Goal: Transaction & Acquisition: Book appointment/travel/reservation

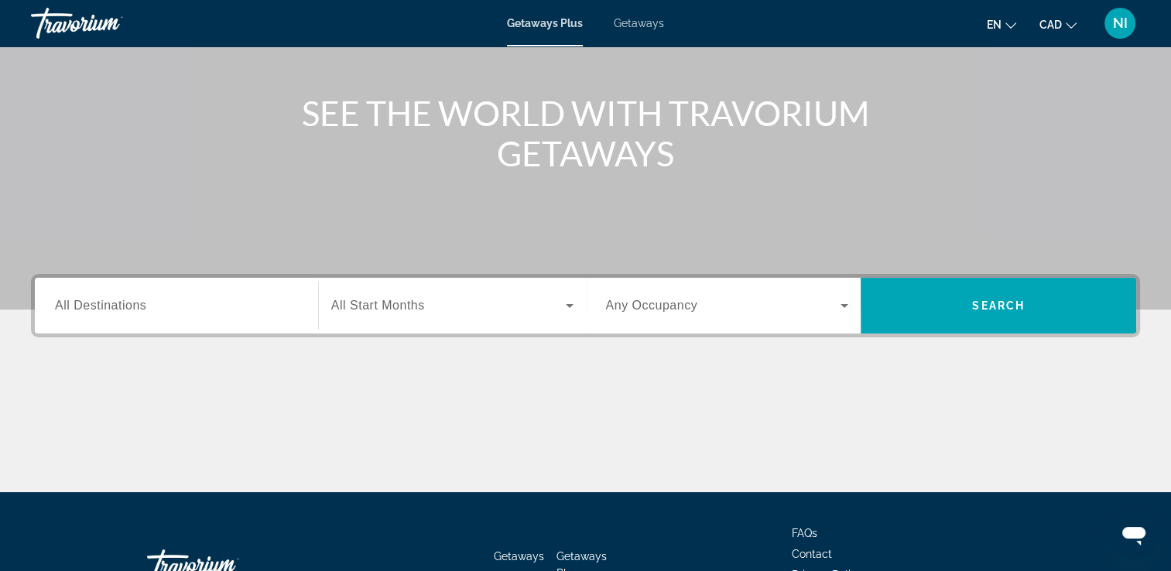
click at [140, 306] on span "All Destinations" at bounding box center [100, 305] width 91 height 13
click at [140, 306] on input "Destination All Destinations" at bounding box center [176, 306] width 243 height 19
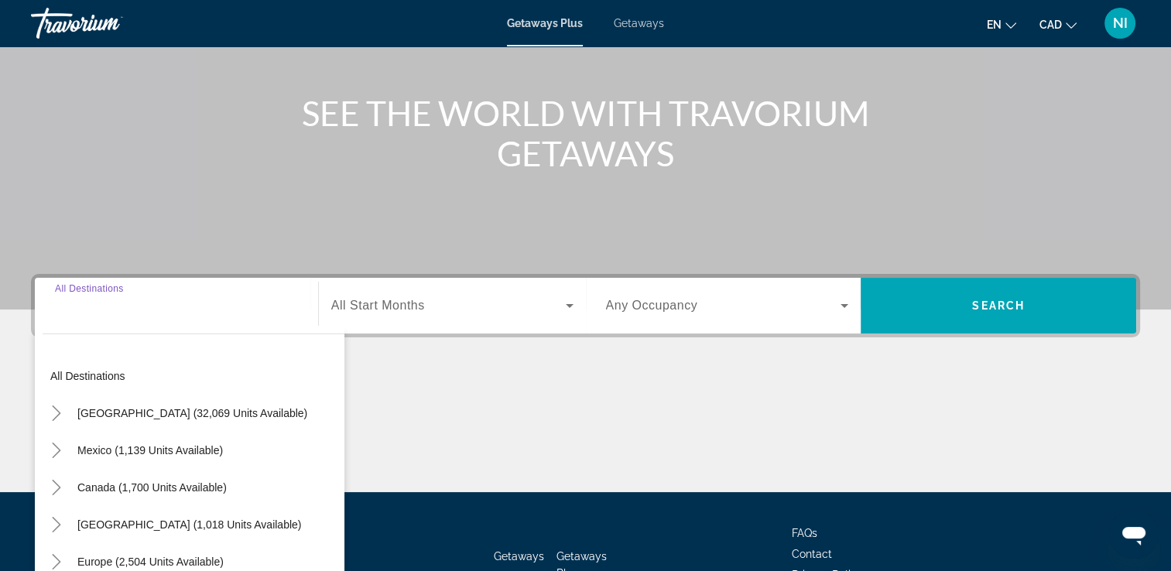
scroll to position [265, 0]
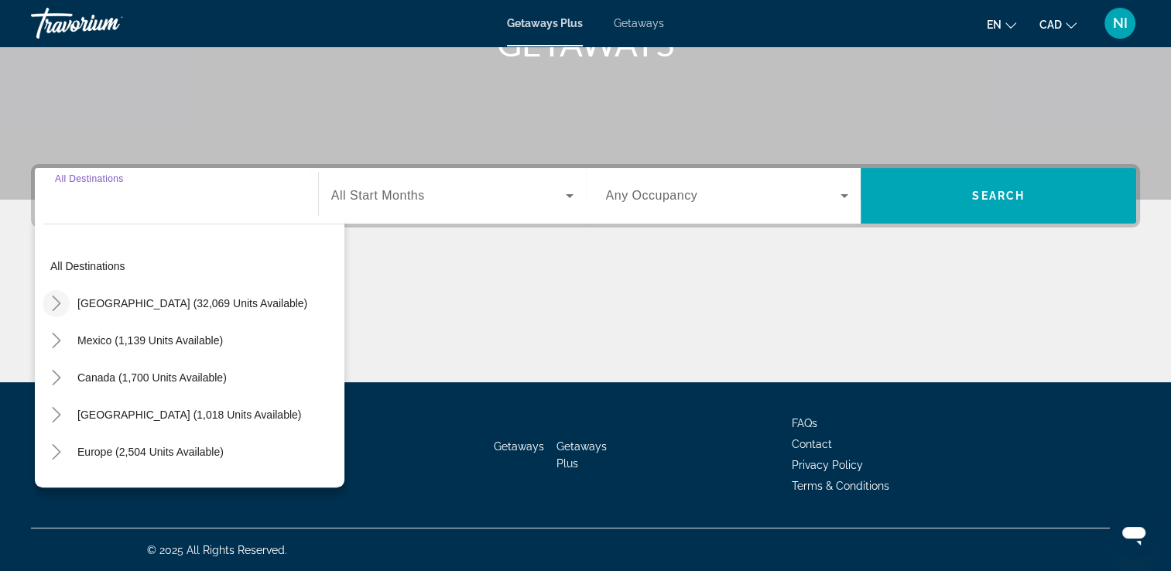
click at [60, 300] on icon "Toggle United States (32,069 units available)" at bounding box center [56, 303] width 15 height 15
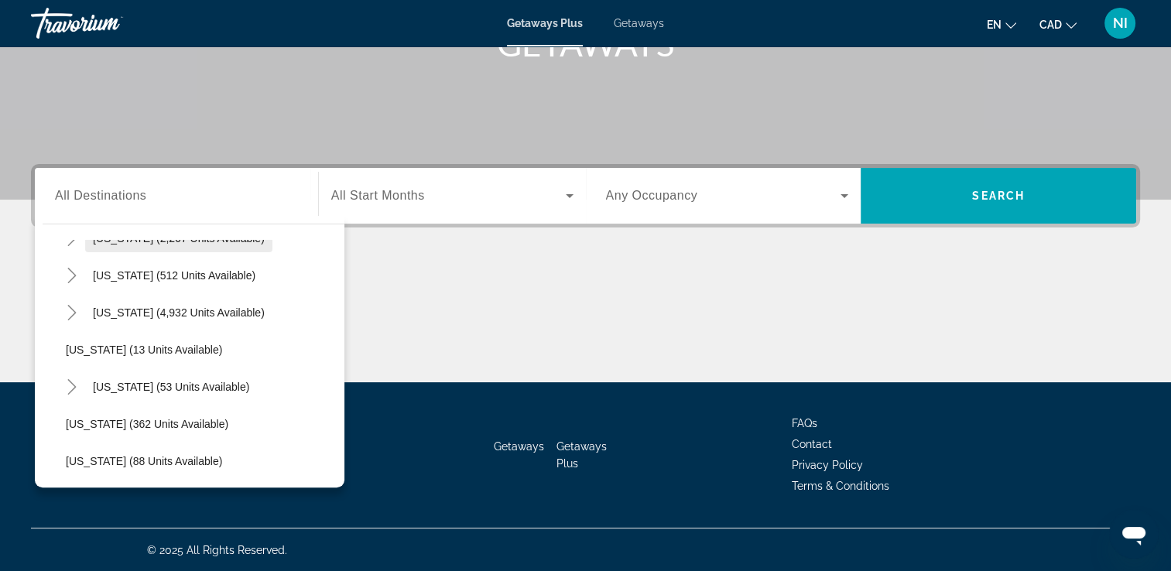
scroll to position [200, 0]
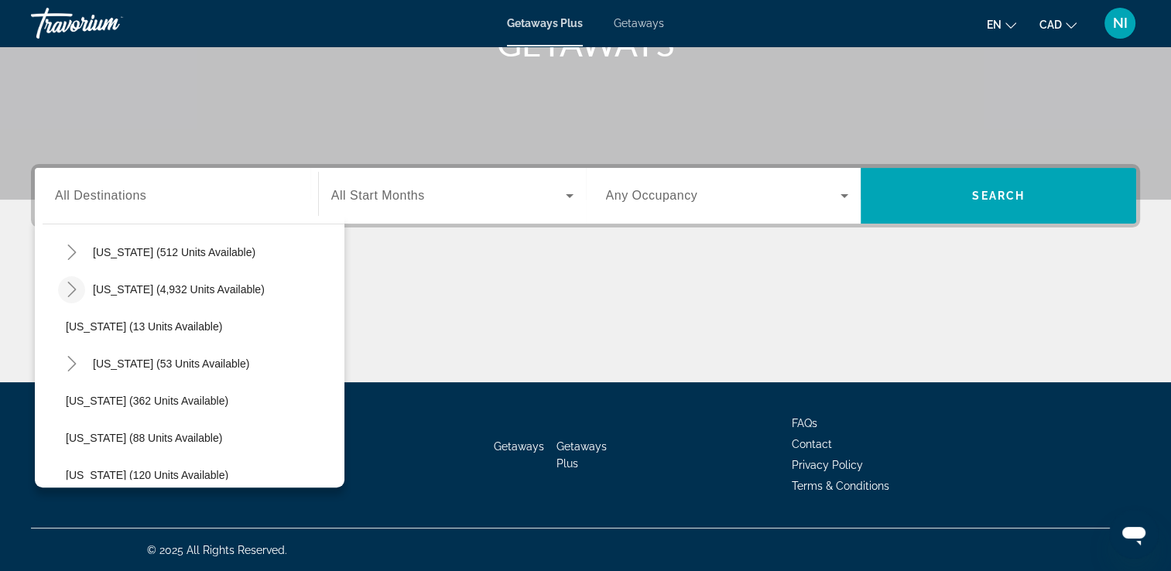
click at [70, 288] on icon "Toggle Florida (4,932 units available)" at bounding box center [71, 289] width 15 height 15
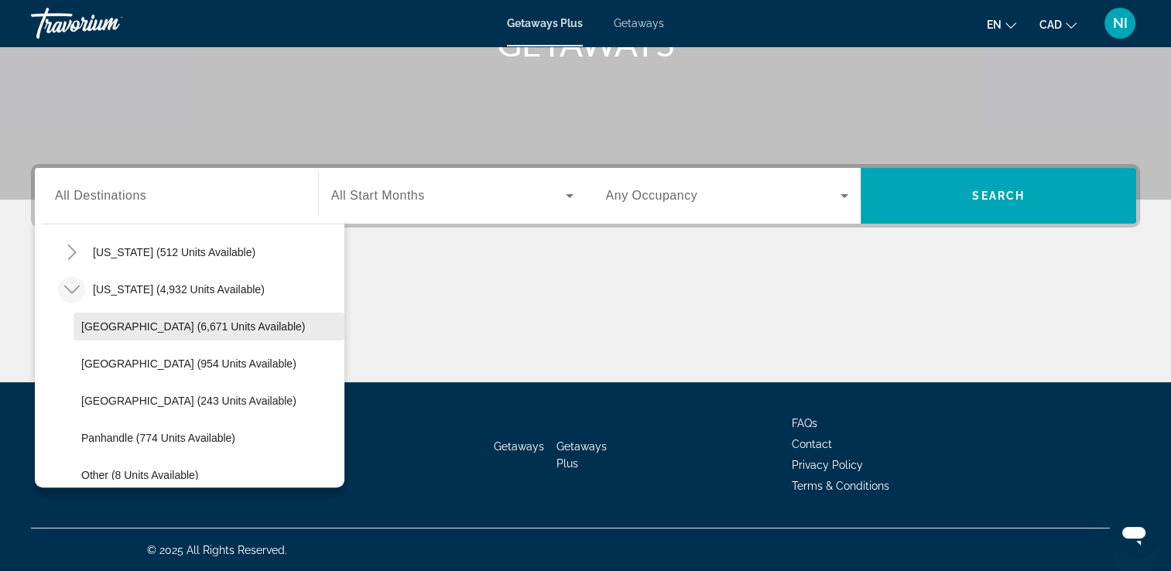
click at [129, 320] on span "Orlando & Disney Area (6,671 units available)" at bounding box center [193, 326] width 224 height 12
type input "**********"
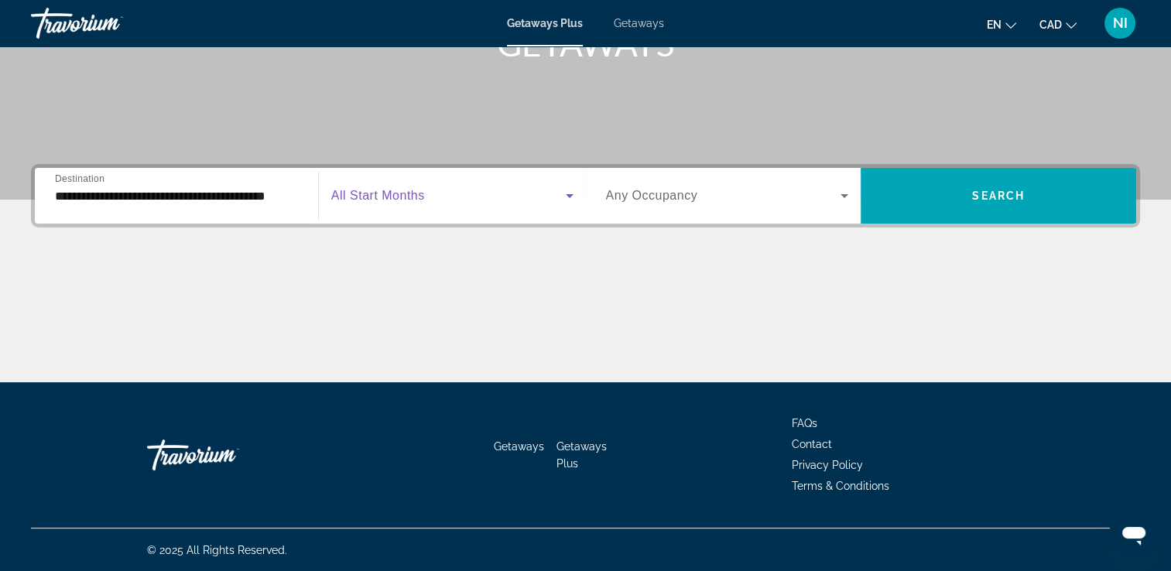
click at [483, 192] on span "Search widget" at bounding box center [448, 195] width 234 height 19
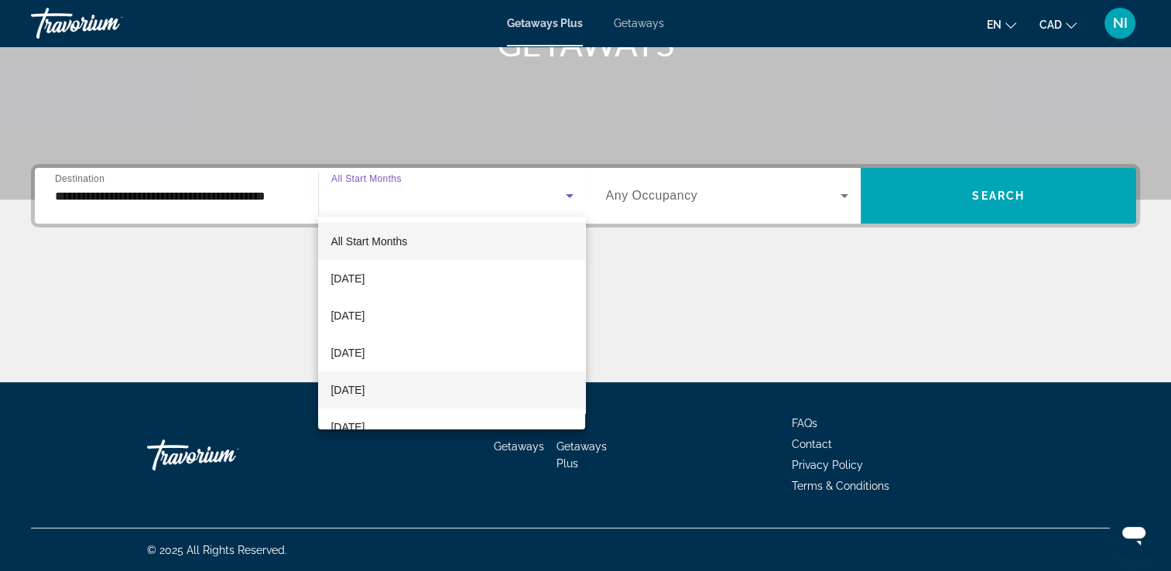
click at [365, 376] on mat-option "December 2025" at bounding box center [451, 389] width 267 height 37
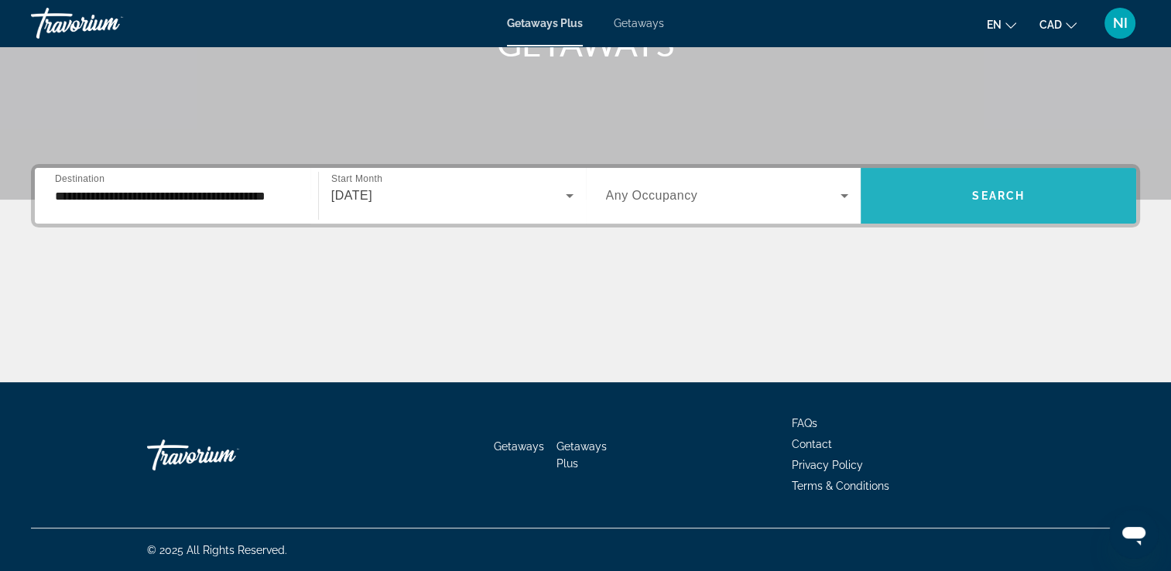
click at [1028, 183] on span "Search widget" at bounding box center [997, 195] width 275 height 37
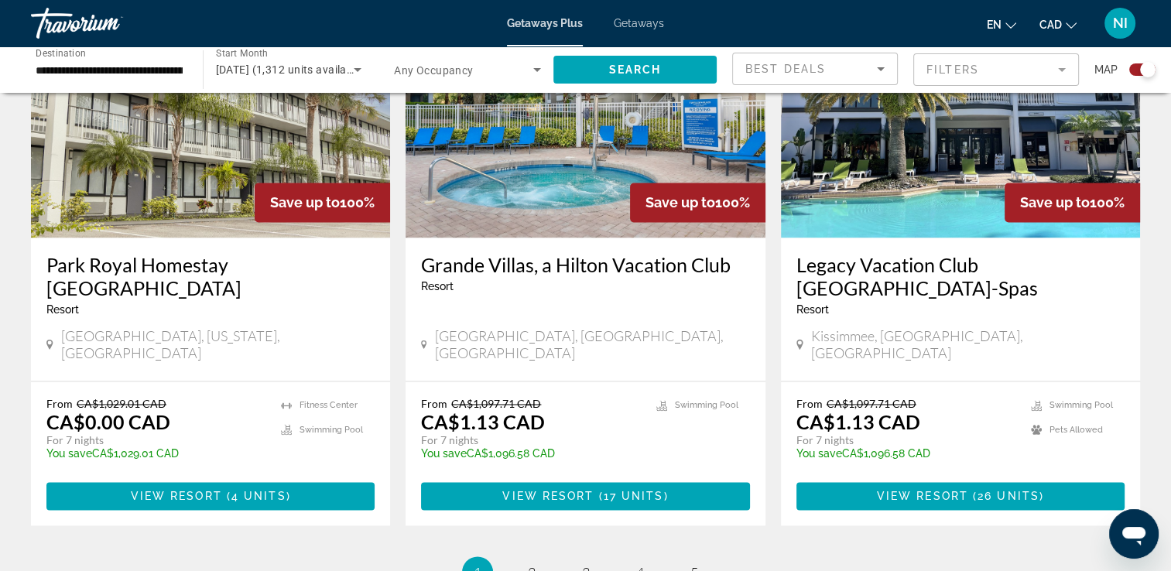
scroll to position [2480, 0]
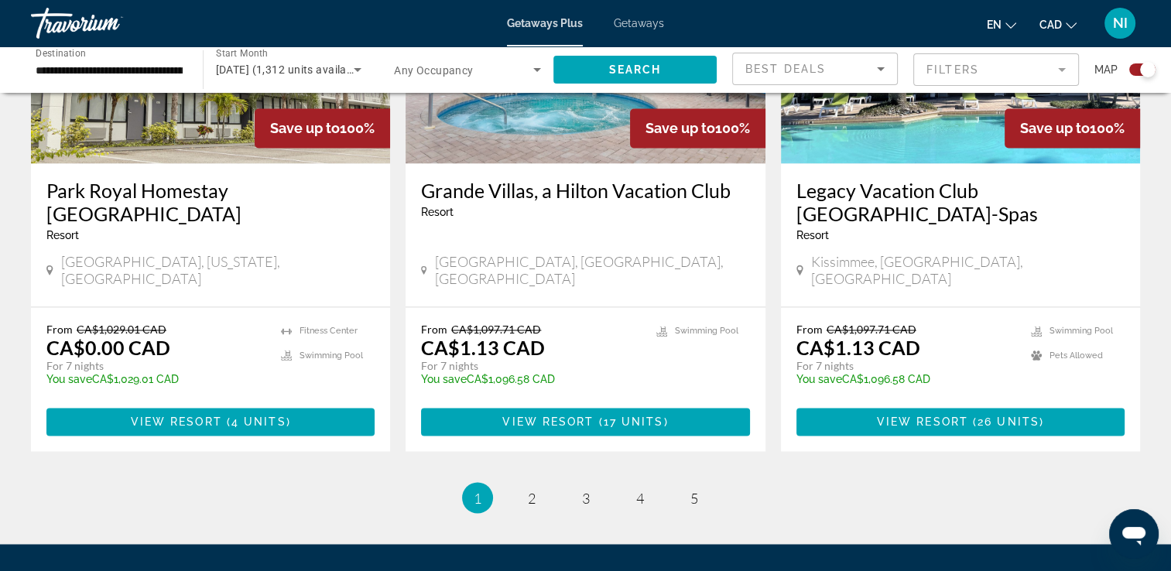
click at [1062, 70] on mat-form-field "Filters" at bounding box center [996, 69] width 166 height 33
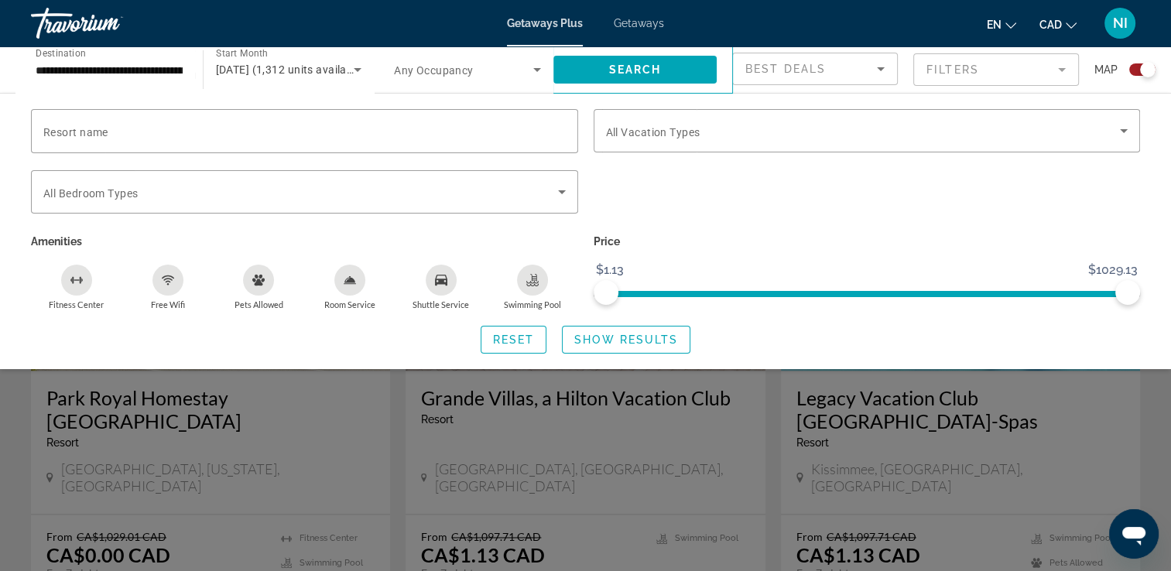
scroll to position [2248, 0]
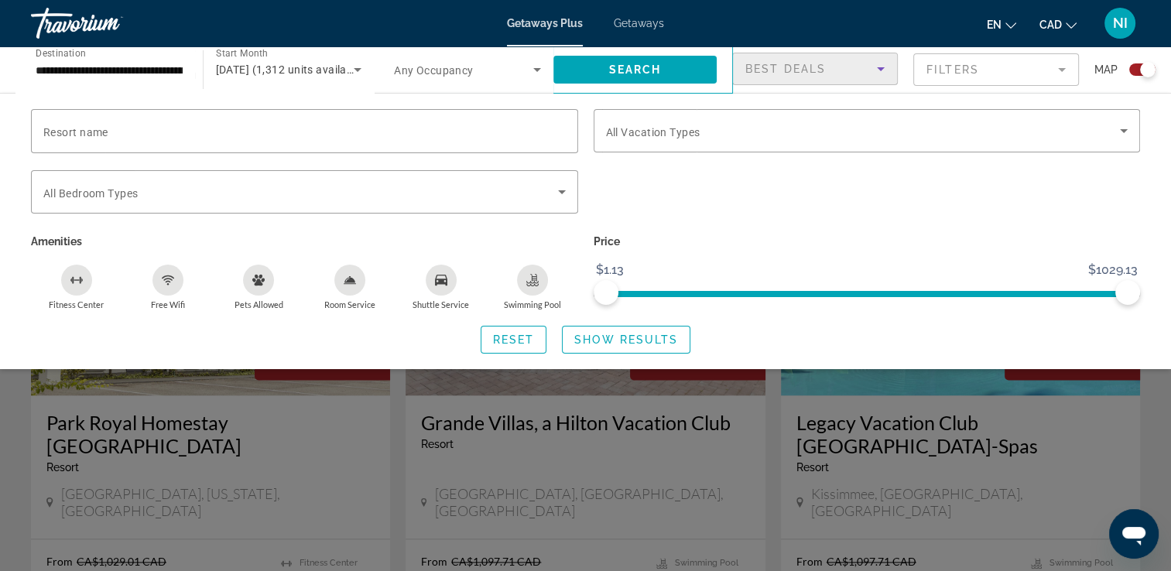
click at [874, 65] on icon "Sort by" at bounding box center [880, 69] width 19 height 19
click at [1146, 155] on div at bounding box center [585, 285] width 1171 height 571
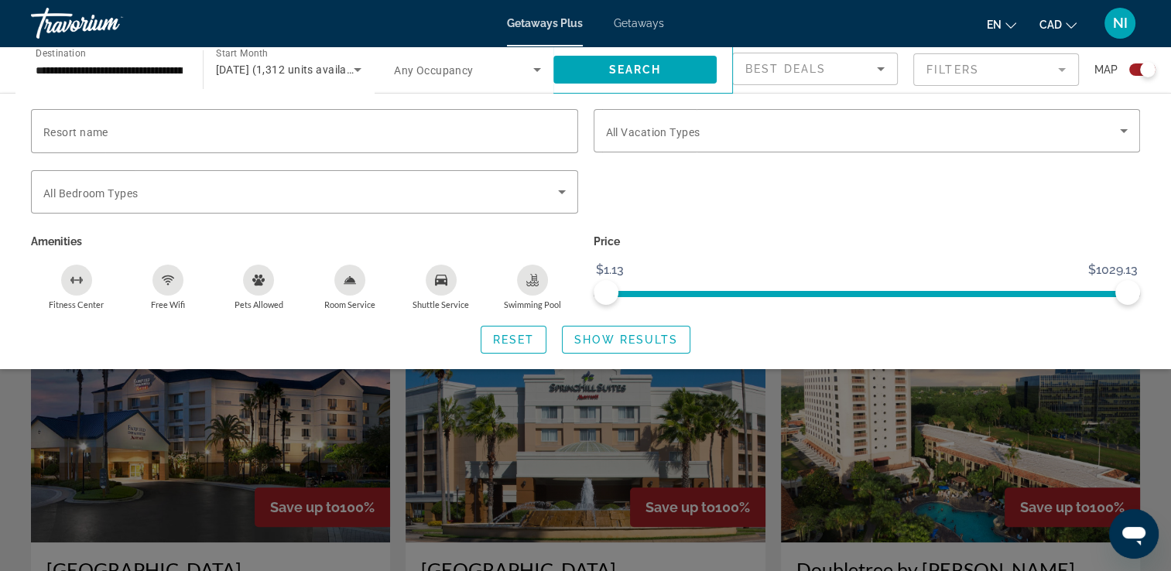
scroll to position [855, 0]
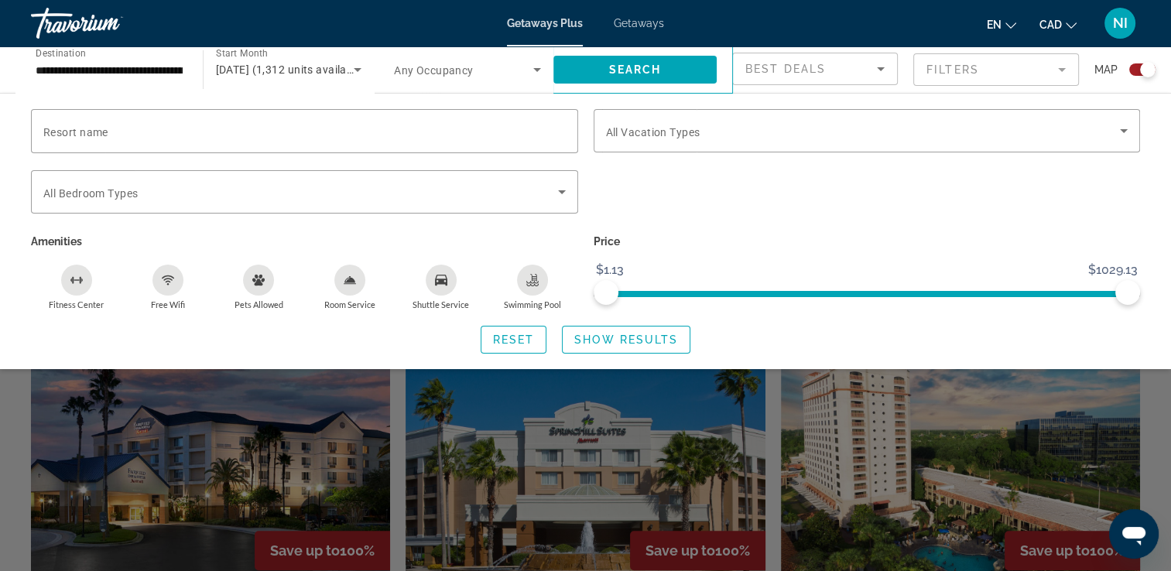
click at [528, 67] on icon "Search widget" at bounding box center [537, 69] width 19 height 19
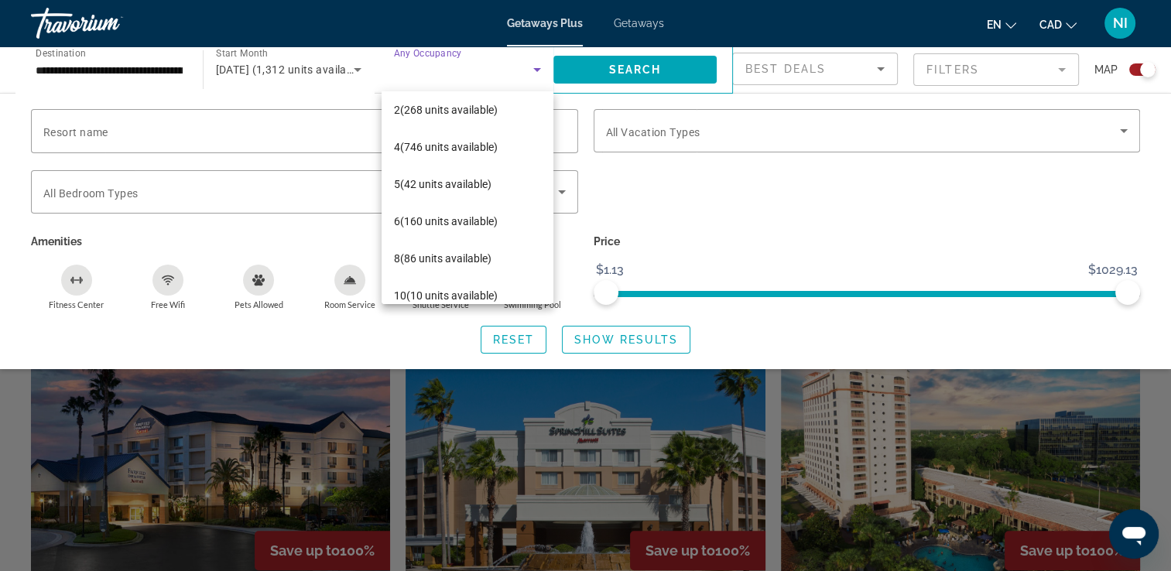
scroll to position [59, 0]
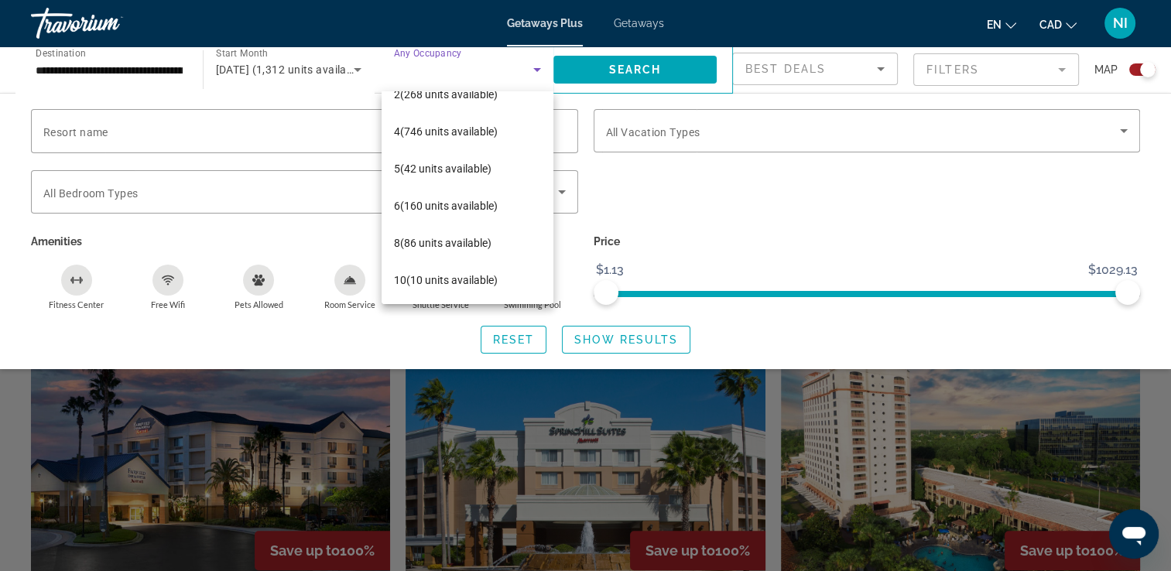
click at [803, 183] on div at bounding box center [585, 285] width 1171 height 571
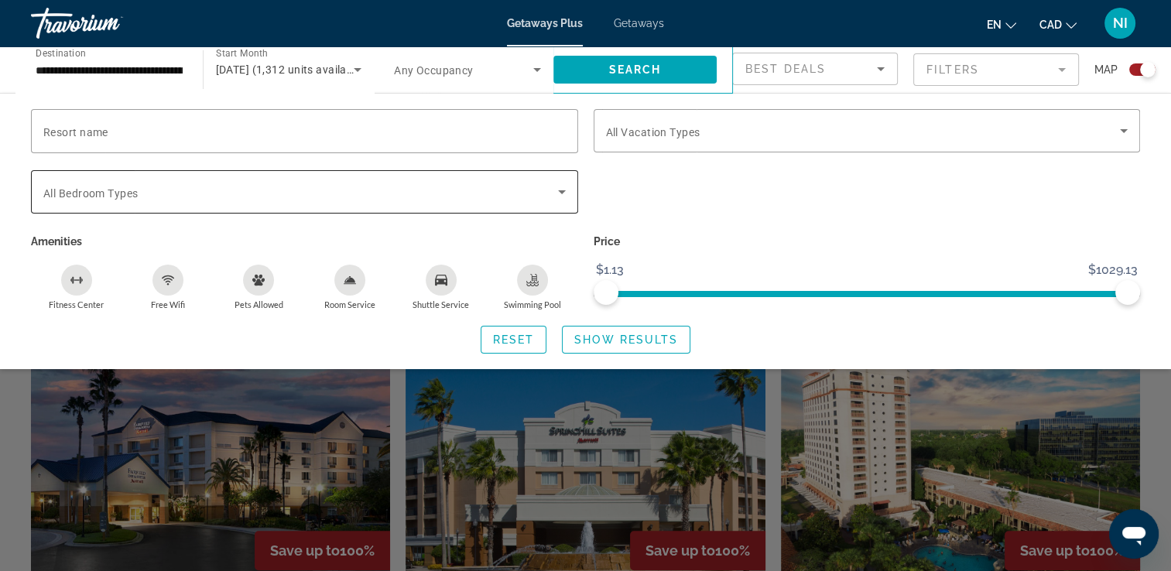
click at [560, 188] on icon "Search widget" at bounding box center [562, 192] width 19 height 19
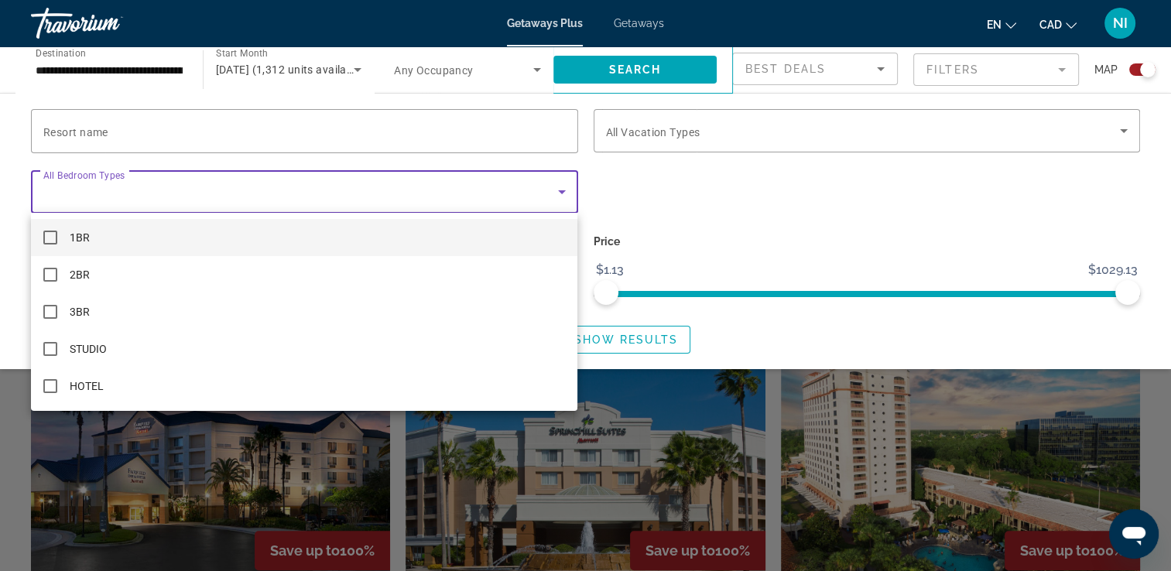
click at [560, 188] on div at bounding box center [585, 285] width 1171 height 571
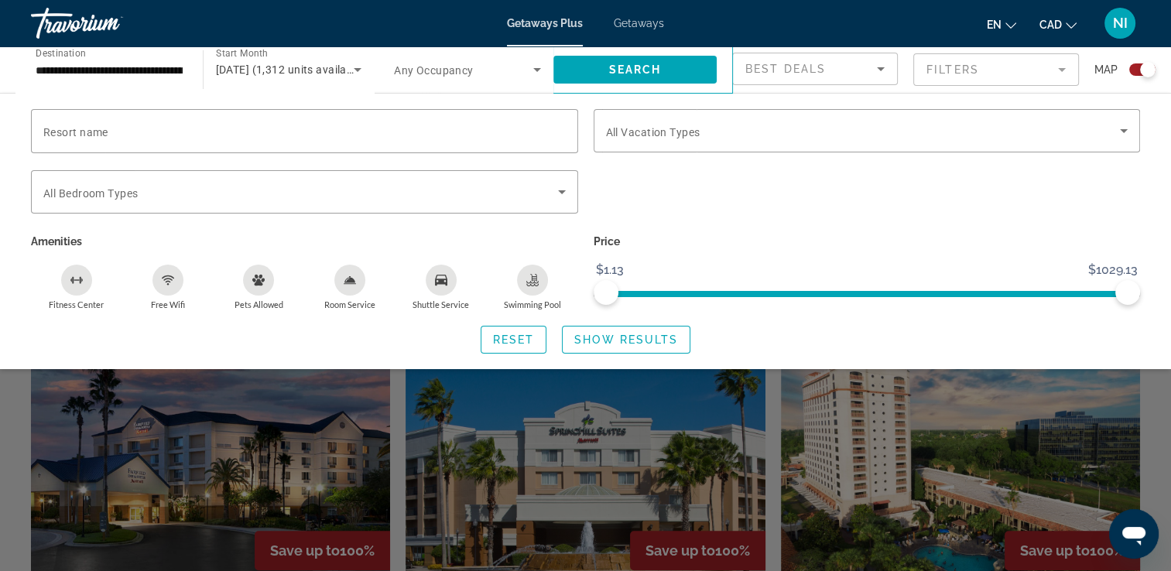
click at [978, 411] on div "Search widget" at bounding box center [585, 401] width 1171 height 339
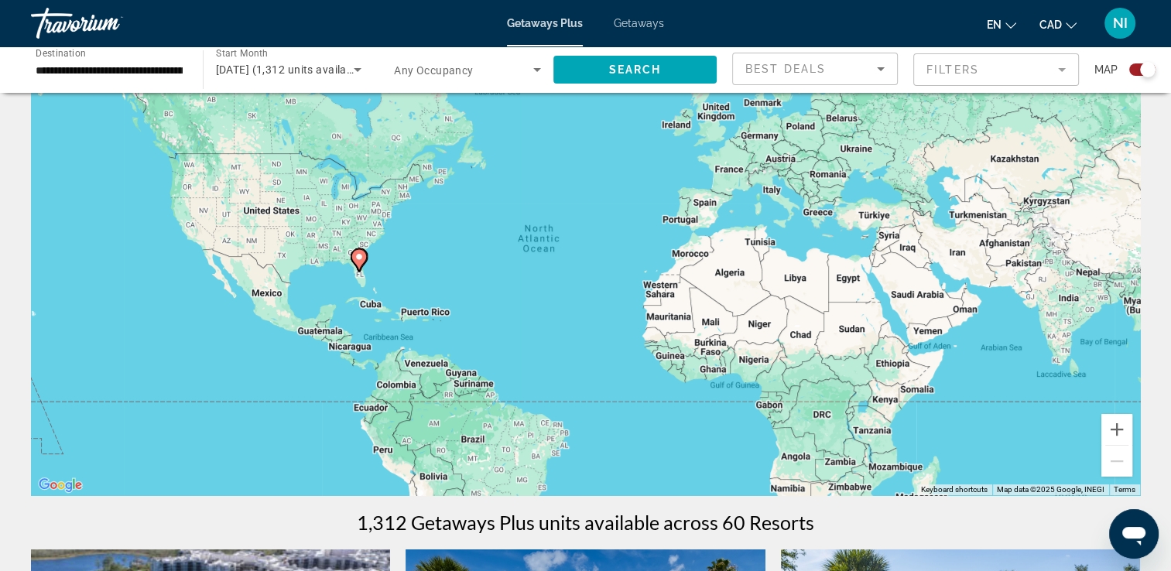
scroll to position [0, 0]
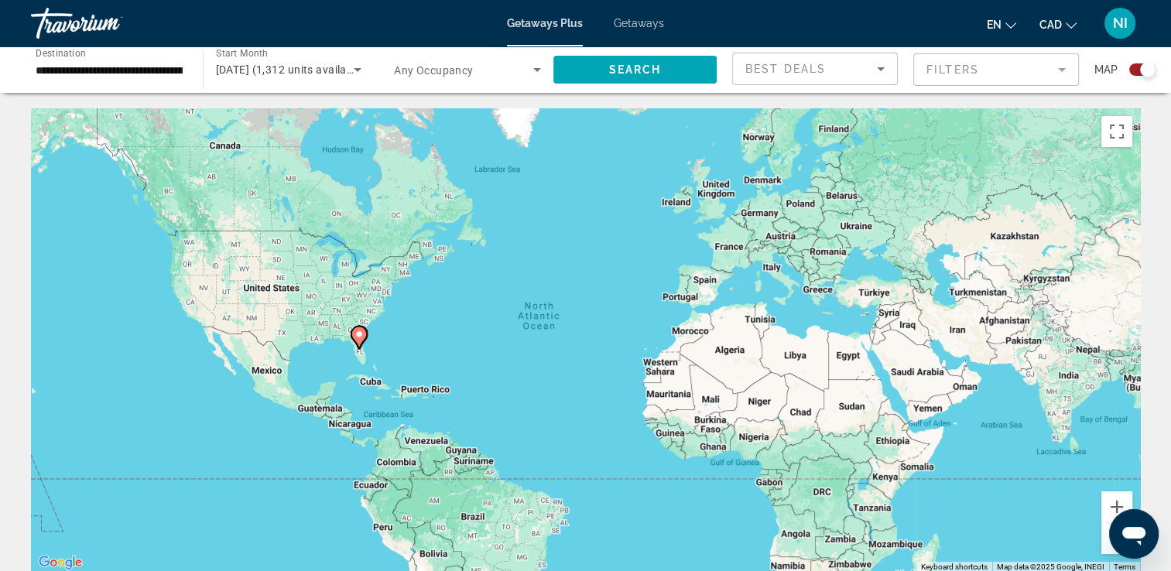
click at [538, 70] on icon "Search widget" at bounding box center [537, 70] width 8 height 4
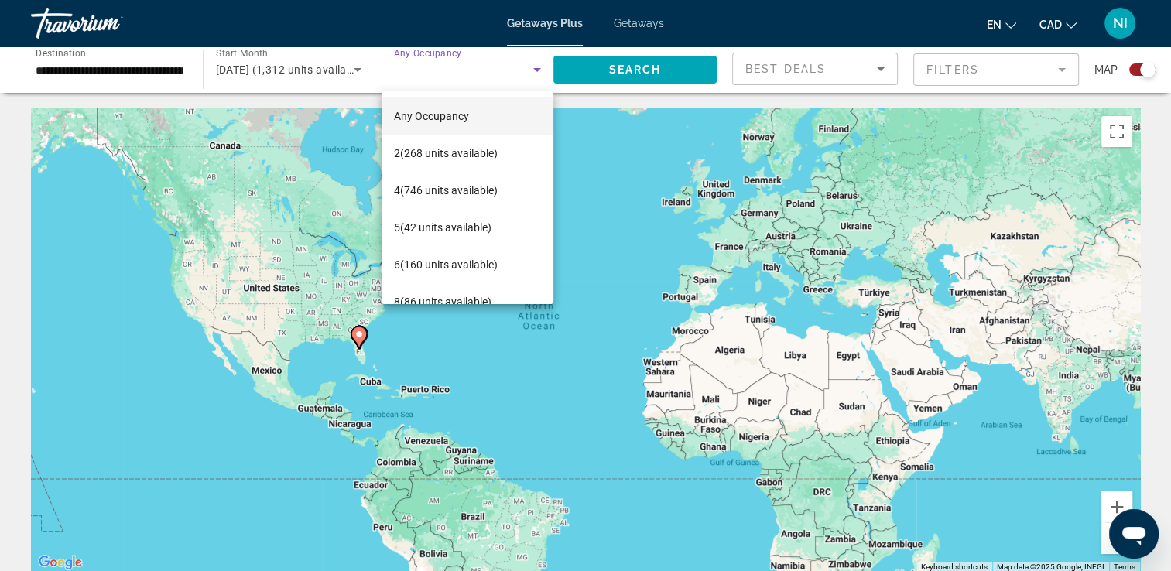
click at [538, 70] on div at bounding box center [585, 285] width 1171 height 571
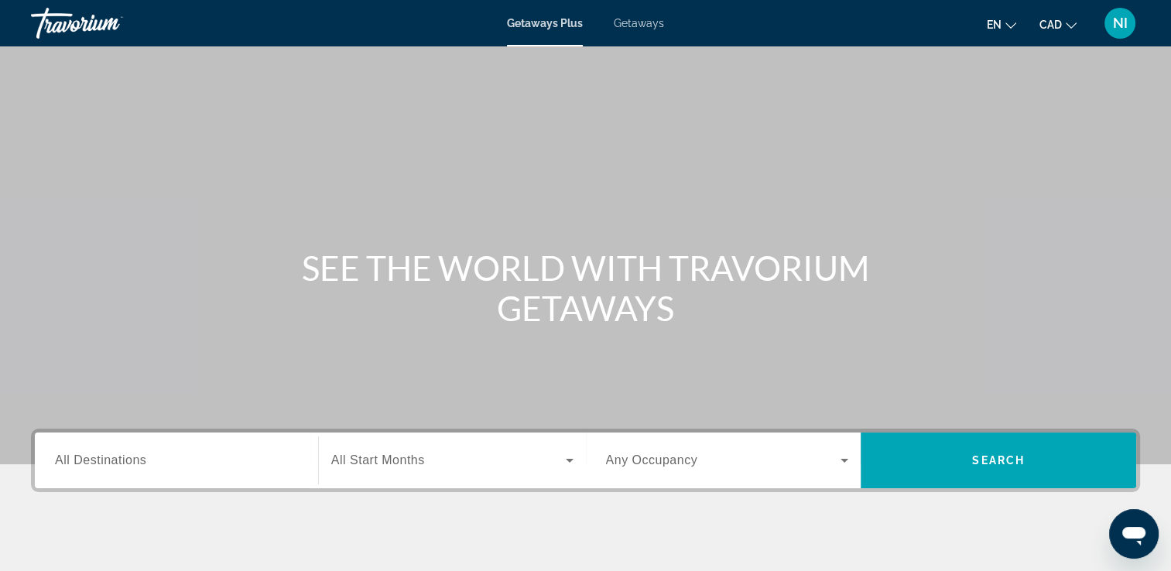
click at [638, 26] on span "Getaways" at bounding box center [639, 23] width 50 height 12
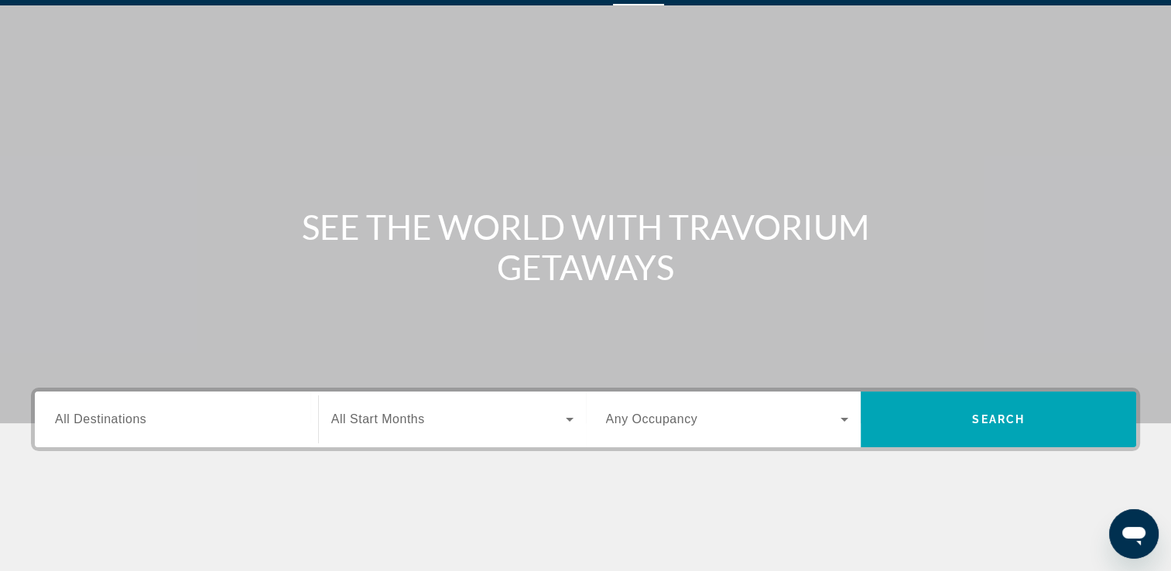
scroll to position [77, 0]
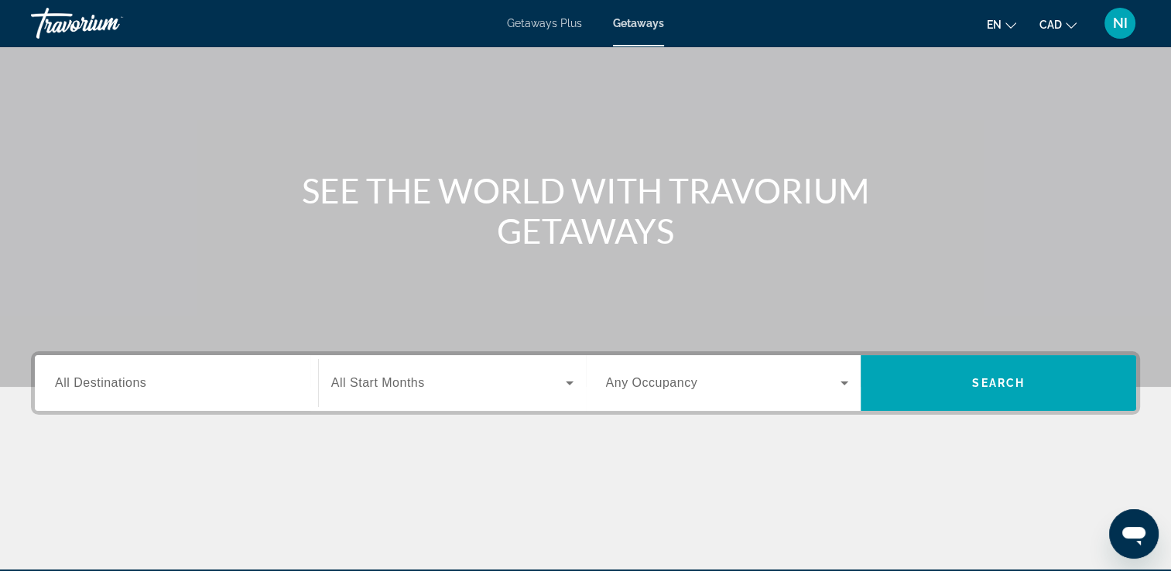
click at [116, 382] on span "All Destinations" at bounding box center [100, 382] width 91 height 13
click at [116, 382] on input "Destination All Destinations" at bounding box center [176, 384] width 243 height 19
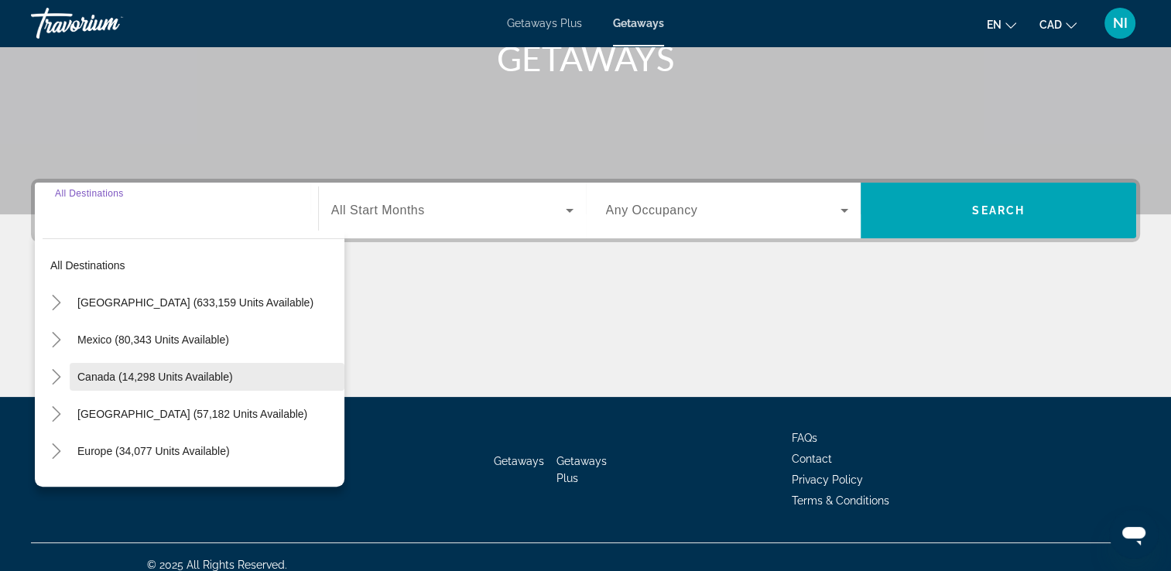
scroll to position [265, 0]
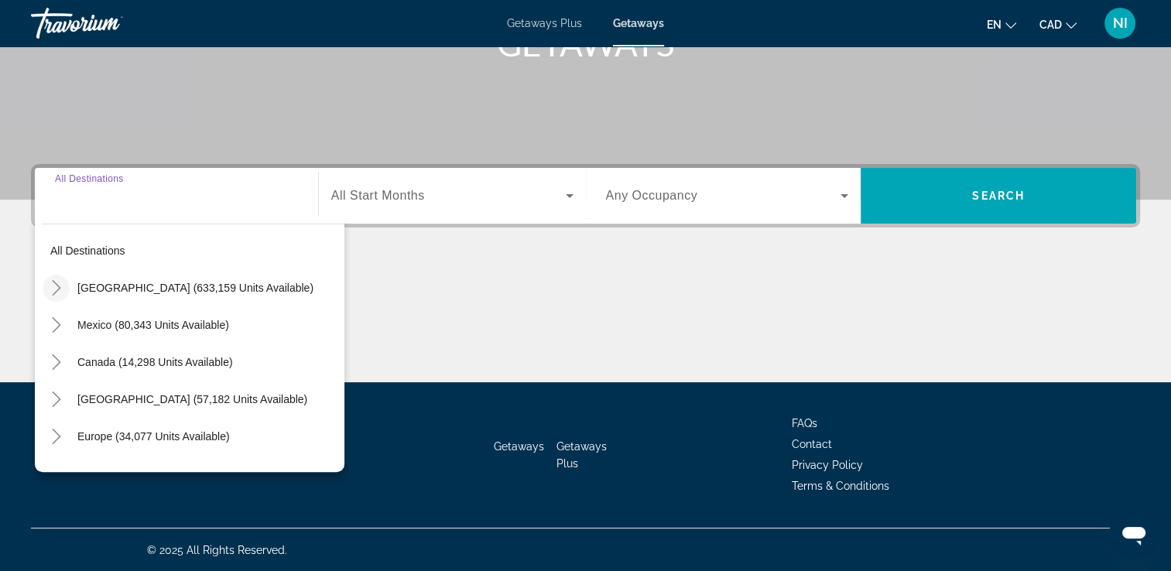
click at [59, 282] on icon "Toggle United States (633,159 units available)" at bounding box center [56, 287] width 15 height 15
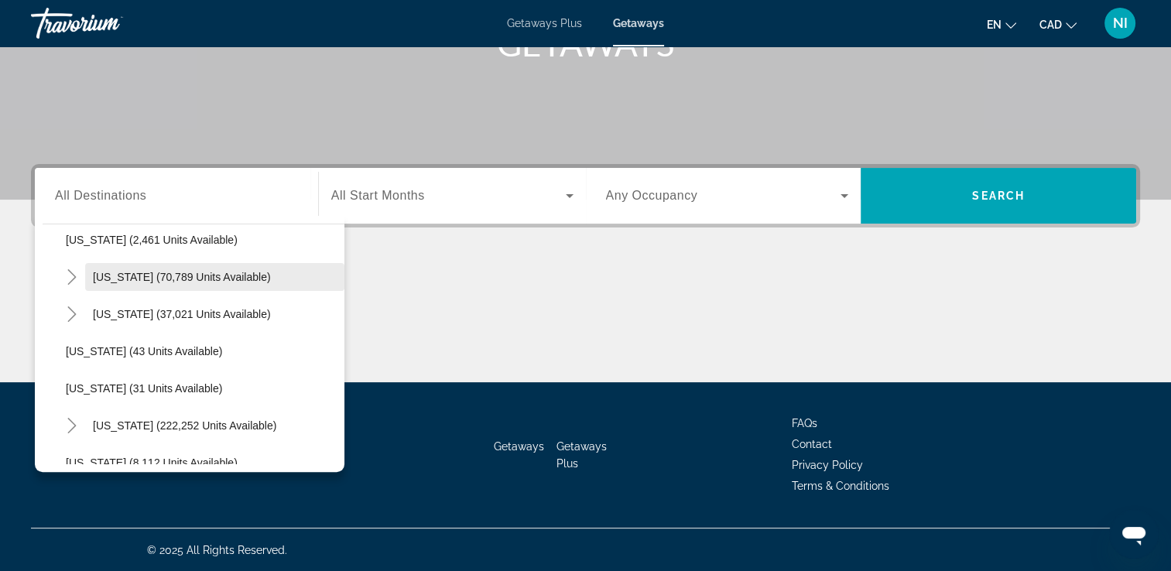
scroll to position [200, 0]
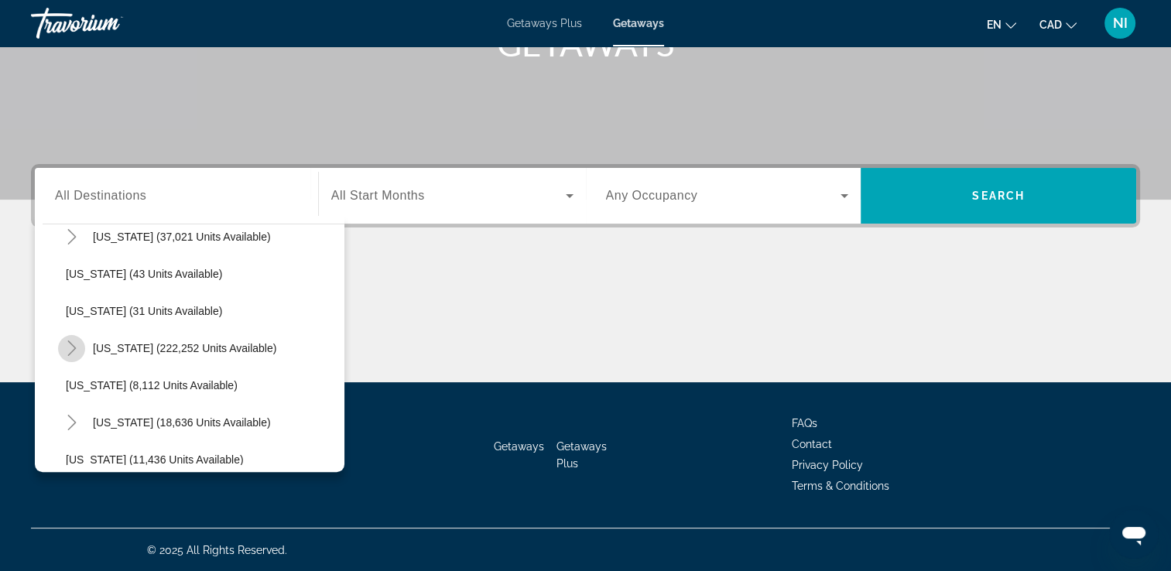
click at [77, 350] on icon "Toggle Florida (222,252 units available)" at bounding box center [71, 347] width 15 height 15
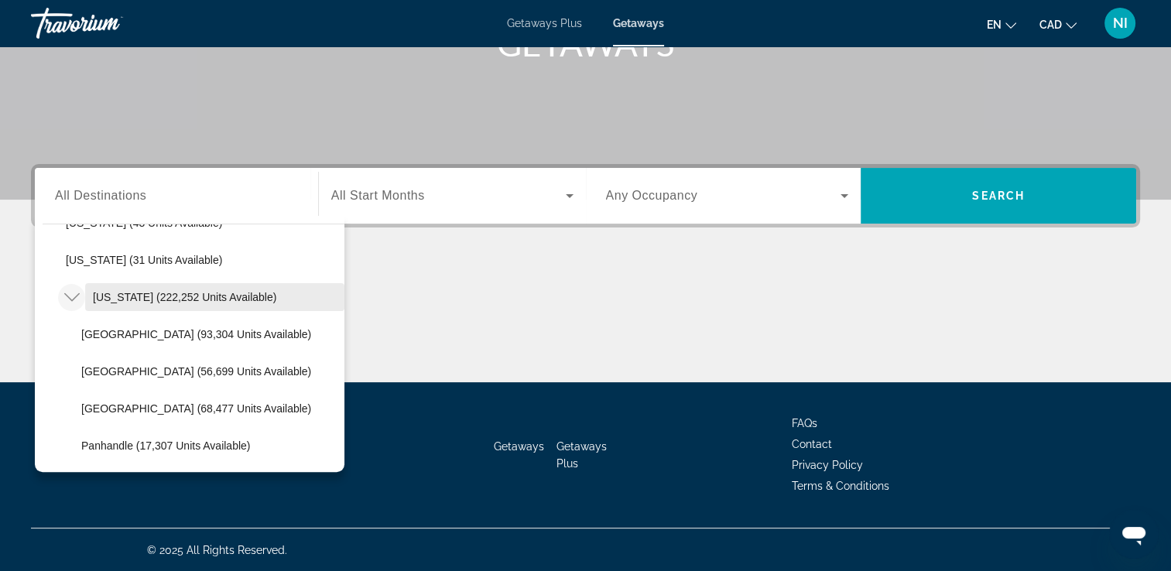
scroll to position [277, 0]
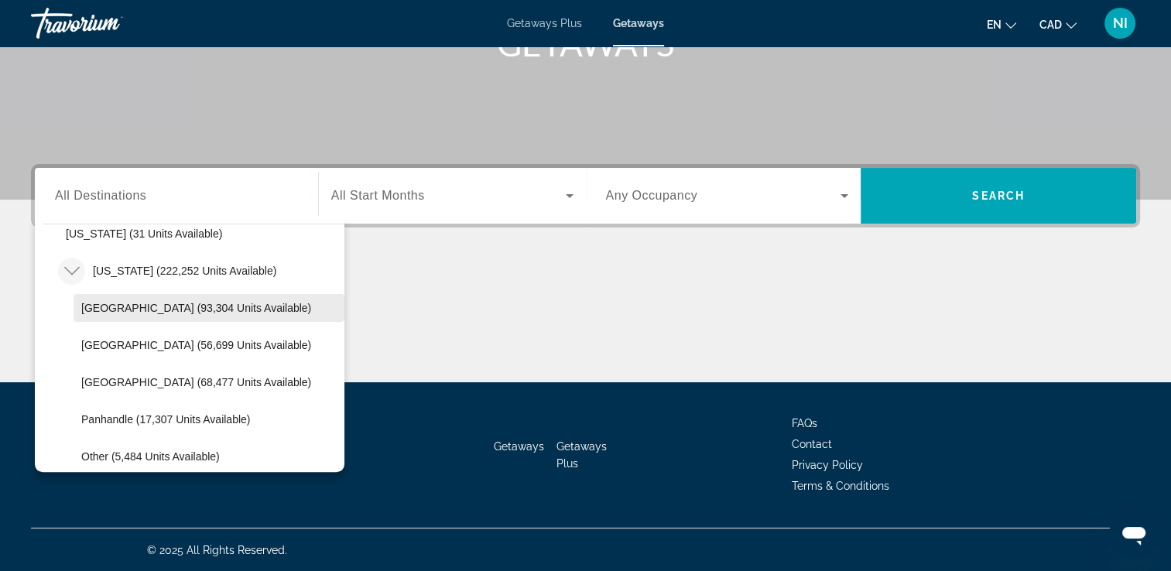
click at [126, 303] on span "Orlando & Disney Area (93,304 units available)" at bounding box center [196, 308] width 230 height 12
type input "**********"
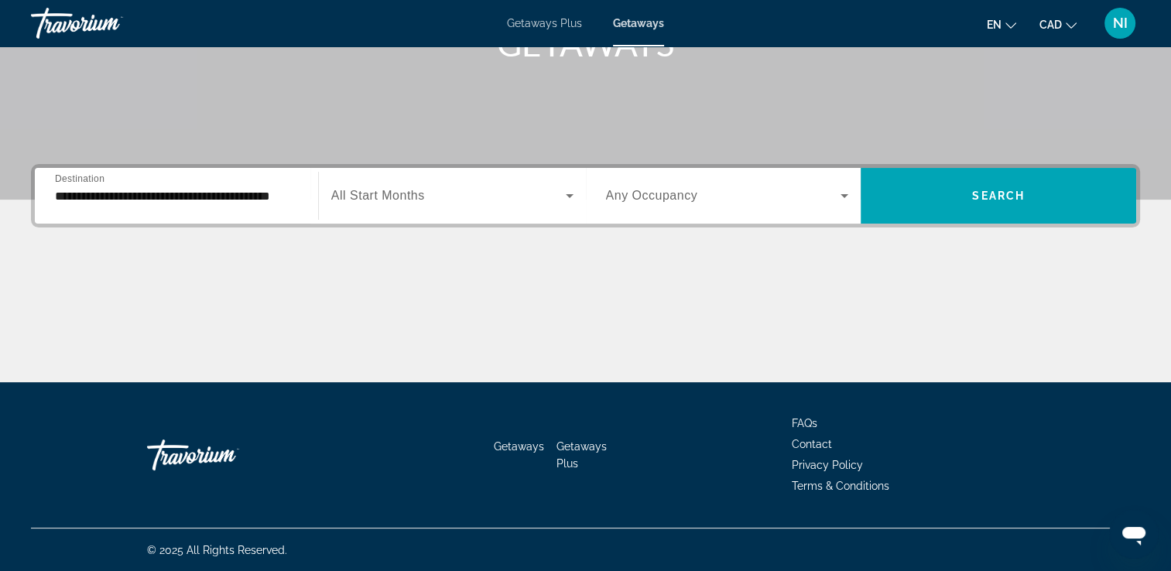
click at [424, 197] on span "All Start Months" at bounding box center [378, 195] width 94 height 13
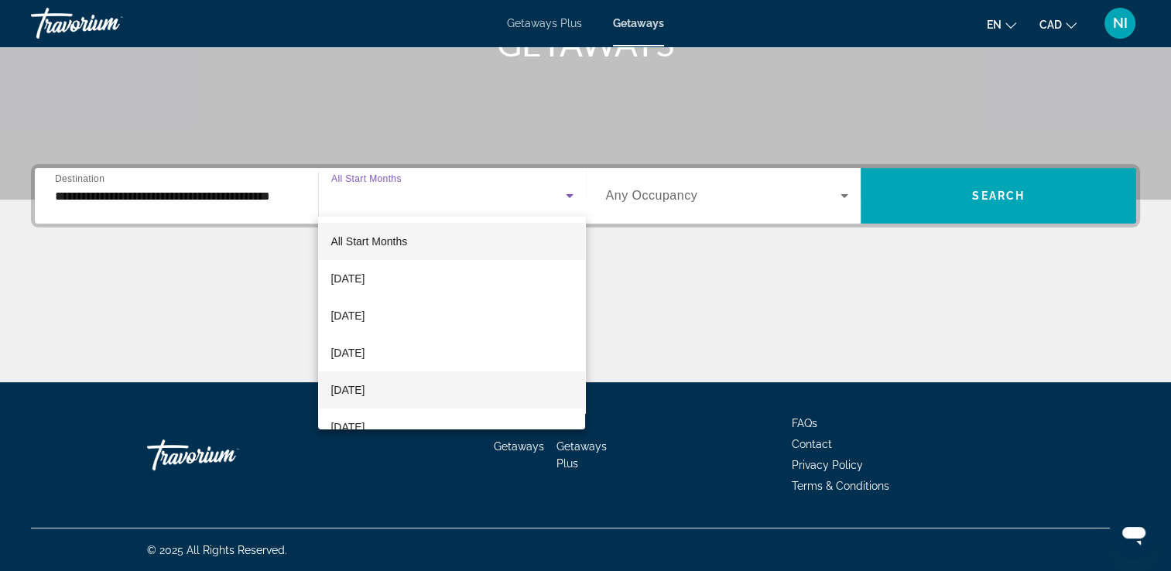
click at [364, 381] on span "December 2025" at bounding box center [347, 390] width 34 height 19
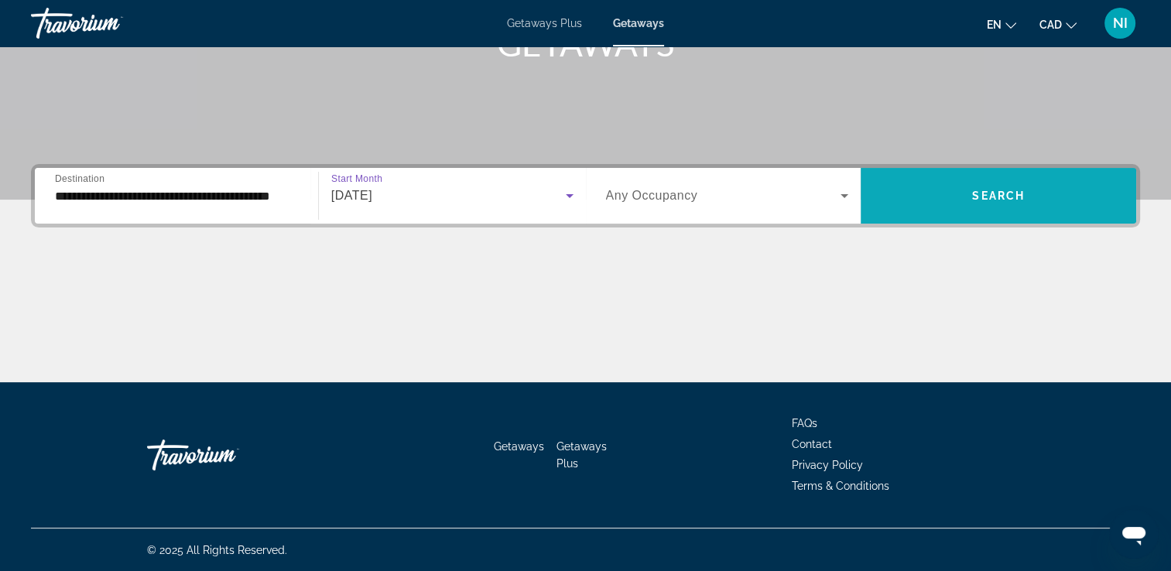
click at [1012, 204] on span "Search widget" at bounding box center [997, 195] width 275 height 37
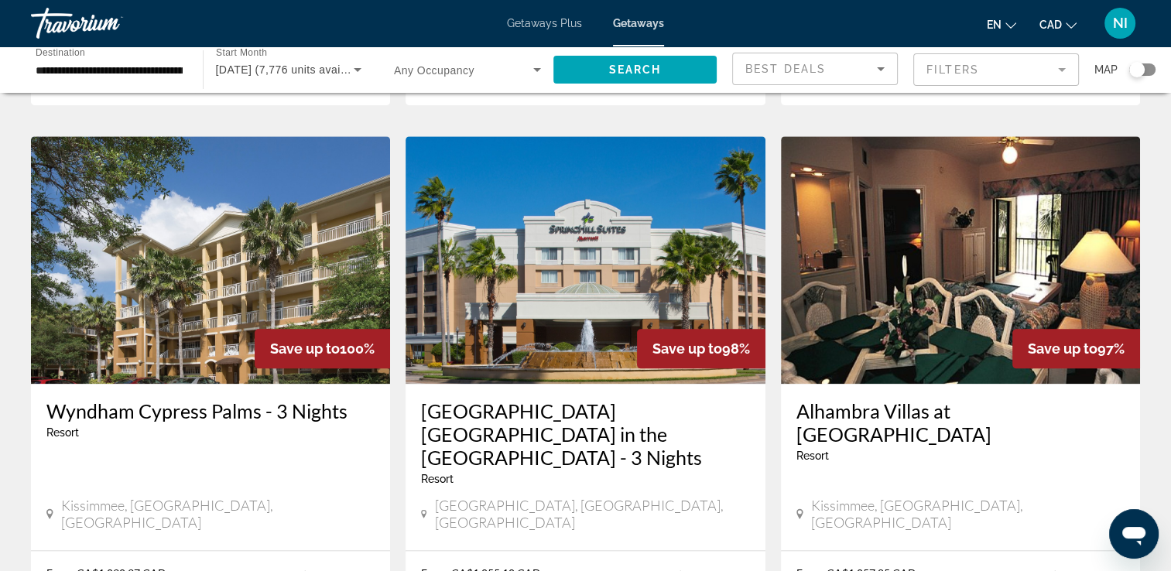
scroll to position [2012, 0]
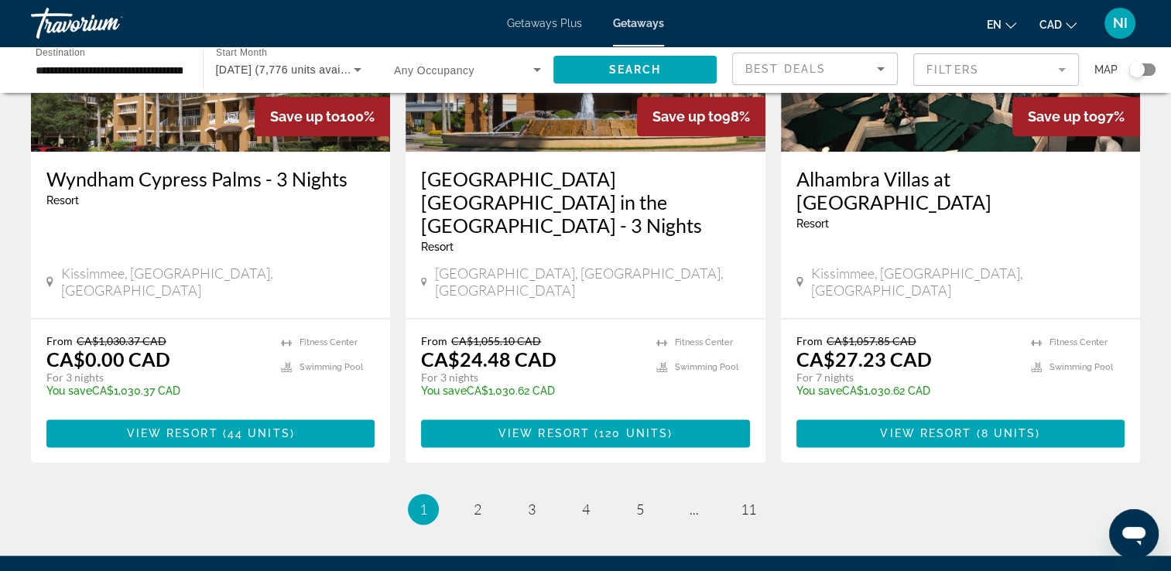
click at [1062, 67] on mat-form-field "Filters" at bounding box center [996, 69] width 166 height 33
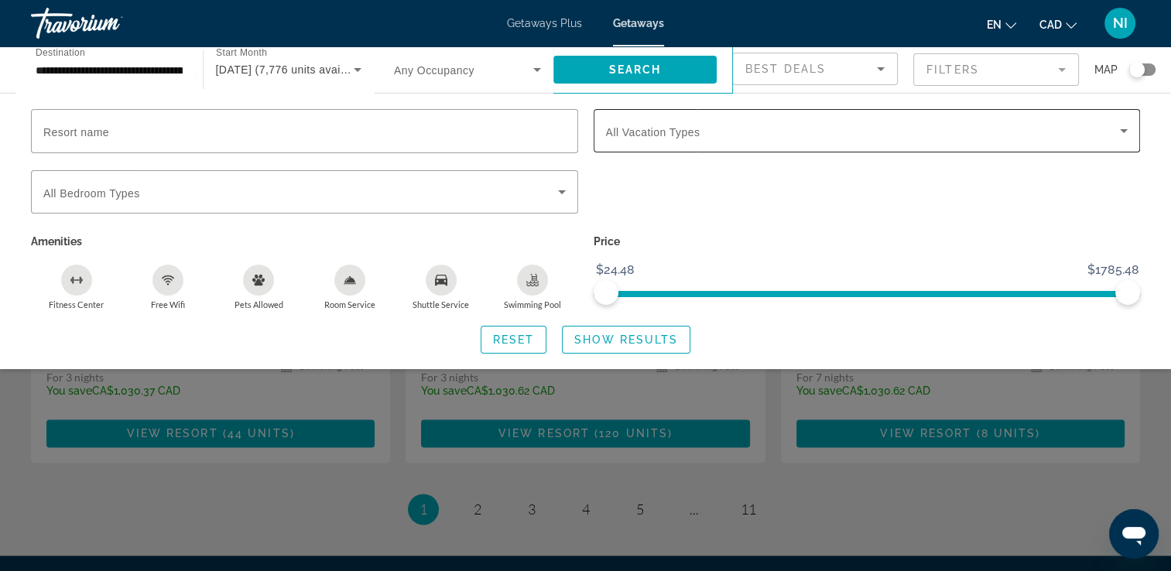
click at [1120, 129] on icon "Search widget" at bounding box center [1124, 131] width 8 height 4
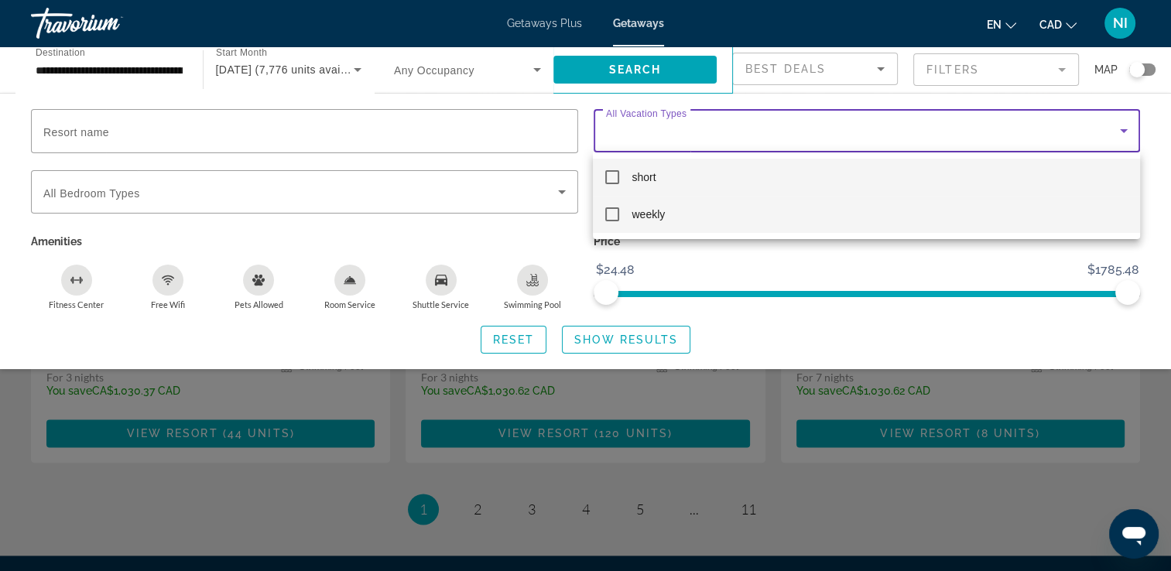
click at [616, 211] on mat-pseudo-checkbox at bounding box center [612, 214] width 14 height 14
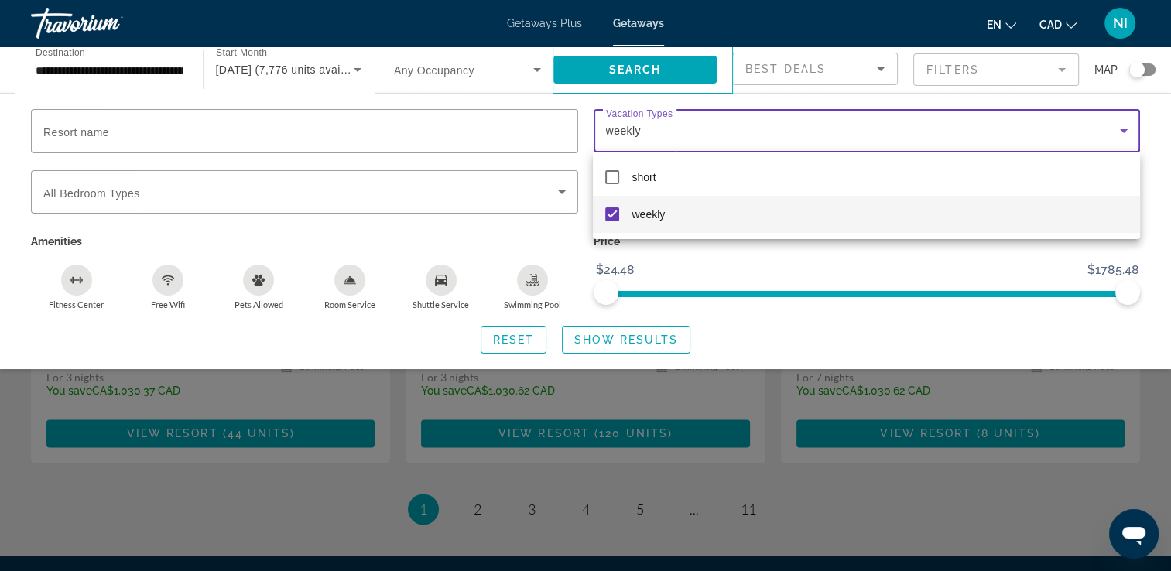
click at [621, 342] on div at bounding box center [585, 285] width 1171 height 571
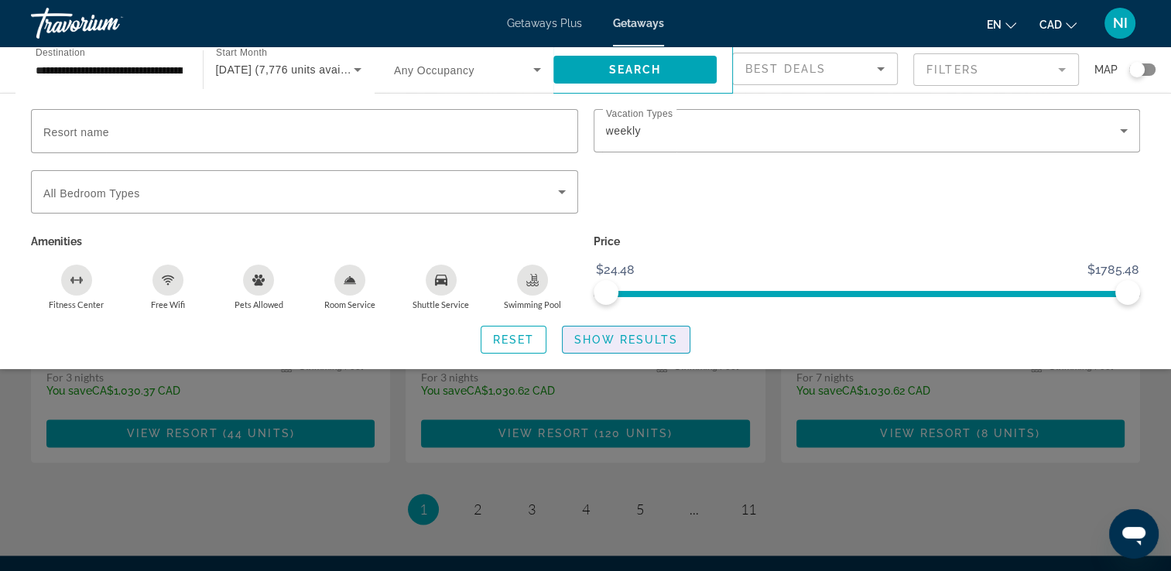
click at [621, 342] on span "Show Results" at bounding box center [626, 340] width 104 height 12
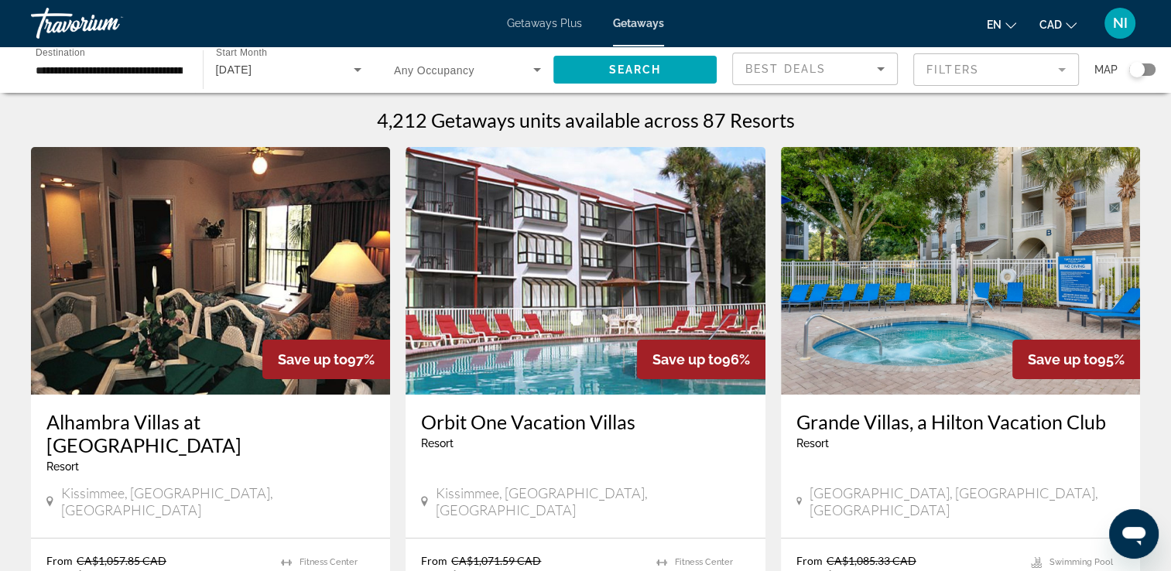
click at [546, 282] on img "Main content" at bounding box center [584, 271] width 359 height 248
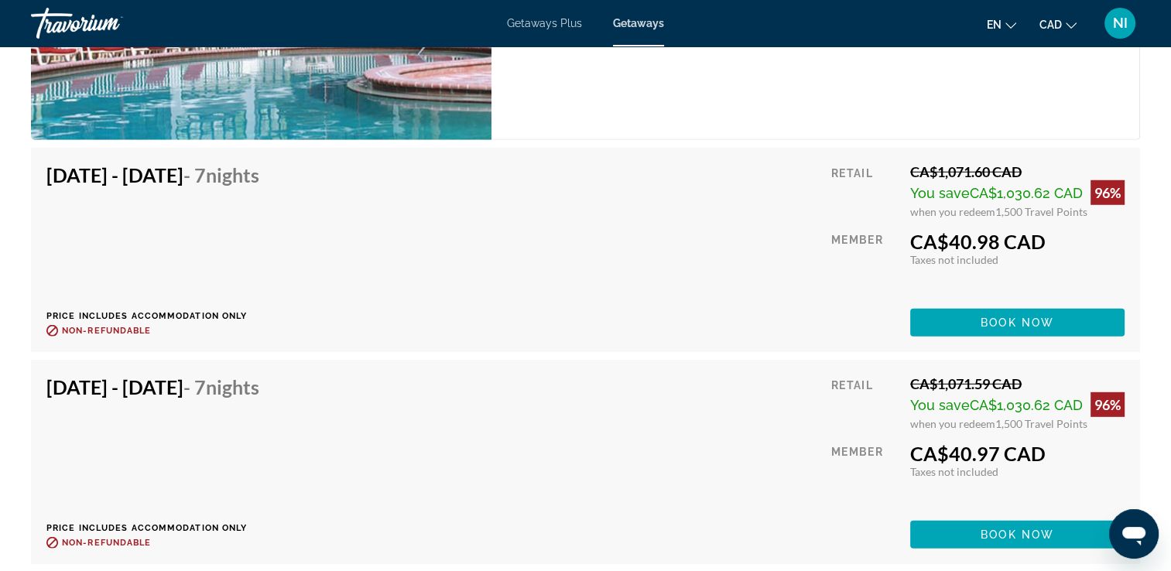
scroll to position [4317, 0]
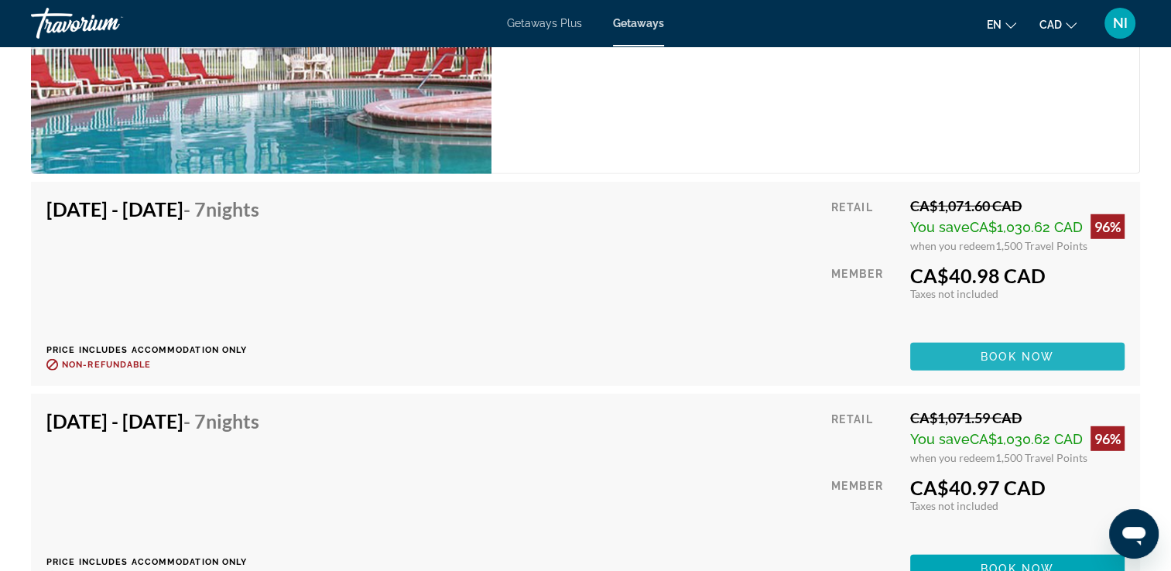
click at [1015, 347] on span "Main content" at bounding box center [1017, 356] width 214 height 37
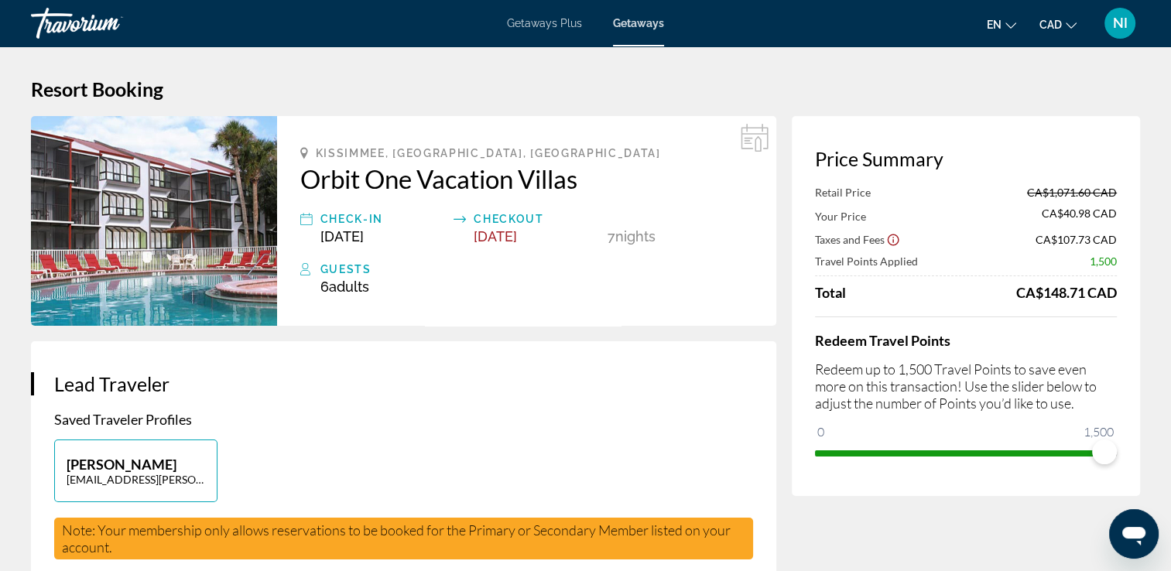
click at [644, 24] on span "Getaways" at bounding box center [638, 23] width 51 height 12
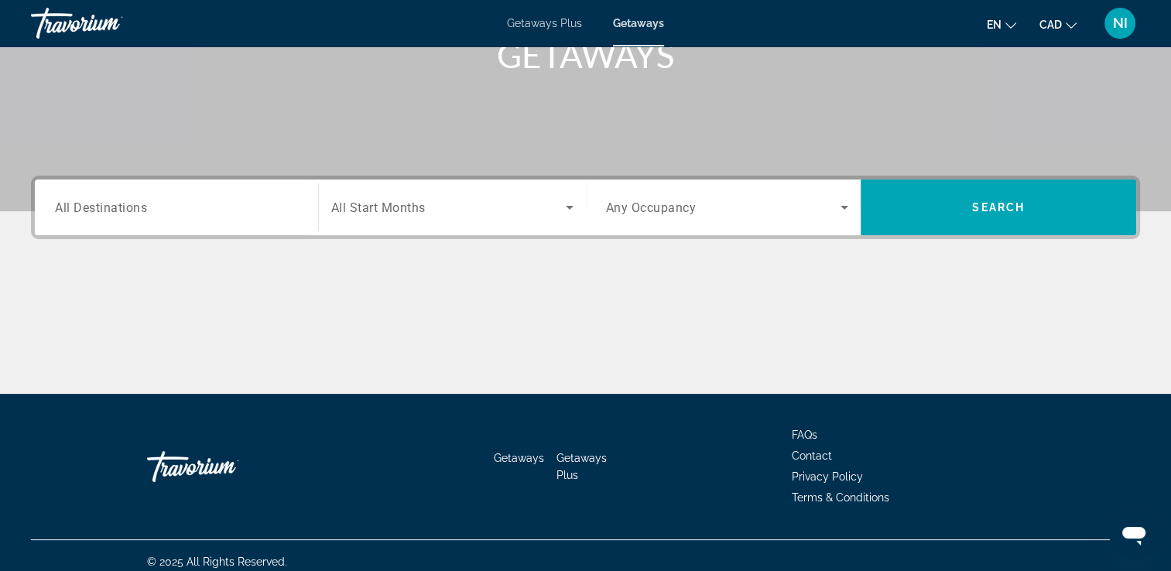
scroll to position [265, 0]
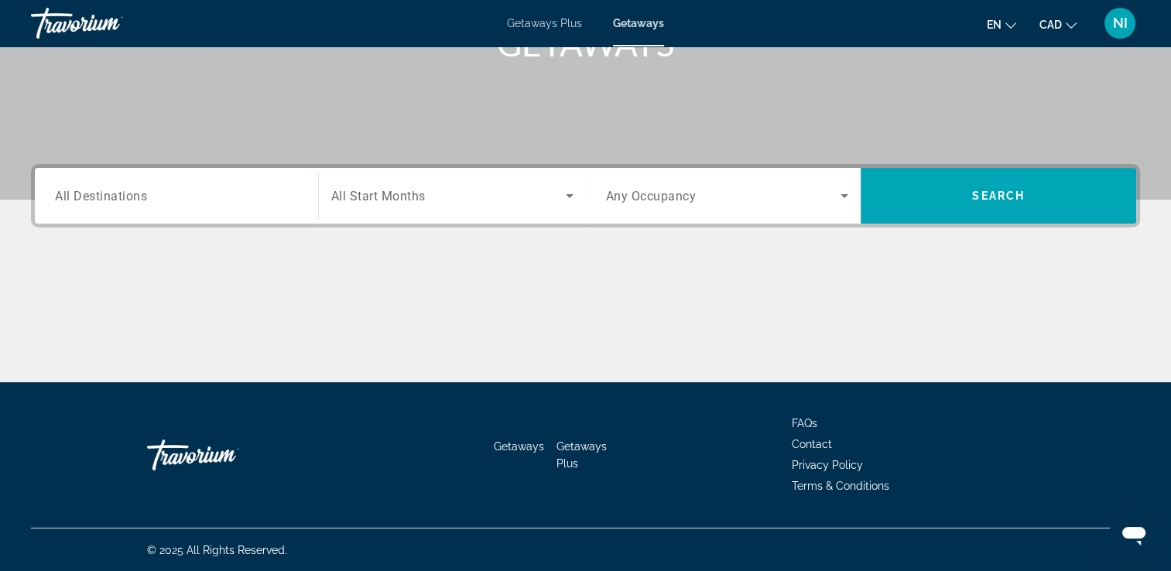
click at [91, 460] on div "Getaways Getaways Plus FAQs Contact Privacy Policy Terms & Conditions" at bounding box center [585, 454] width 1109 height 145
click at [121, 195] on span "All Destinations" at bounding box center [101, 195] width 92 height 15
click at [121, 195] on input "Destination All Destinations" at bounding box center [176, 196] width 243 height 19
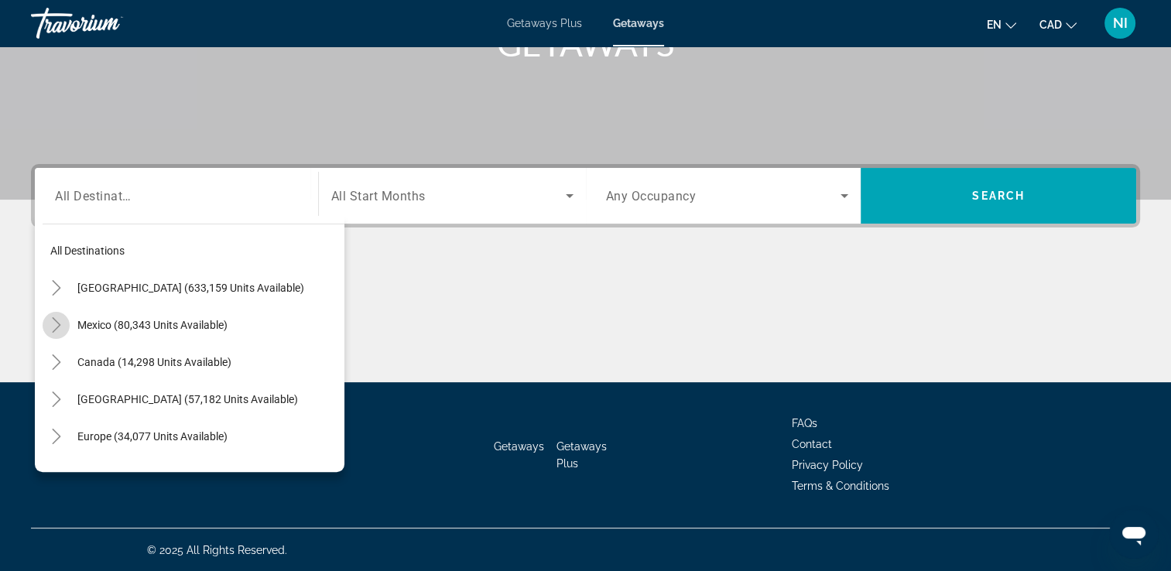
click at [58, 323] on icon "Toggle Mexico (80,343 units available)" at bounding box center [56, 324] width 15 height 15
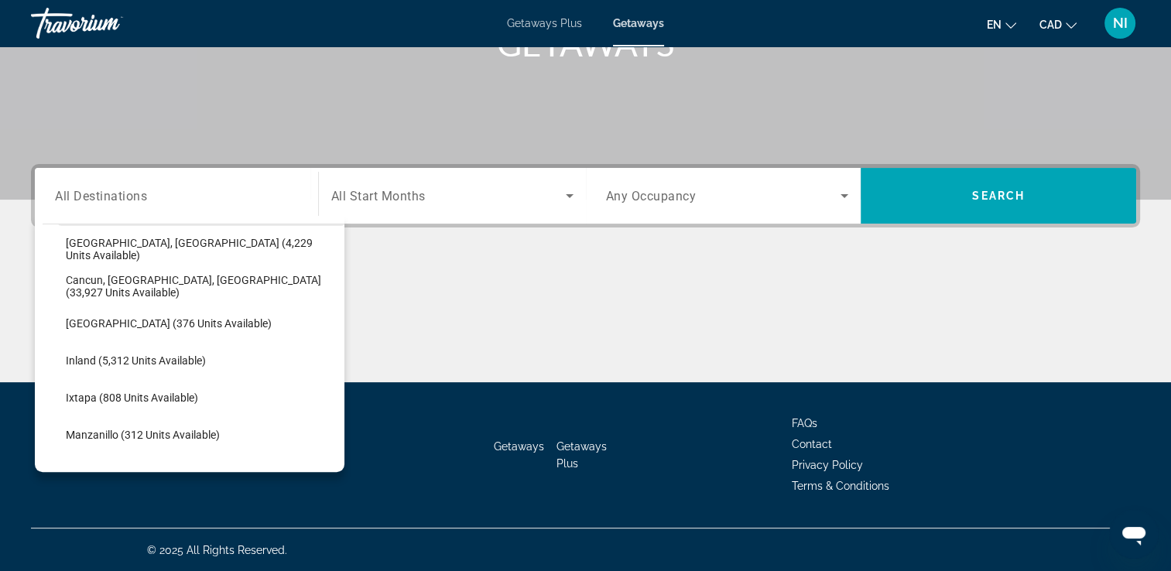
scroll to position [159, 0]
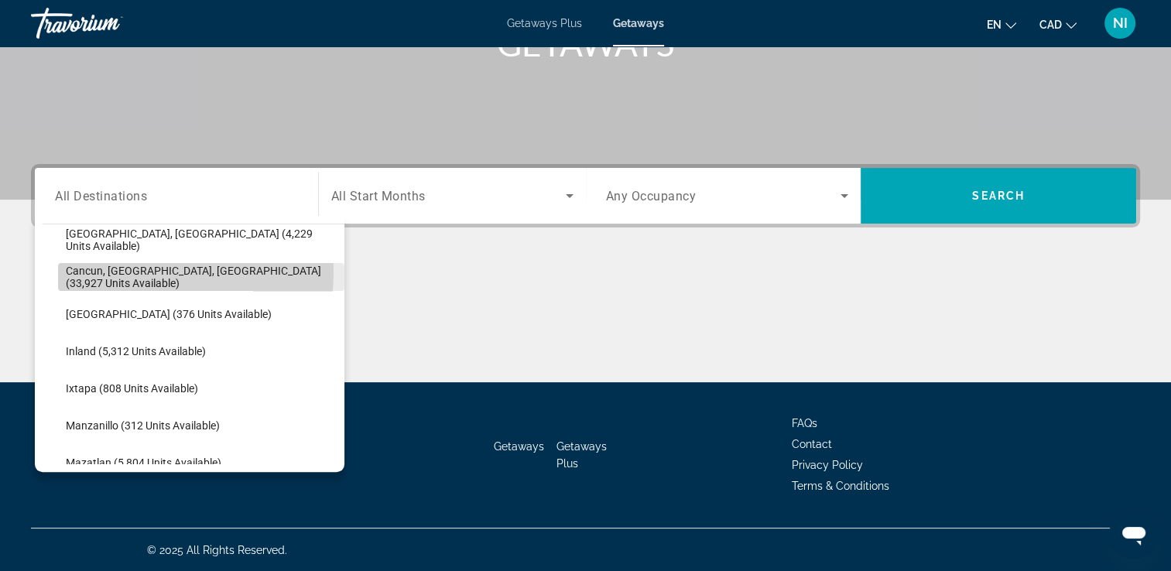
click at [96, 270] on span "Cancun, Cozumel, Riviera Maya (33,927 units available)" at bounding box center [201, 277] width 271 height 25
type input "**********"
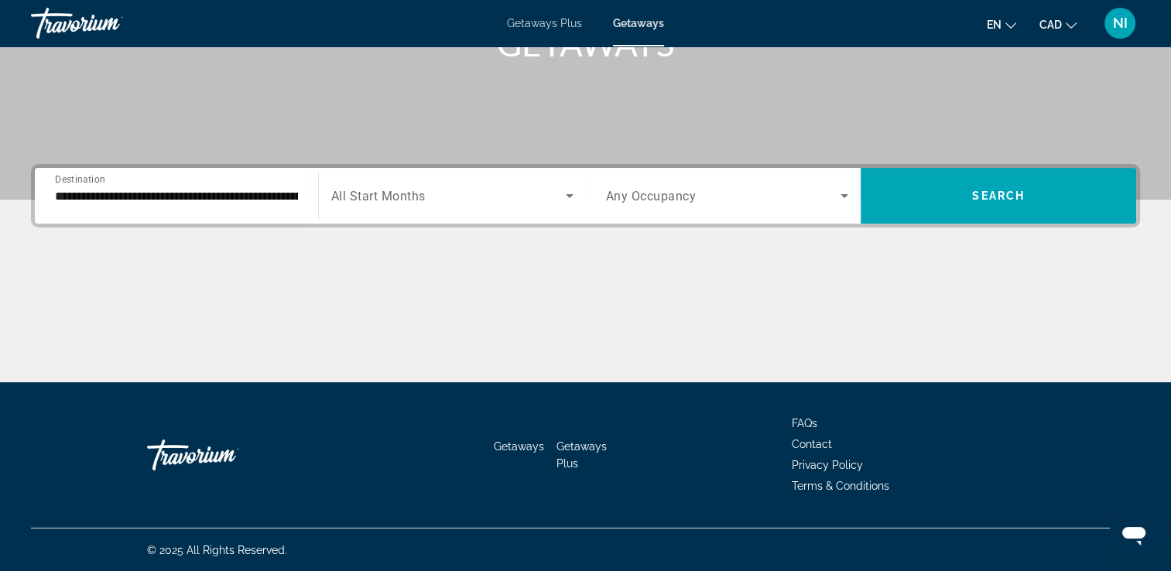
click at [365, 194] on span "All Start Months" at bounding box center [378, 196] width 94 height 15
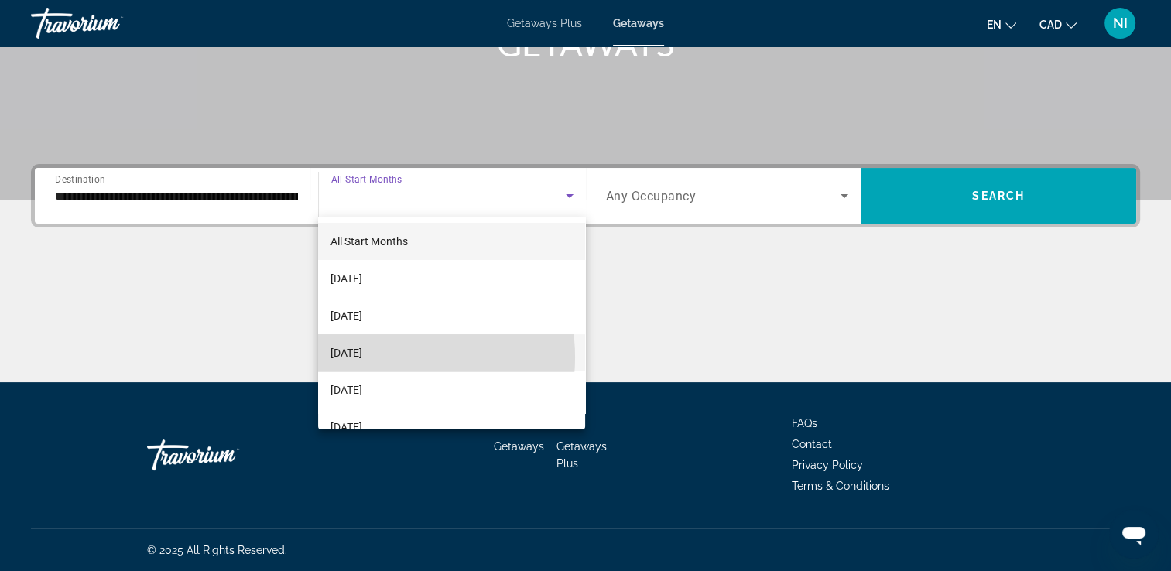
click at [362, 358] on span "November 2025" at bounding box center [346, 353] width 32 height 19
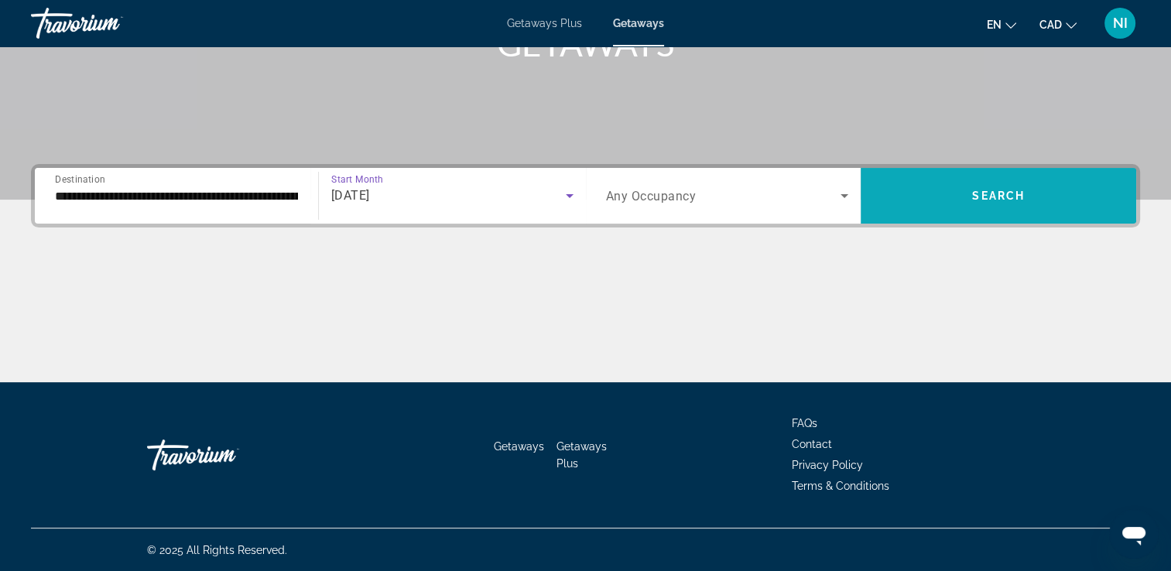
click at [999, 210] on span "Search widget" at bounding box center [997, 195] width 275 height 37
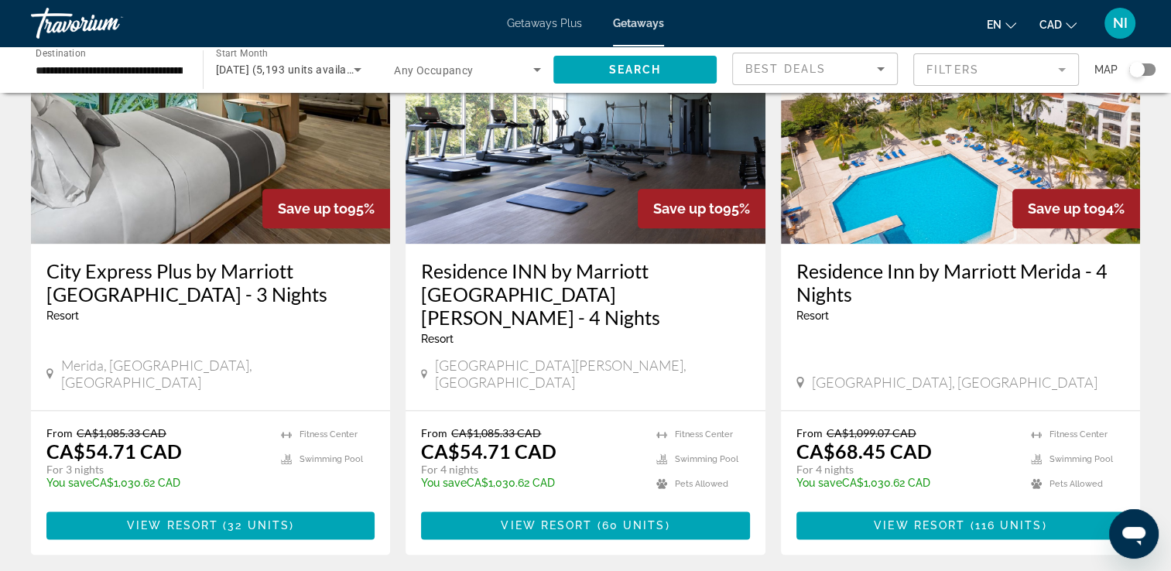
scroll to position [2012, 0]
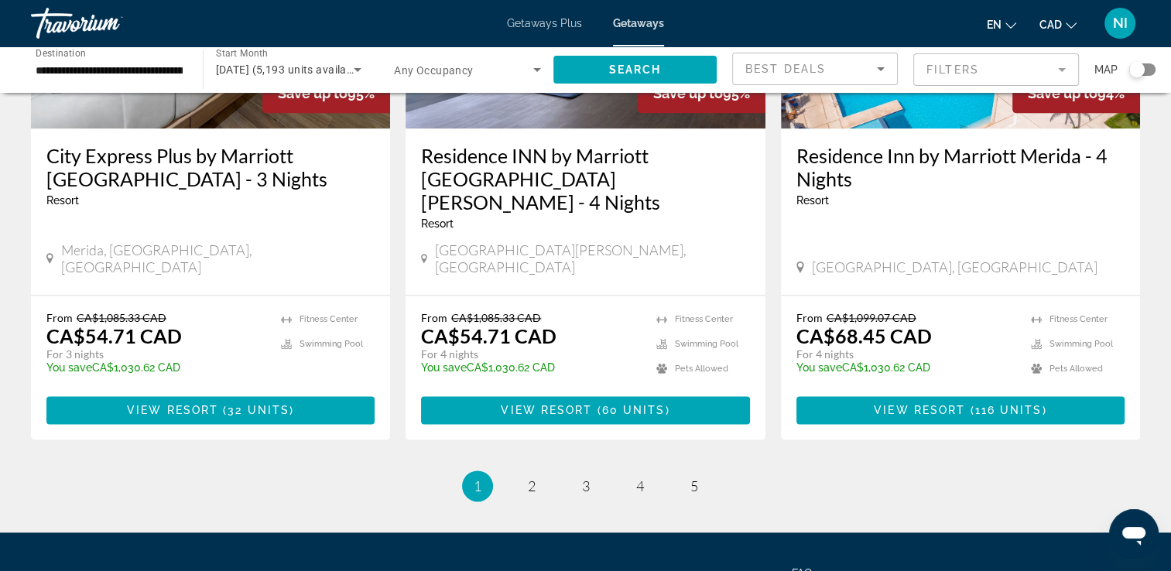
click at [1032, 70] on mat-form-field "Filters" at bounding box center [996, 69] width 166 height 33
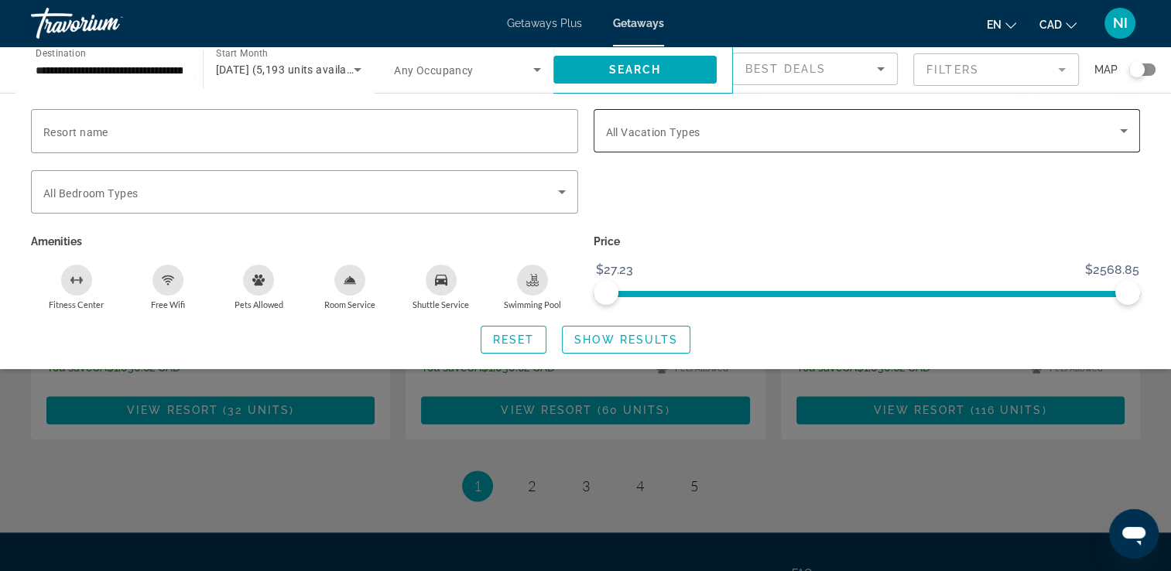
click at [1006, 123] on span "Search widget" at bounding box center [863, 130] width 515 height 19
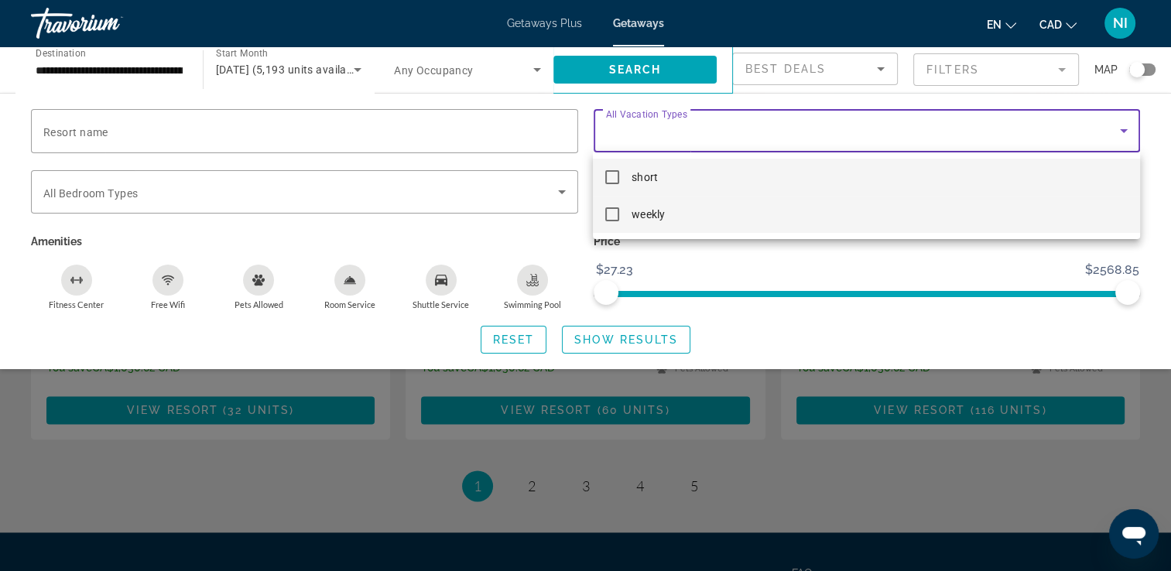
click at [615, 214] on mat-pseudo-checkbox at bounding box center [612, 214] width 14 height 14
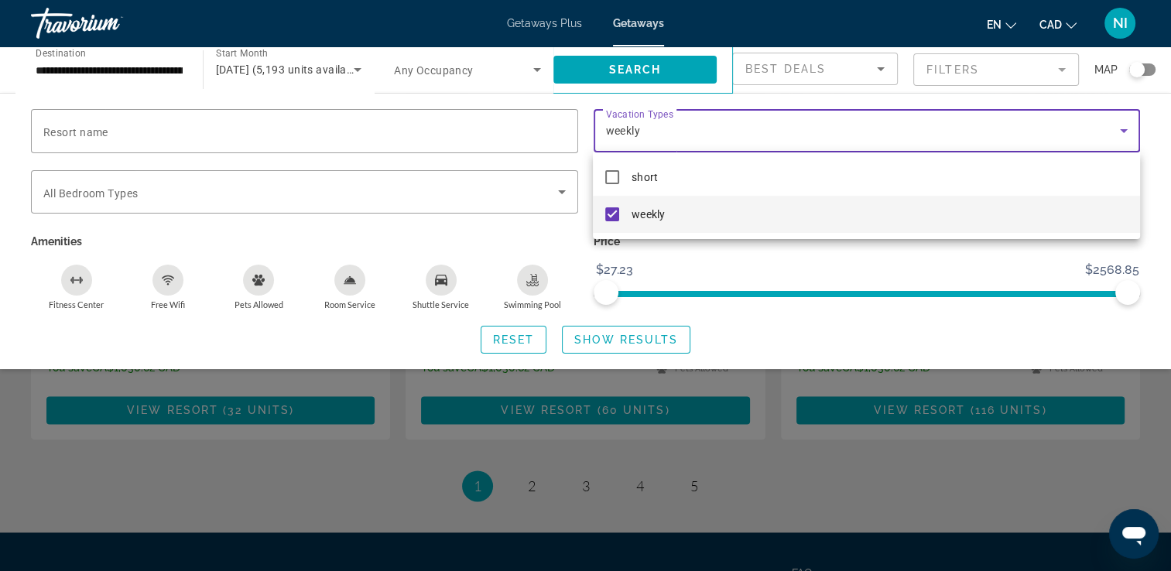
click at [635, 337] on div at bounding box center [585, 285] width 1171 height 571
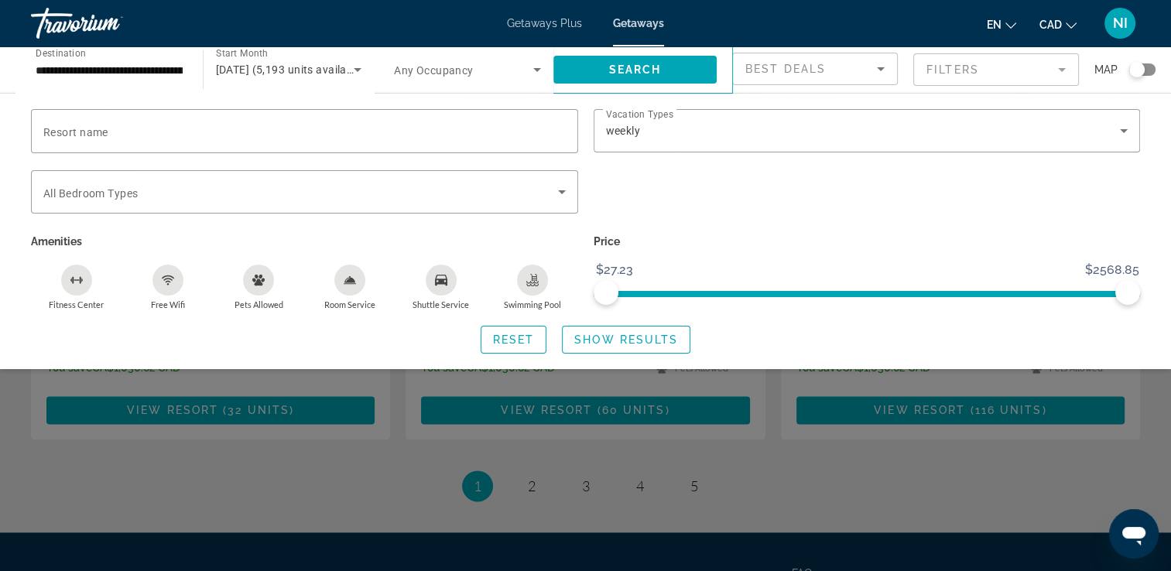
click at [635, 337] on span "Show Results" at bounding box center [626, 340] width 104 height 12
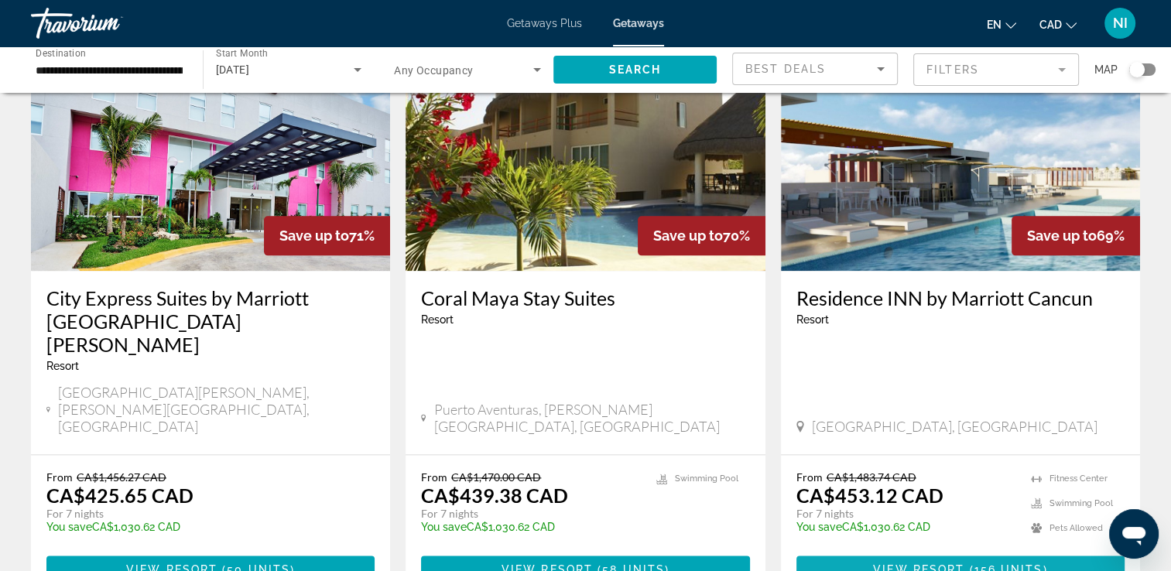
scroll to position [1768, 0]
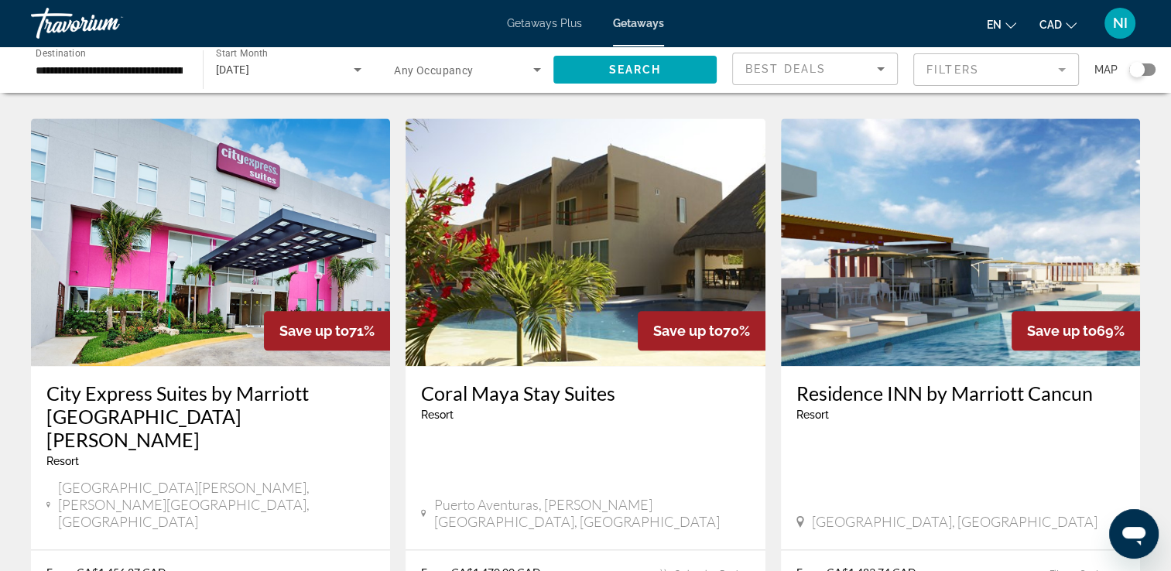
click at [977, 210] on img "Main content" at bounding box center [960, 242] width 359 height 248
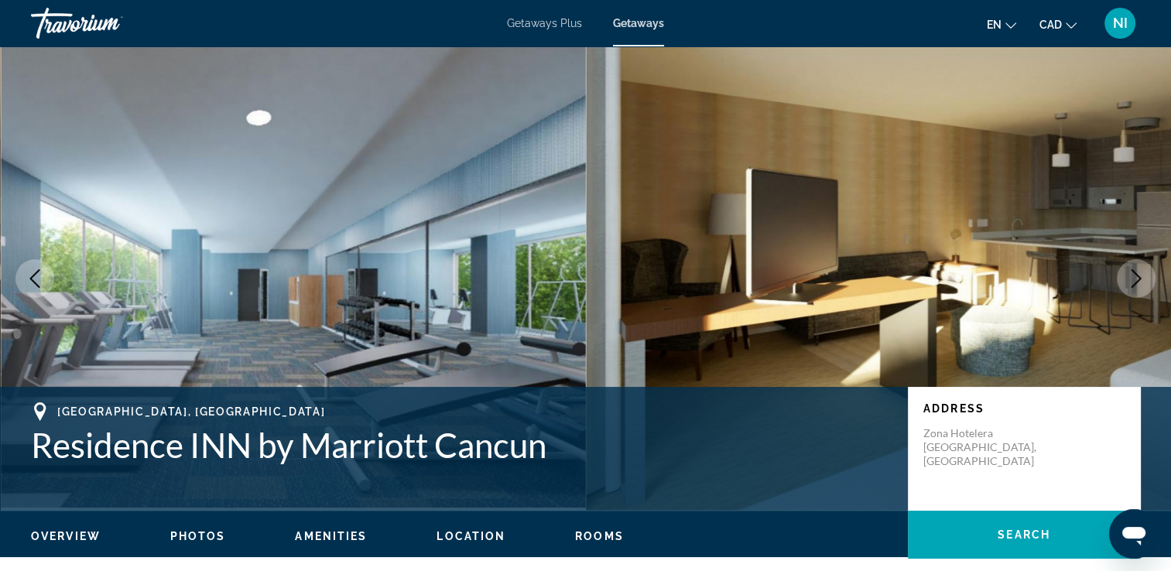
click at [638, 17] on span "Getaways" at bounding box center [638, 23] width 51 height 12
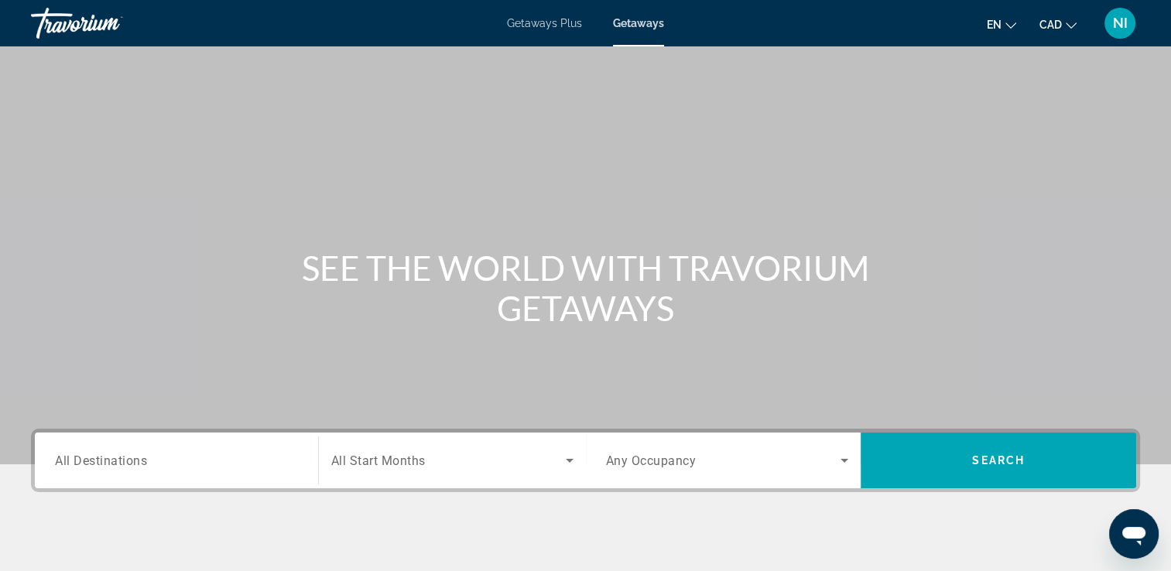
click at [108, 455] on span "All Destinations" at bounding box center [101, 460] width 92 height 15
click at [108, 455] on input "Destination All Destinations" at bounding box center [176, 461] width 243 height 19
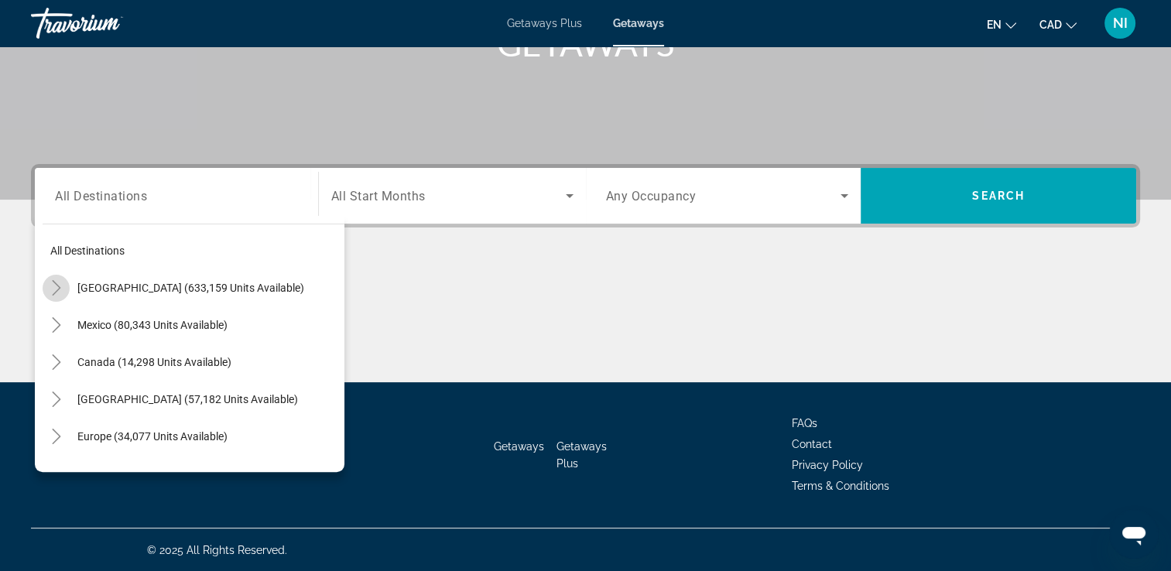
click at [53, 287] on icon "Toggle United States (633,159 units available)" at bounding box center [56, 287] width 15 height 15
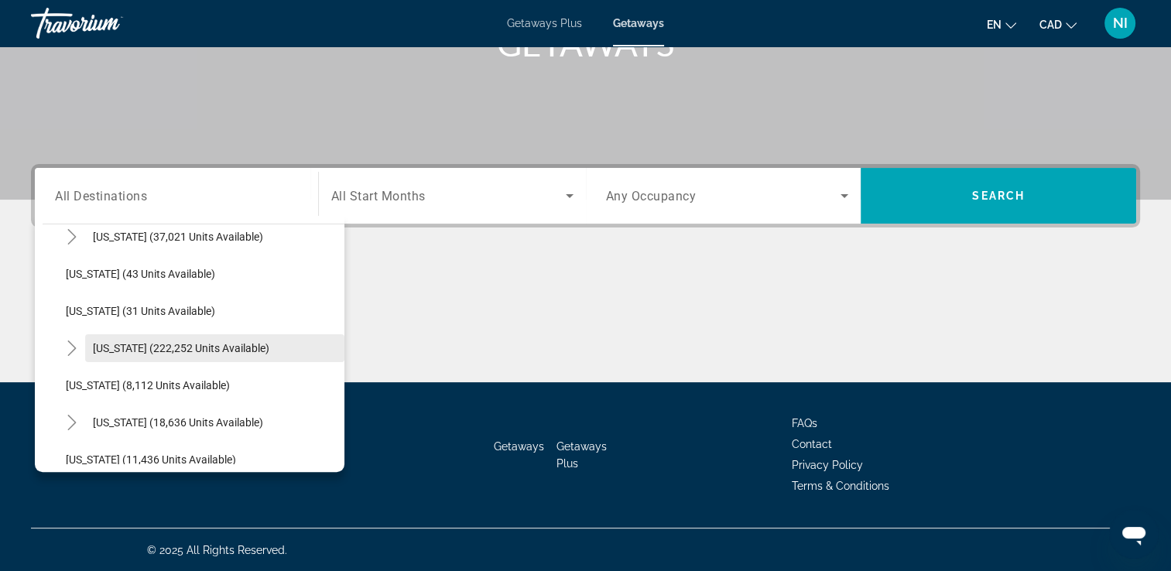
scroll to position [277, 0]
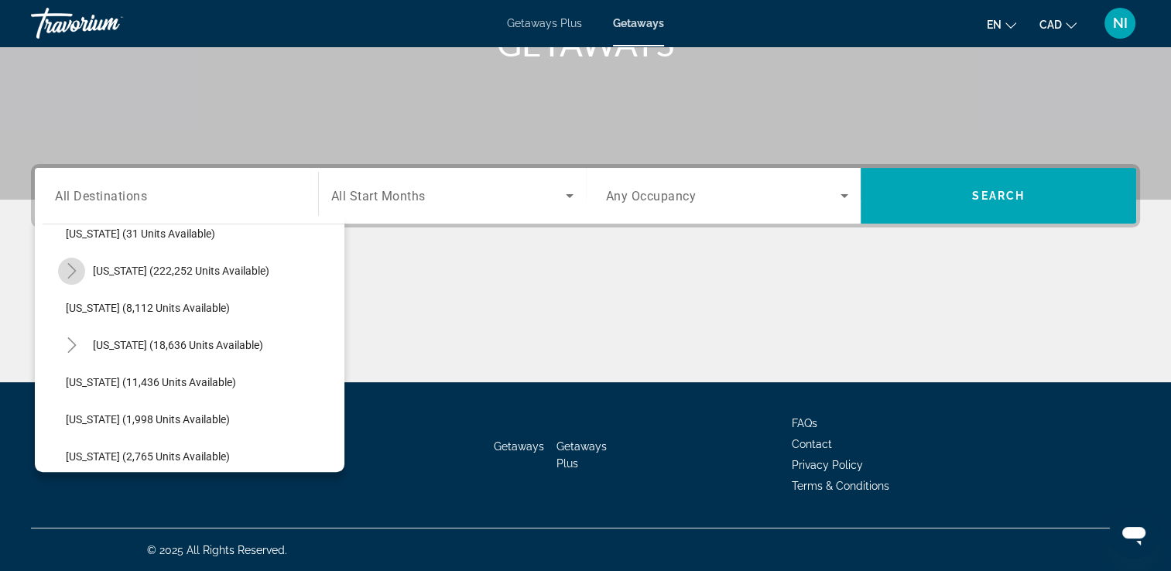
click at [80, 267] on mat-icon "Toggle Florida (222,252 units available)" at bounding box center [71, 271] width 27 height 27
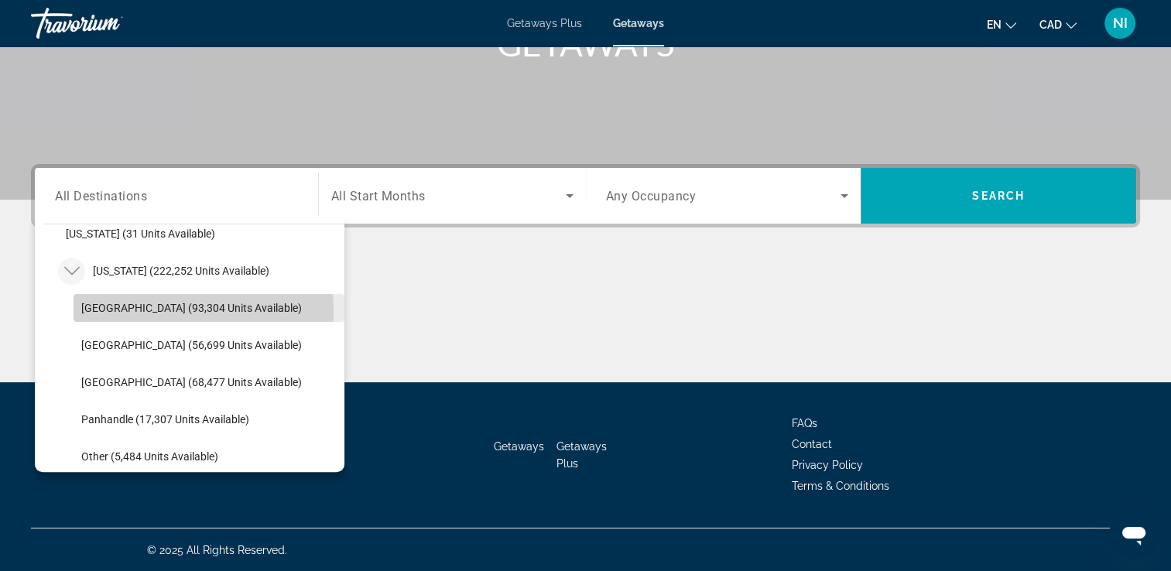
click at [137, 311] on span "Orlando & Disney Area (93,304 units available)" at bounding box center [191, 308] width 221 height 12
type input "**********"
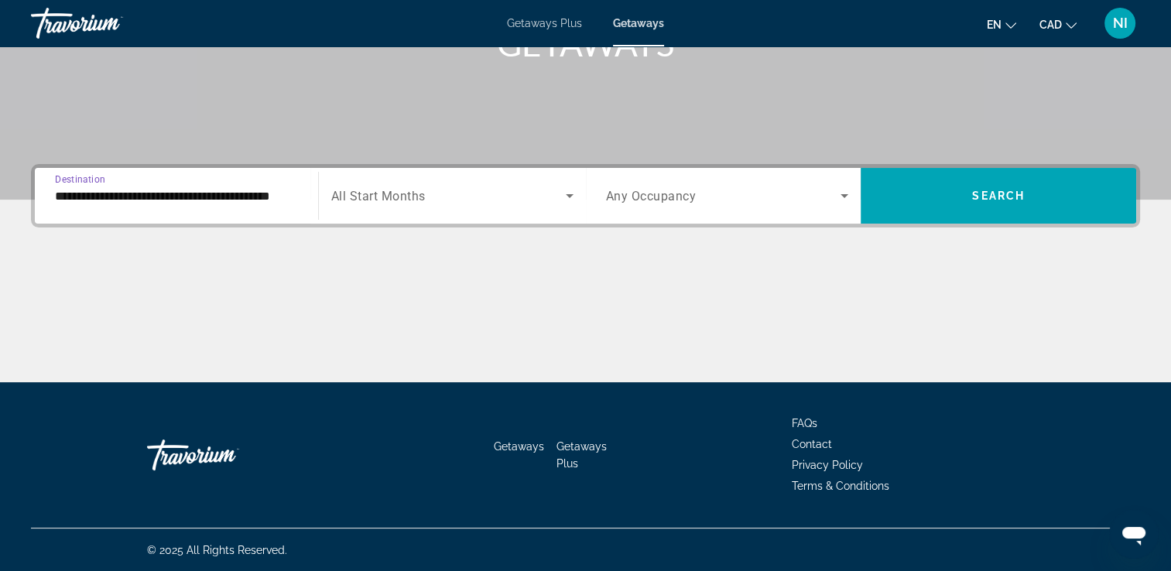
click at [405, 189] on span "All Start Months" at bounding box center [378, 196] width 94 height 15
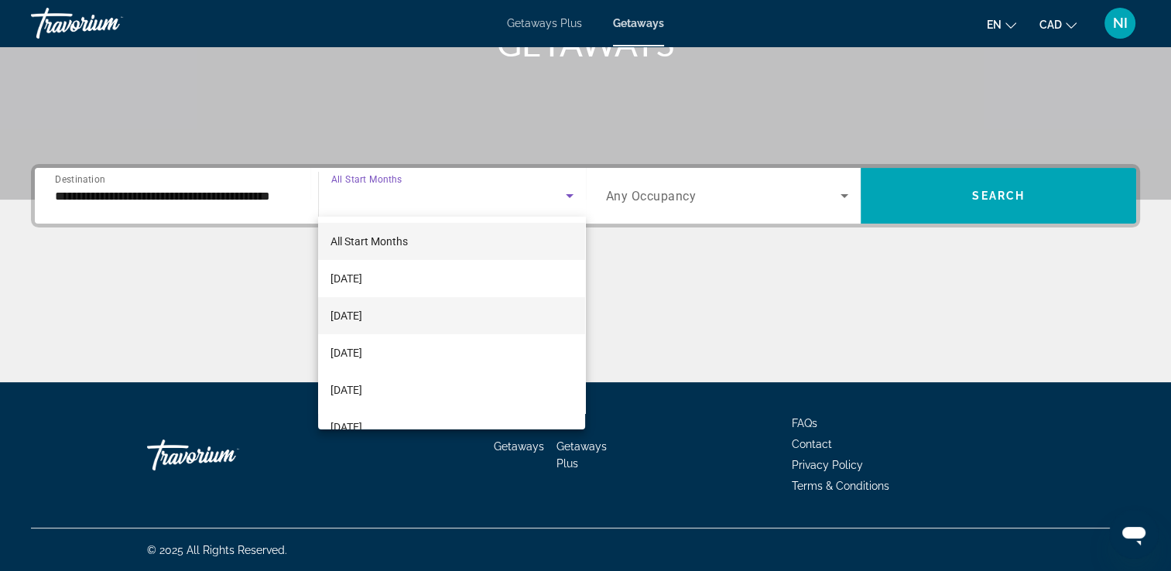
click at [362, 320] on span "October 2025" at bounding box center [346, 315] width 32 height 19
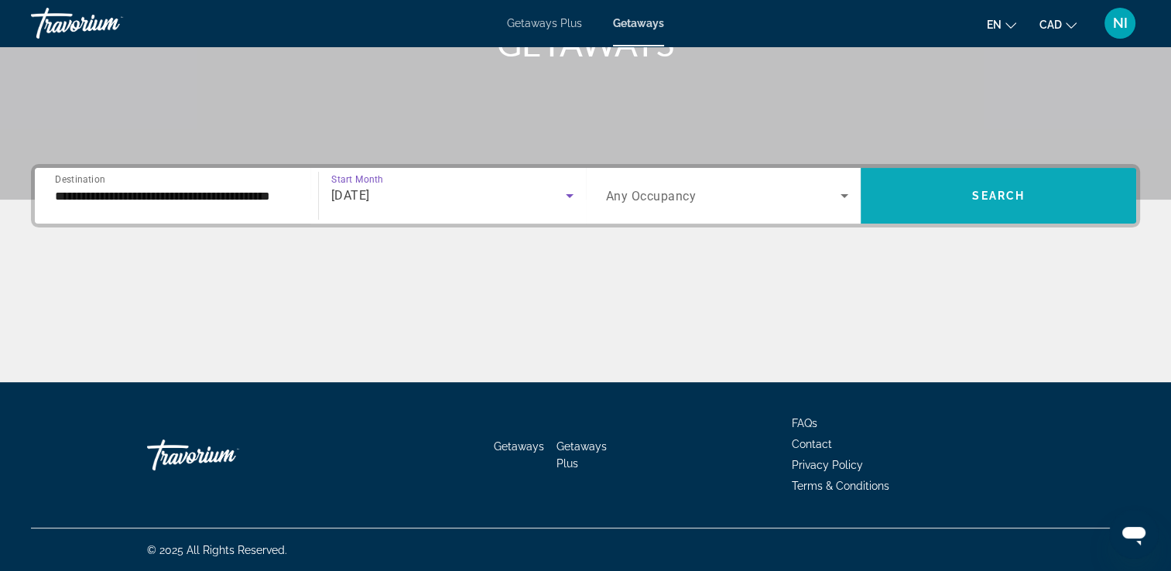
click at [980, 208] on span "Search widget" at bounding box center [997, 195] width 275 height 37
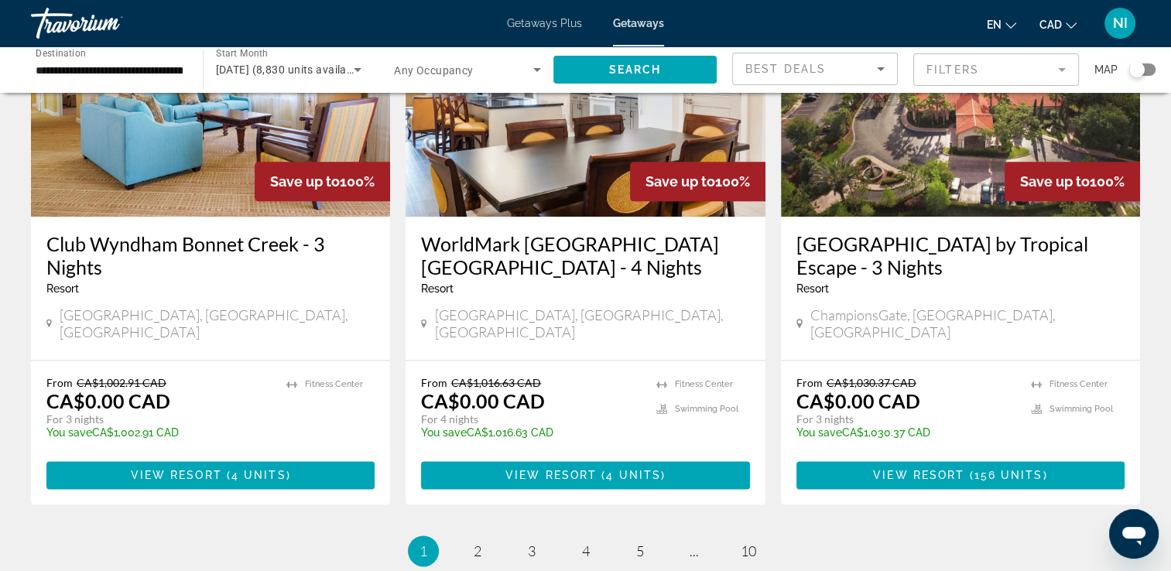
scroll to position [2012, 0]
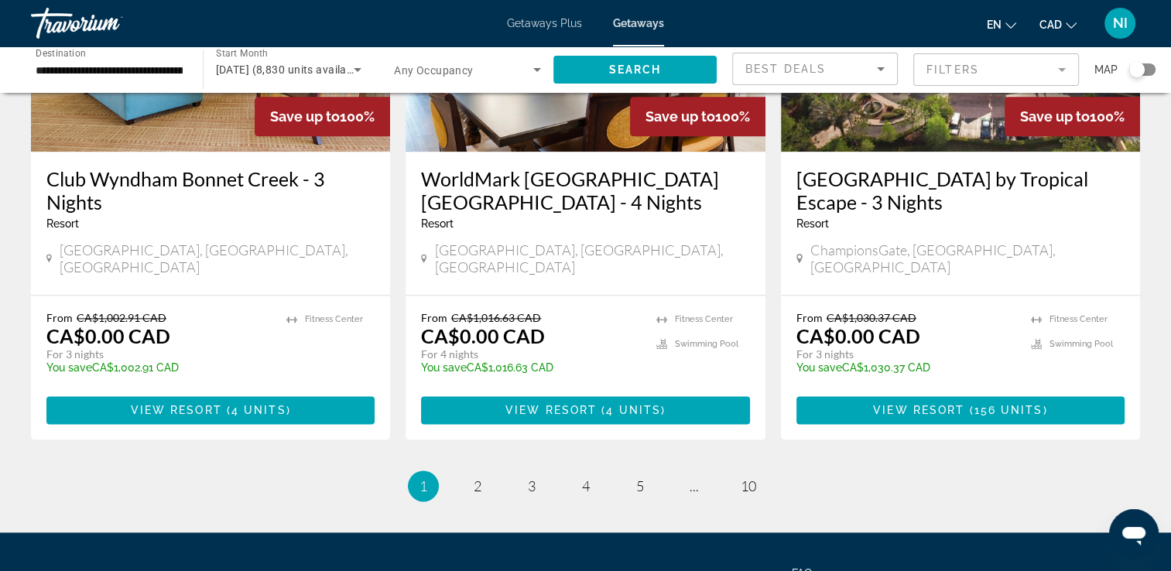
click at [1026, 77] on mat-form-field "Filters" at bounding box center [996, 69] width 166 height 33
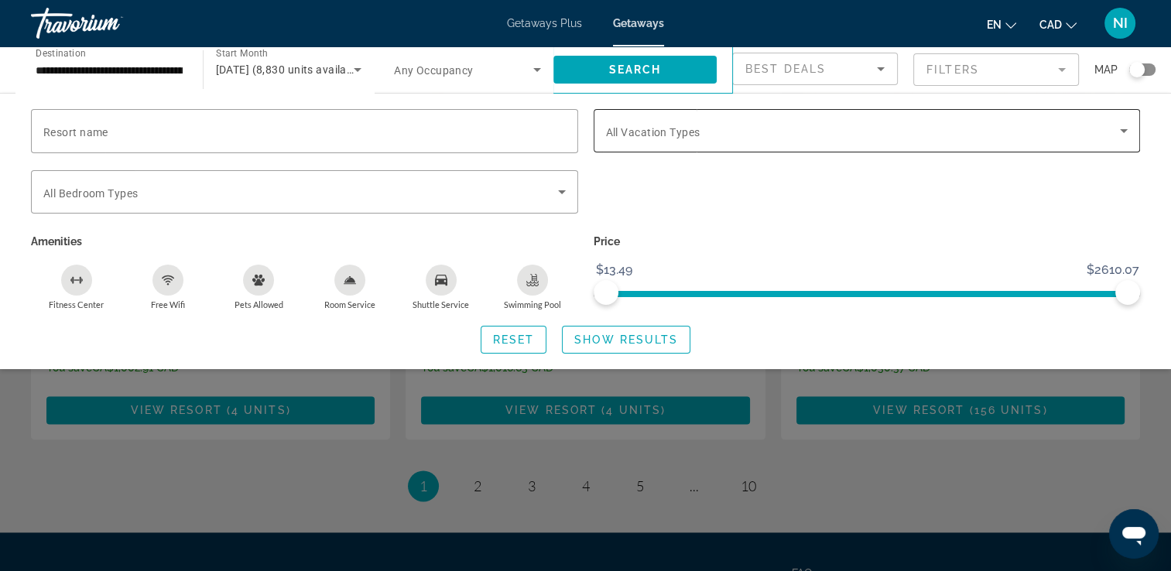
click at [690, 129] on span "All Vacation Types" at bounding box center [653, 132] width 94 height 12
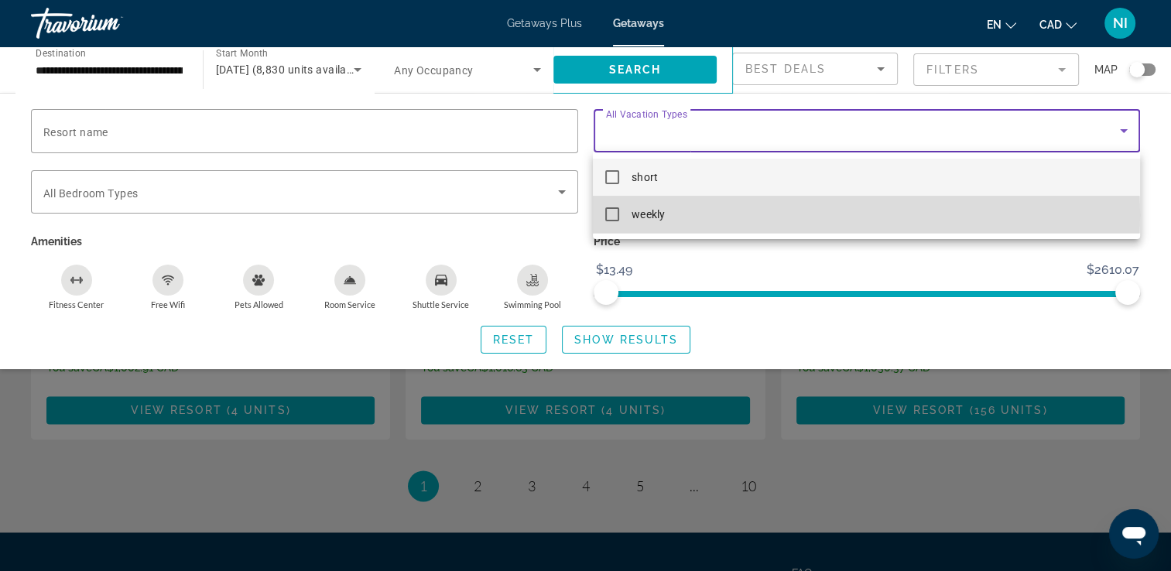
click at [659, 215] on span "weekly" at bounding box center [647, 214] width 33 height 19
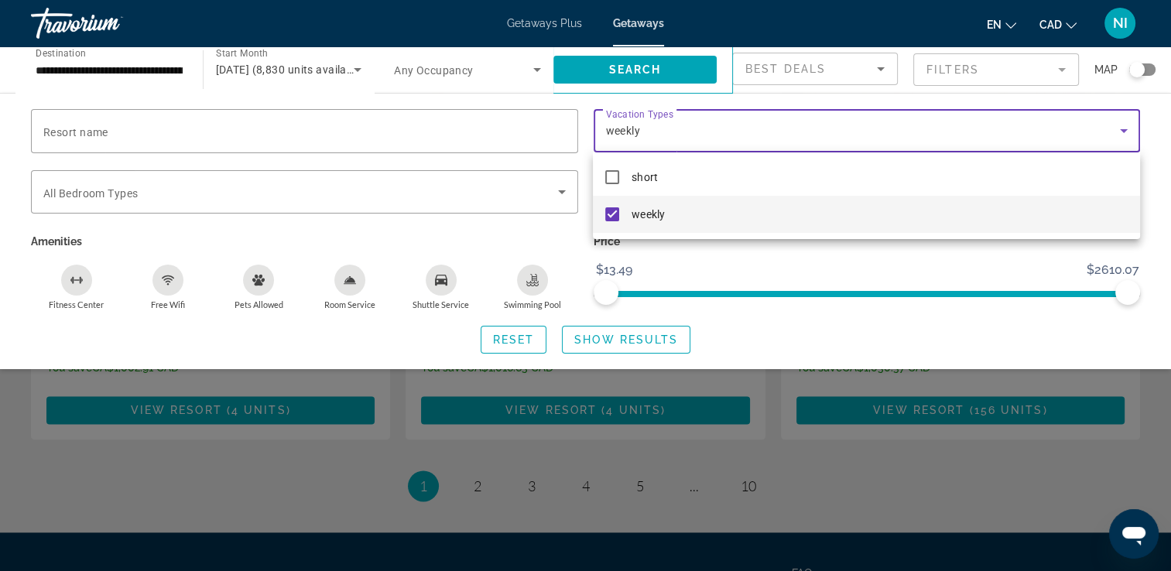
click at [618, 339] on div at bounding box center [585, 285] width 1171 height 571
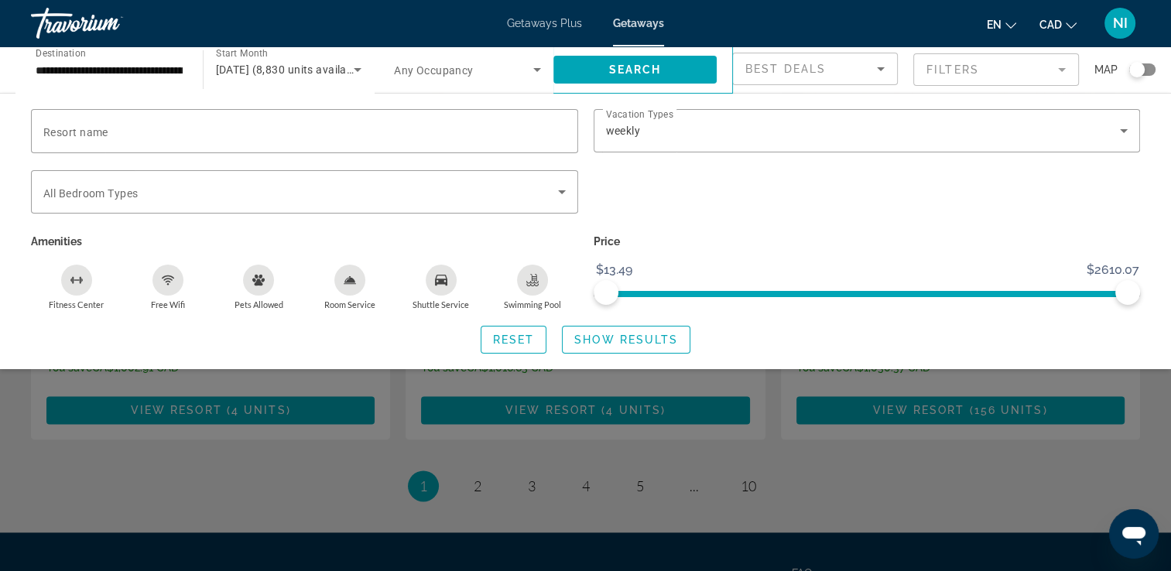
click at [618, 339] on span "Show Results" at bounding box center [626, 340] width 104 height 12
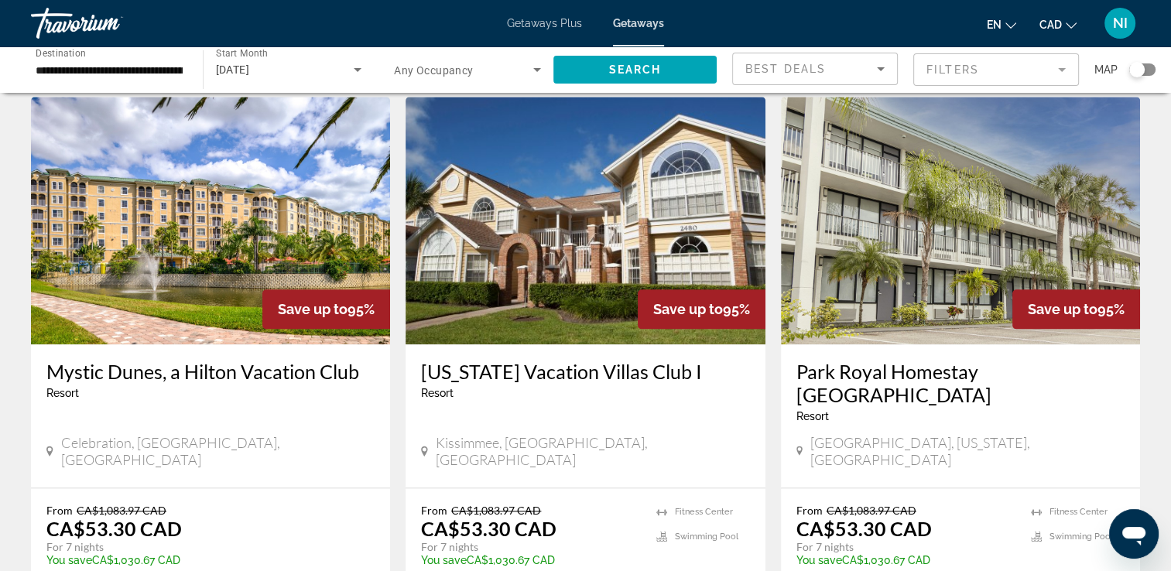
scroll to position [1780, 0]
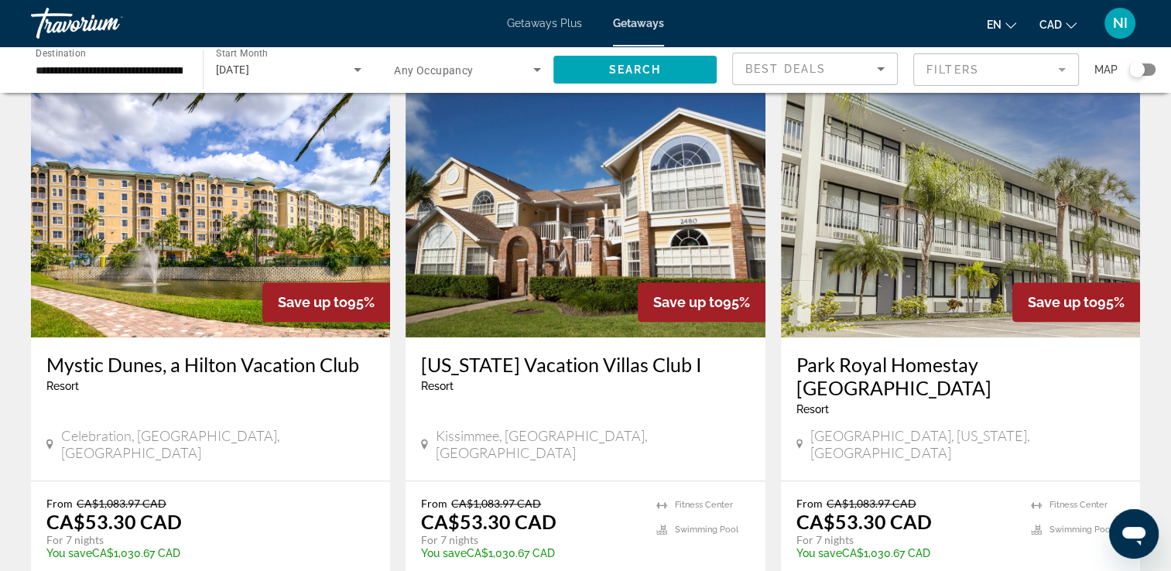
click at [250, 207] on img "Main content" at bounding box center [210, 214] width 359 height 248
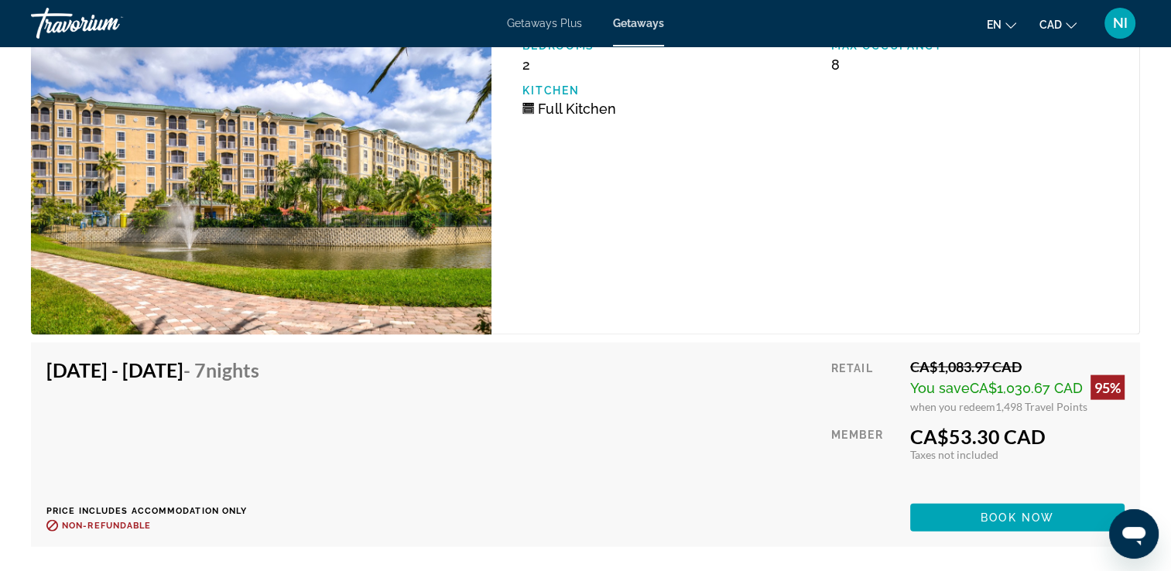
scroll to position [3327, 0]
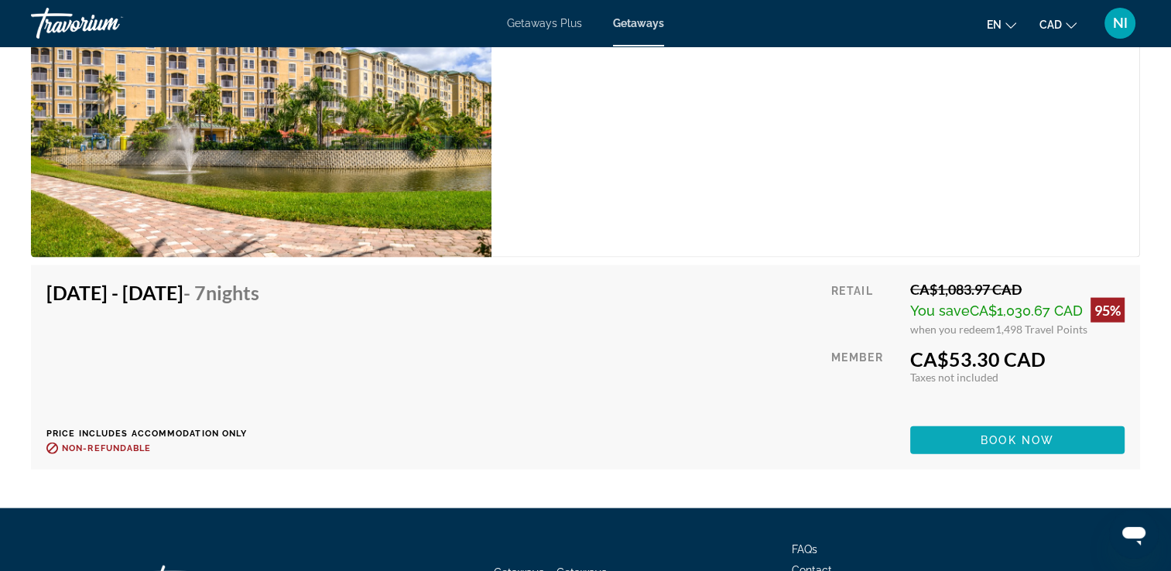
click at [1028, 429] on span "Main content" at bounding box center [1017, 440] width 214 height 37
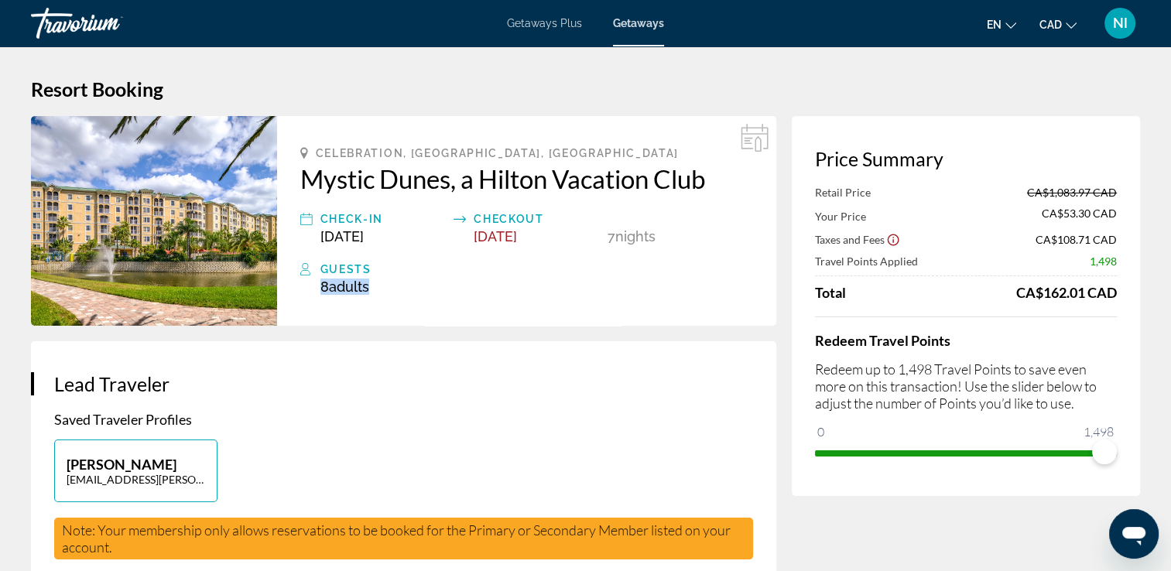
drag, startPoint x: 320, startPoint y: 285, endPoint x: 388, endPoint y: 290, distance: 68.3
click at [388, 290] on div "8 Adult Adults , Child Children" at bounding box center [536, 287] width 433 height 16
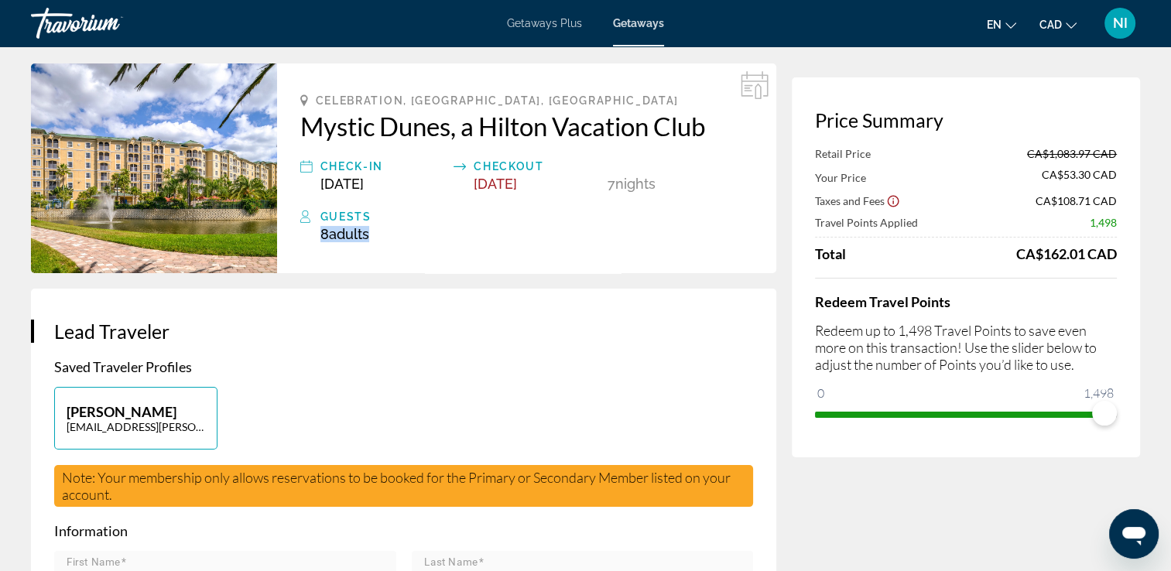
scroll to position [77, 0]
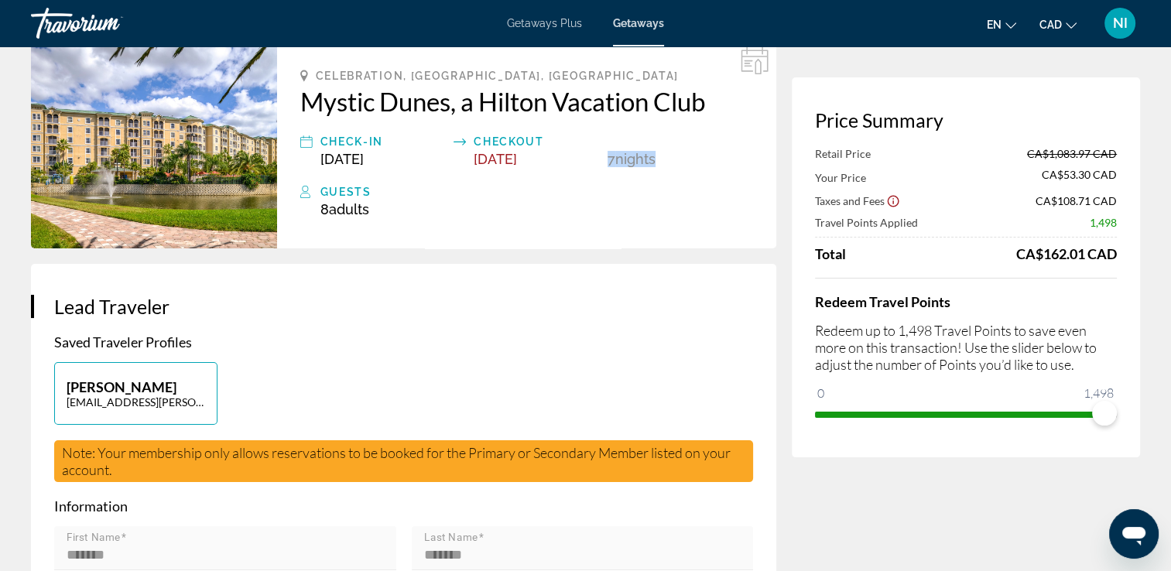
drag, startPoint x: 606, startPoint y: 162, endPoint x: 666, endPoint y: 163, distance: 60.4
click at [666, 163] on div "Check-In Oct 17, 2025 Checkout Oct 24, 2025 7 Night Nights" at bounding box center [526, 149] width 453 height 35
drag, startPoint x: 1014, startPoint y: 254, endPoint x: 1133, endPoint y: 254, distance: 118.4
click at [1133, 254] on div "Price Summary Retail Price CA$1,083.97 CAD Your Price CA$53.30 CAD Taxes and Fe…" at bounding box center [966, 267] width 348 height 380
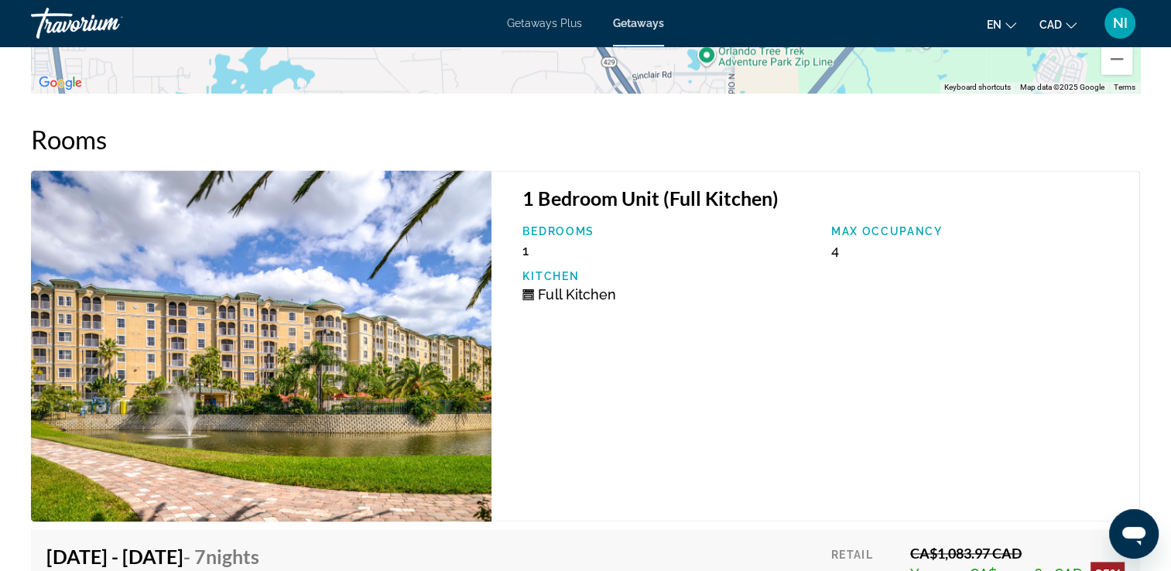
scroll to position [2044, 0]
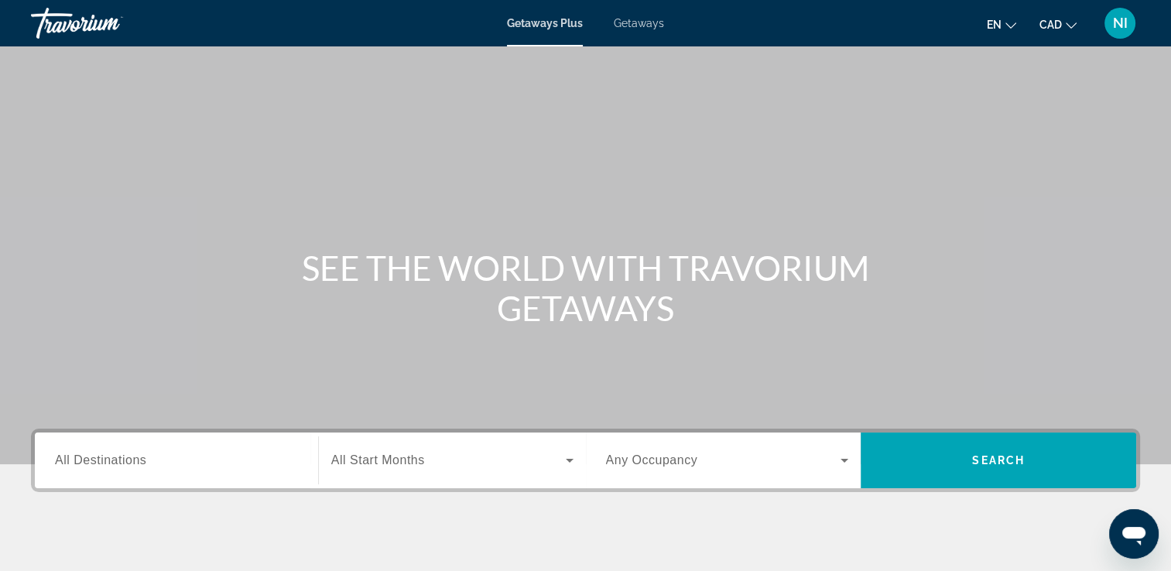
click at [641, 31] on div "Getaways Plus Getaways en English Español Français Italiano Português русский C…" at bounding box center [585, 23] width 1171 height 40
click at [641, 25] on span "Getaways" at bounding box center [639, 23] width 50 height 12
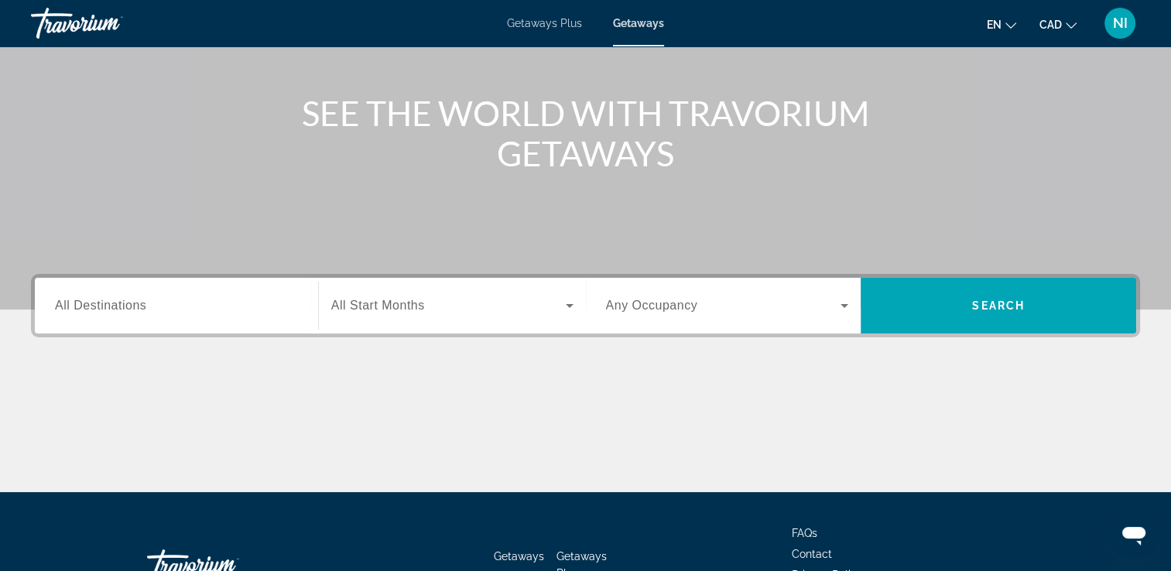
click at [105, 305] on span "All Destinations" at bounding box center [100, 305] width 91 height 13
click at [105, 305] on input "Destination All Destinations" at bounding box center [176, 306] width 243 height 19
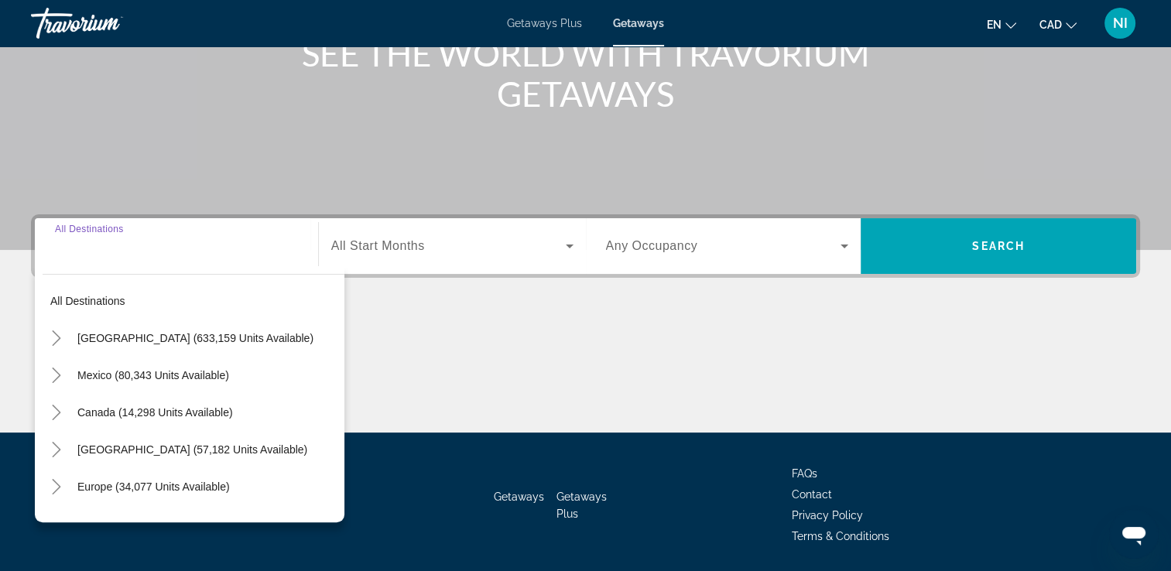
scroll to position [265, 0]
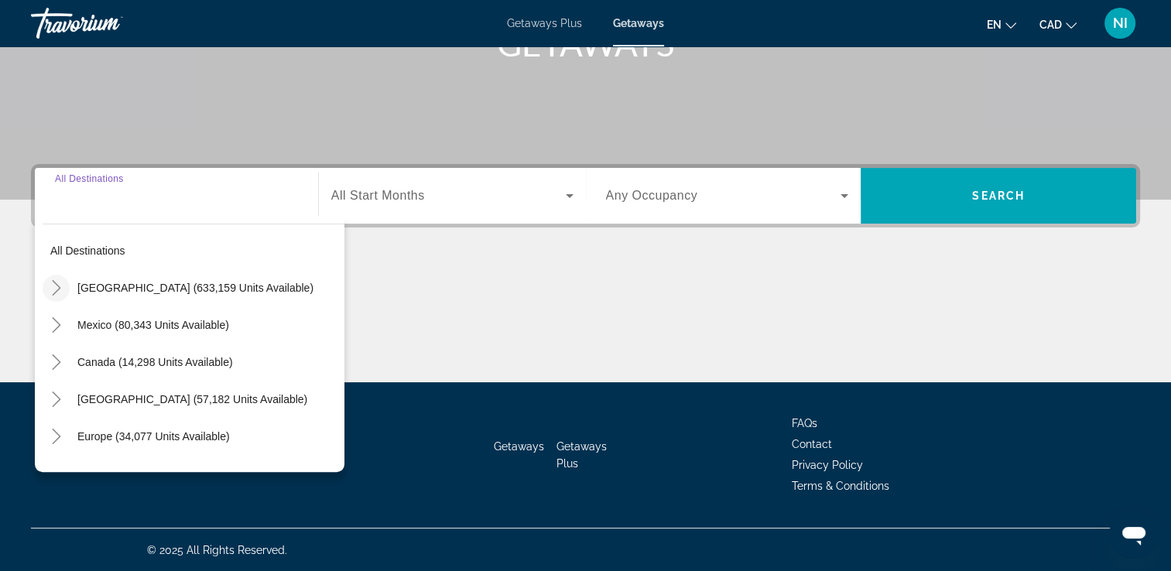
click at [62, 286] on icon "Toggle United States (633,159 units available)" at bounding box center [56, 287] width 15 height 15
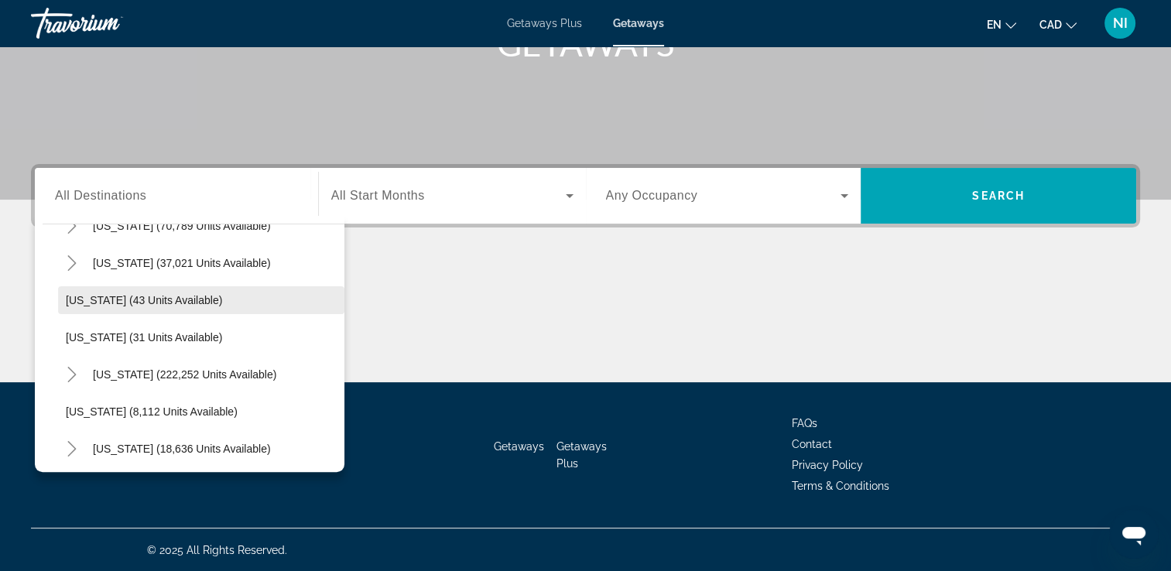
scroll to position [200, 0]
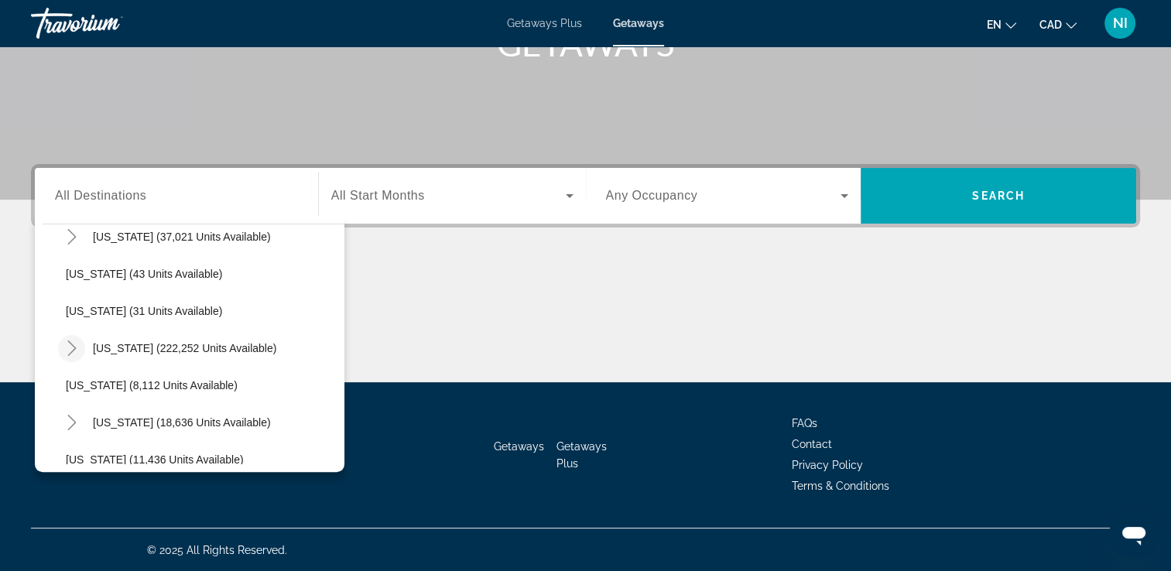
click at [71, 341] on icon "Toggle Florida (222,252 units available)" at bounding box center [71, 347] width 15 height 15
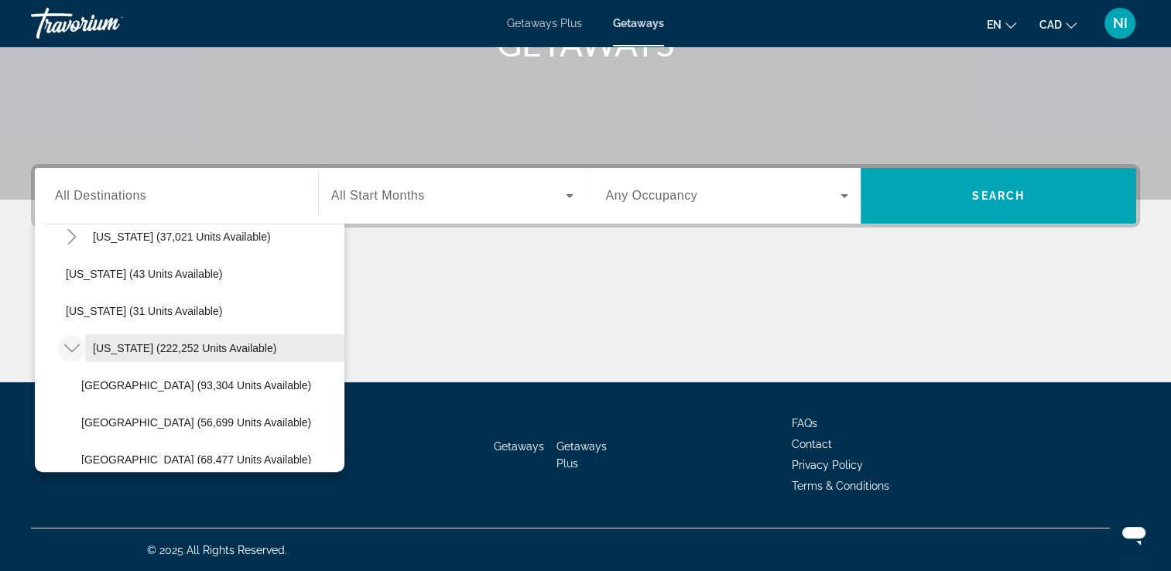
scroll to position [277, 0]
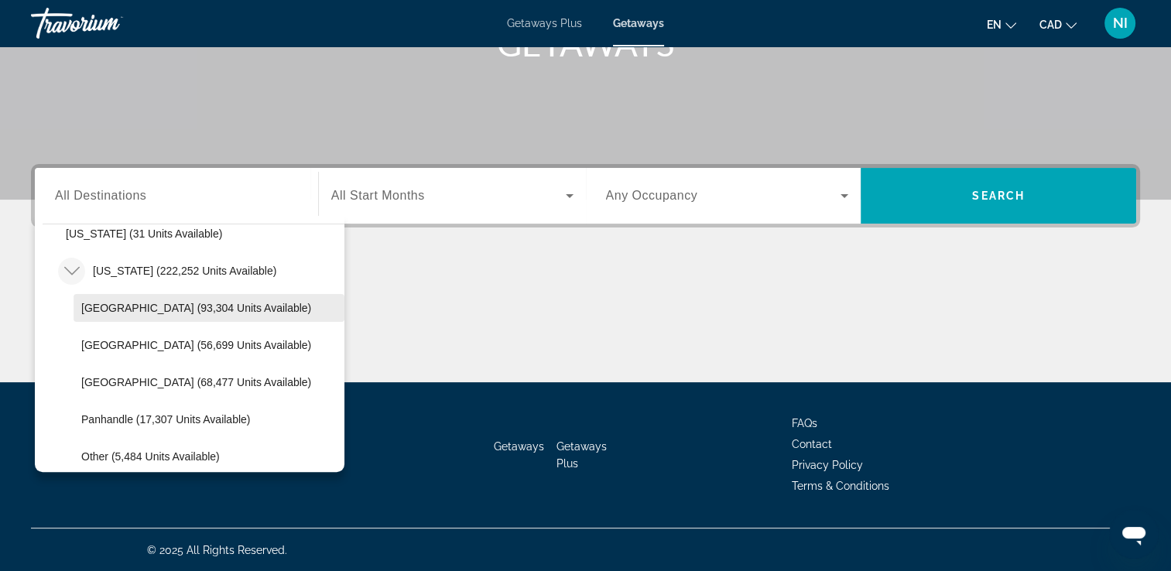
click at [117, 309] on span "Orlando & Disney Area (93,304 units available)" at bounding box center [196, 308] width 230 height 12
type input "**********"
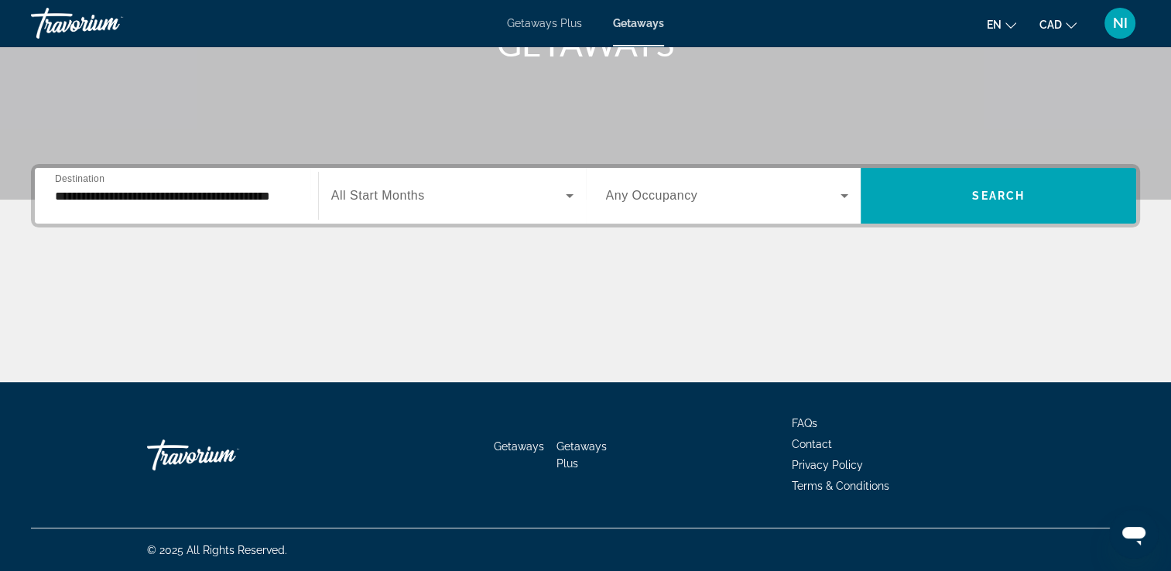
click at [399, 200] on span "All Start Months" at bounding box center [378, 195] width 94 height 13
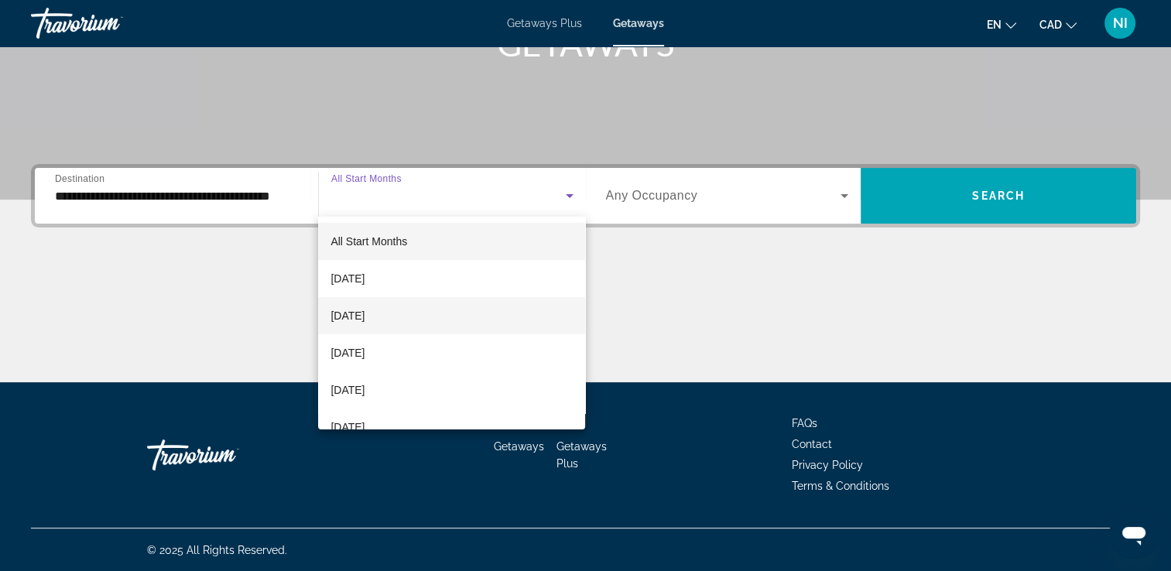
click at [364, 314] on span "October 2025" at bounding box center [347, 315] width 34 height 19
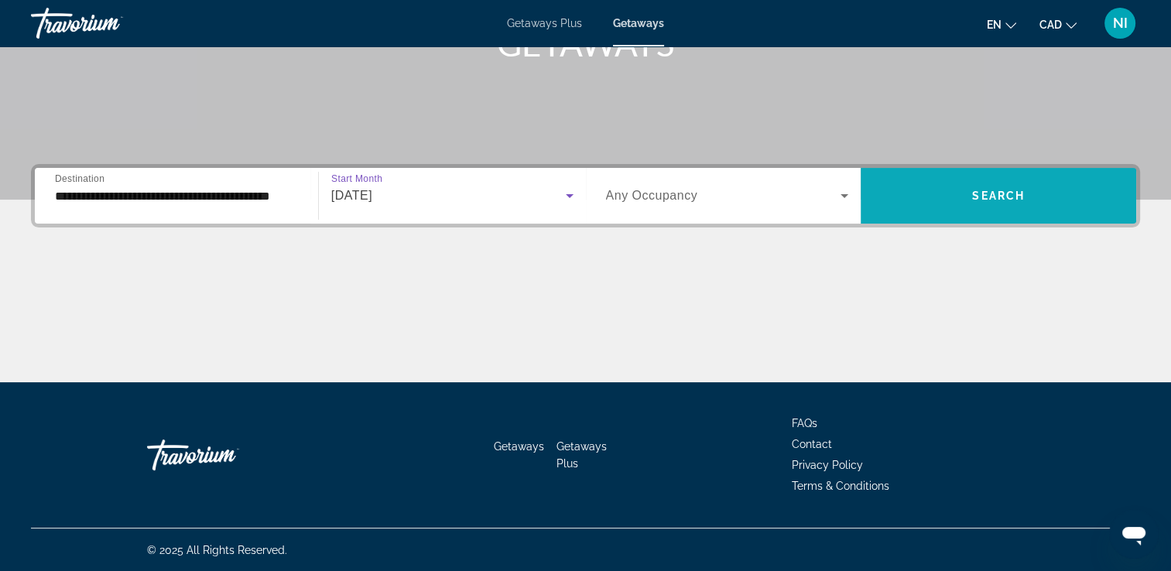
click at [1042, 209] on span "Search widget" at bounding box center [997, 195] width 275 height 37
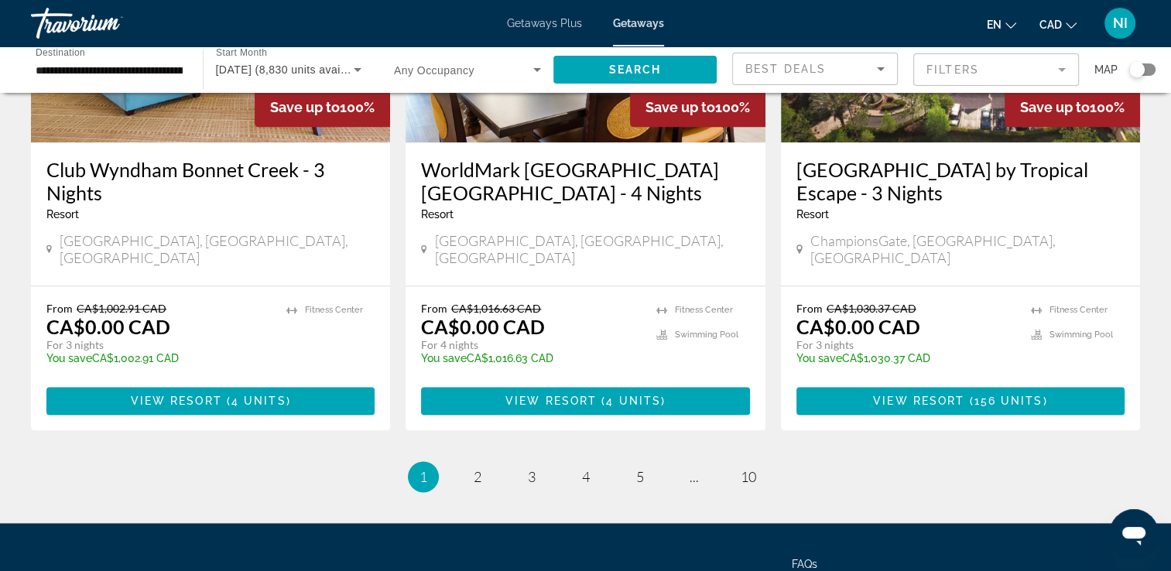
scroll to position [2047, 0]
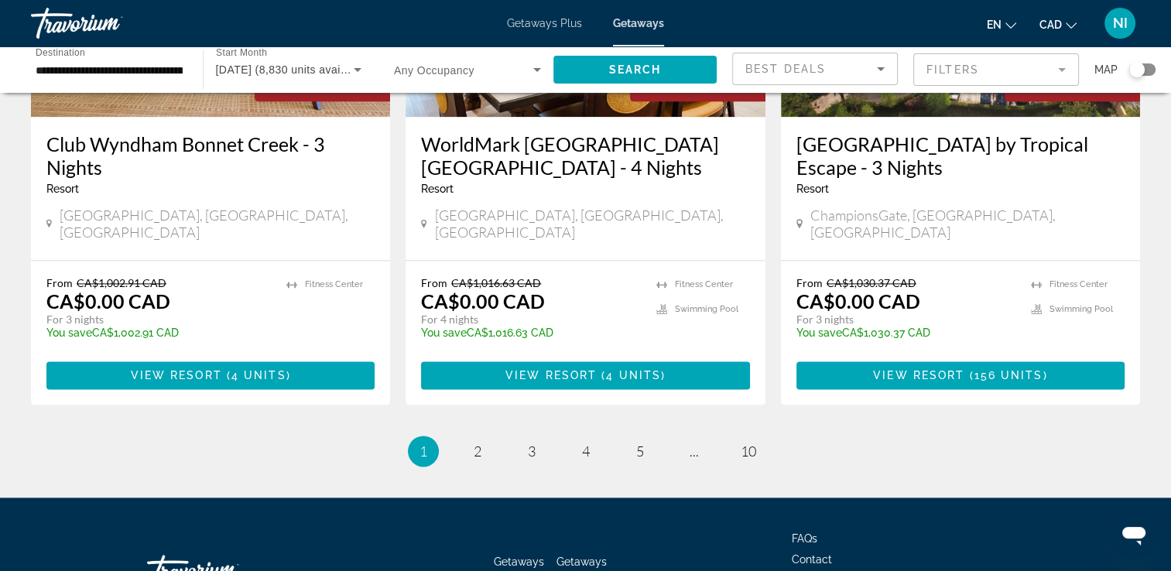
click at [1063, 60] on mat-form-field "Filters" at bounding box center [996, 69] width 166 height 33
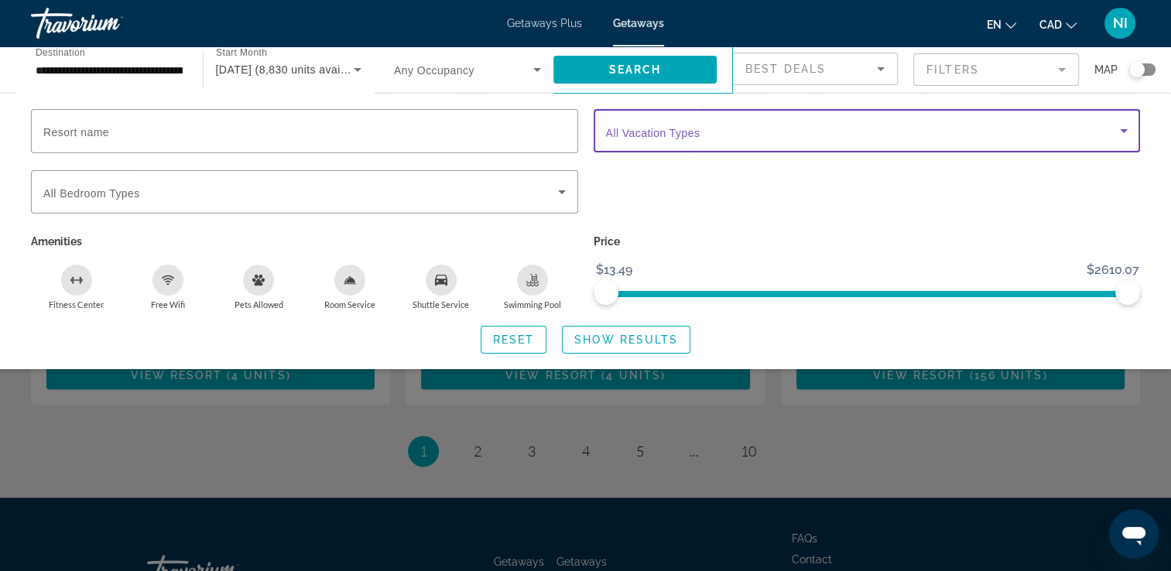
click at [743, 123] on span "Search widget" at bounding box center [863, 130] width 515 height 19
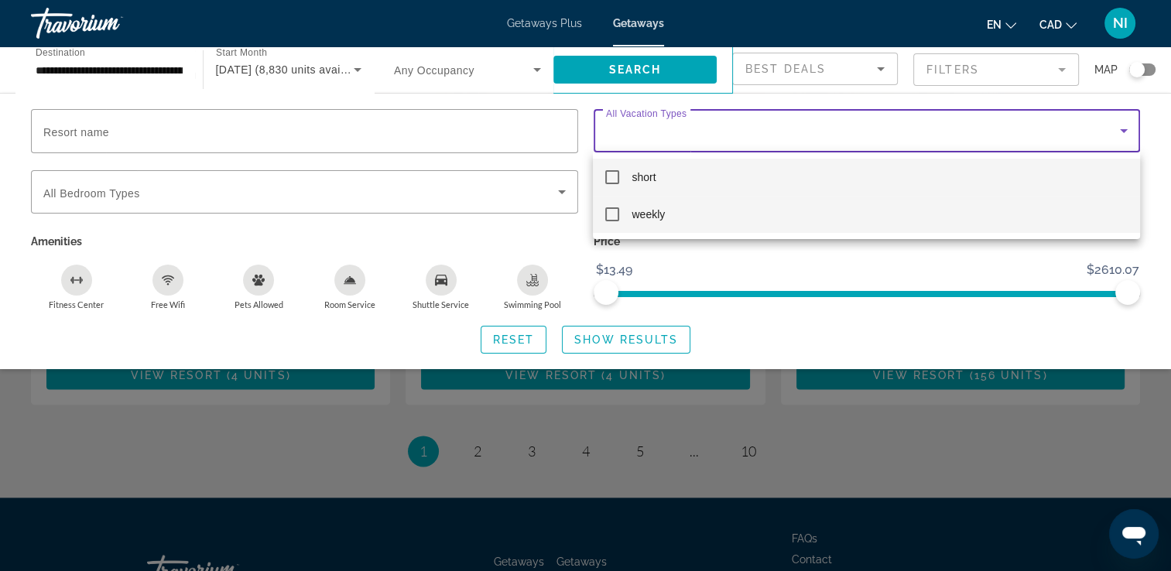
click at [611, 212] on mat-pseudo-checkbox at bounding box center [612, 214] width 14 height 14
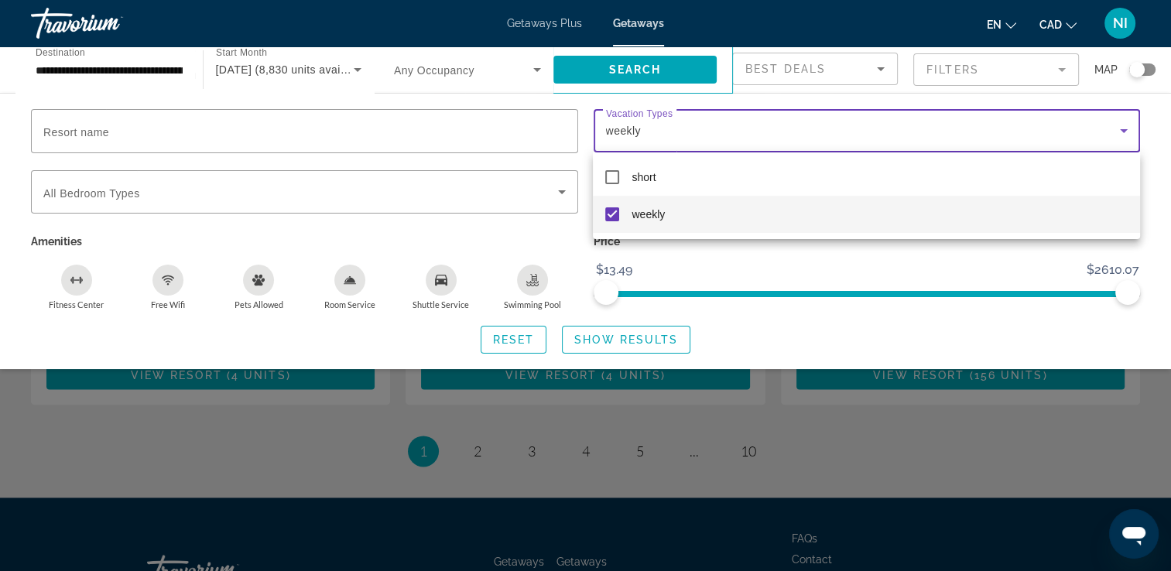
click at [603, 333] on div at bounding box center [585, 285] width 1171 height 571
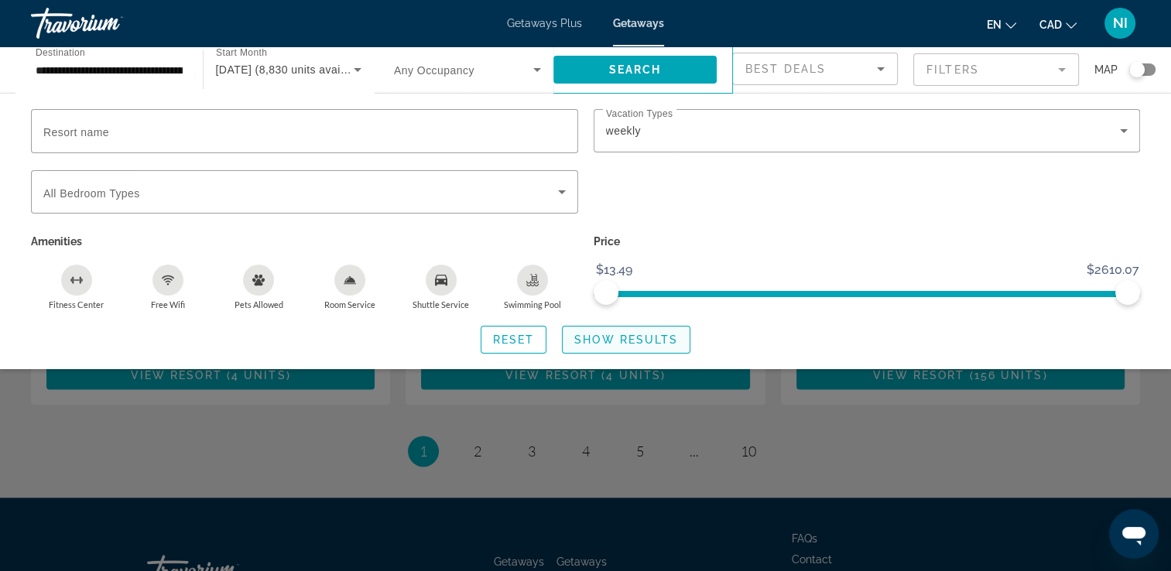
click at [600, 338] on span "Show Results" at bounding box center [626, 340] width 104 height 12
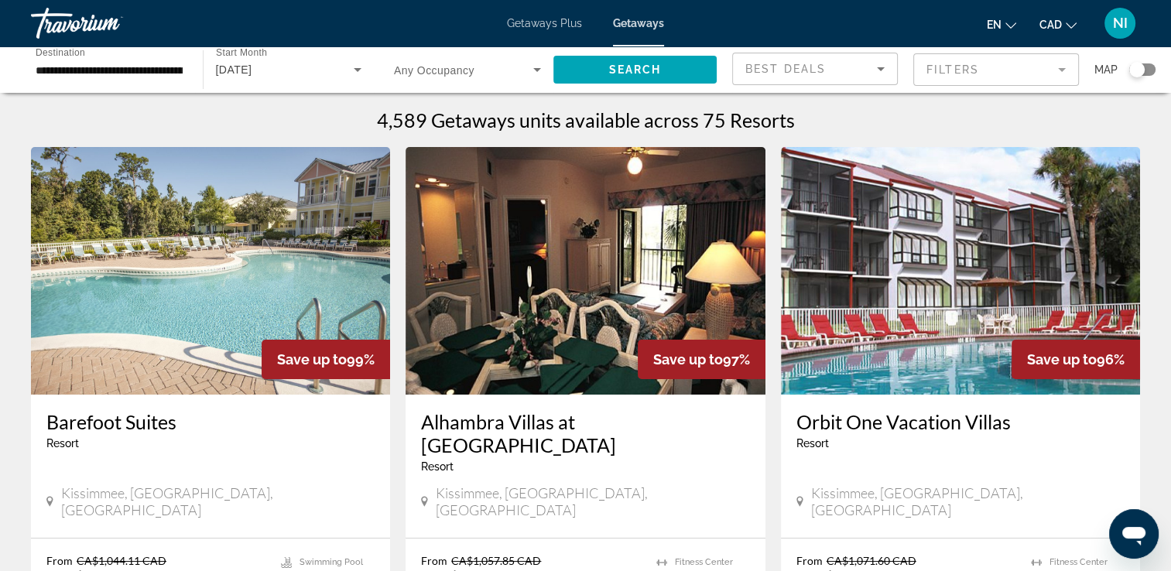
click at [62, 69] on input "**********" at bounding box center [109, 70] width 147 height 19
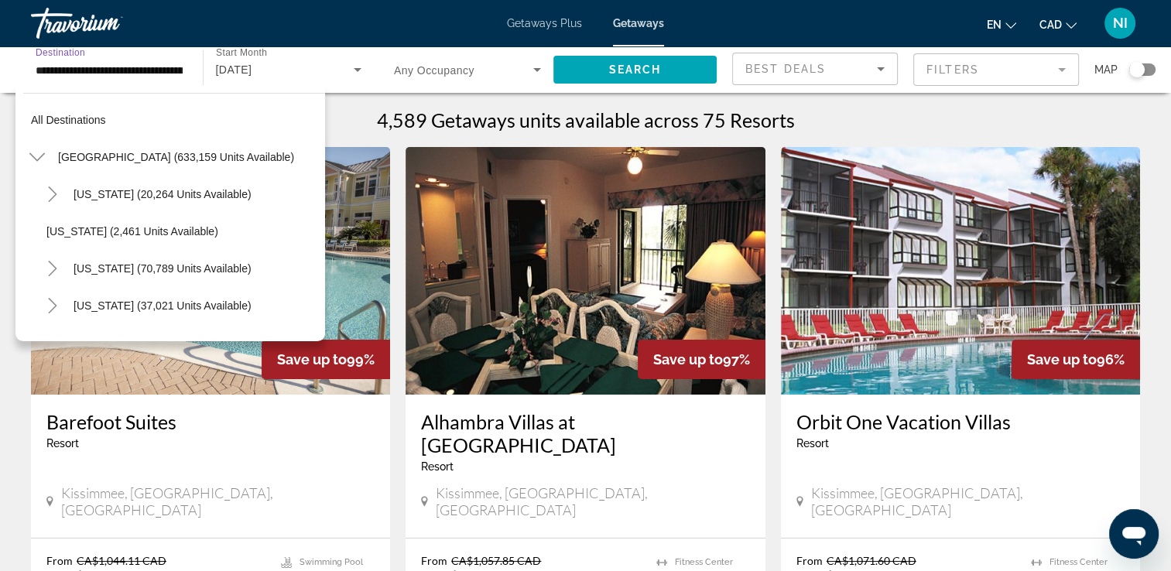
scroll to position [241, 0]
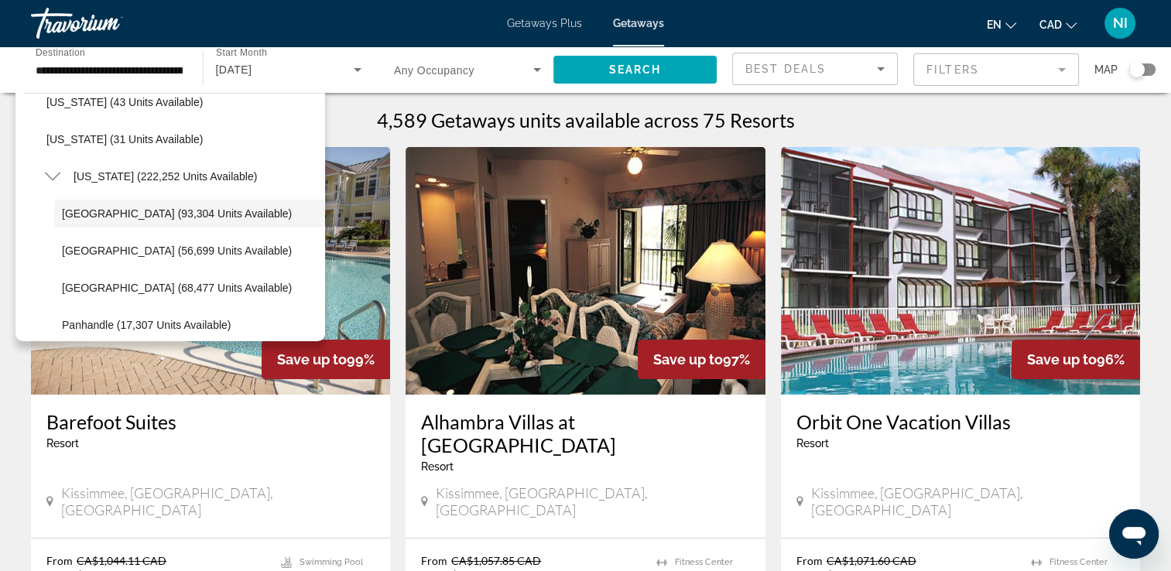
click at [652, 30] on div "Getaways Plus Getaways en English Español Français Italiano Português русский C…" at bounding box center [585, 23] width 1171 height 40
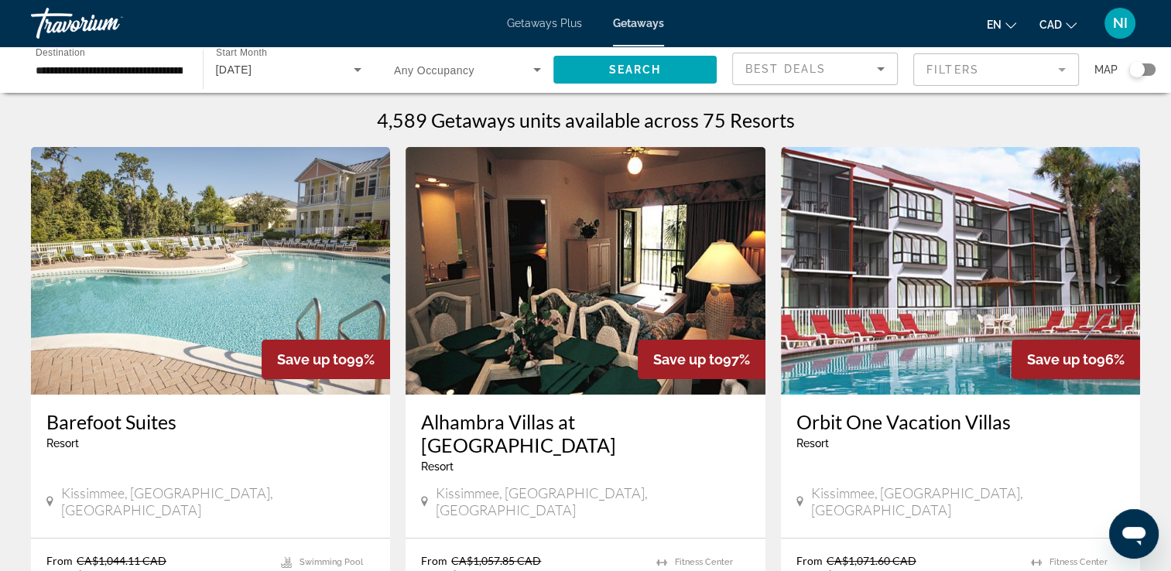
click at [650, 26] on span "Getaways" at bounding box center [638, 23] width 51 height 12
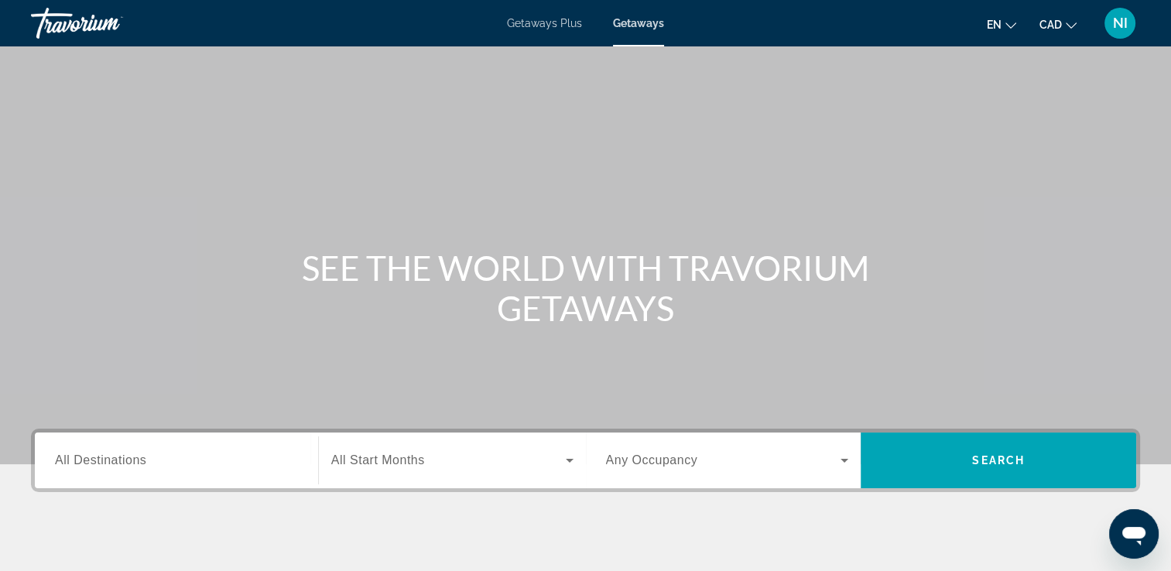
click at [83, 474] on div "Search widget" at bounding box center [176, 461] width 243 height 44
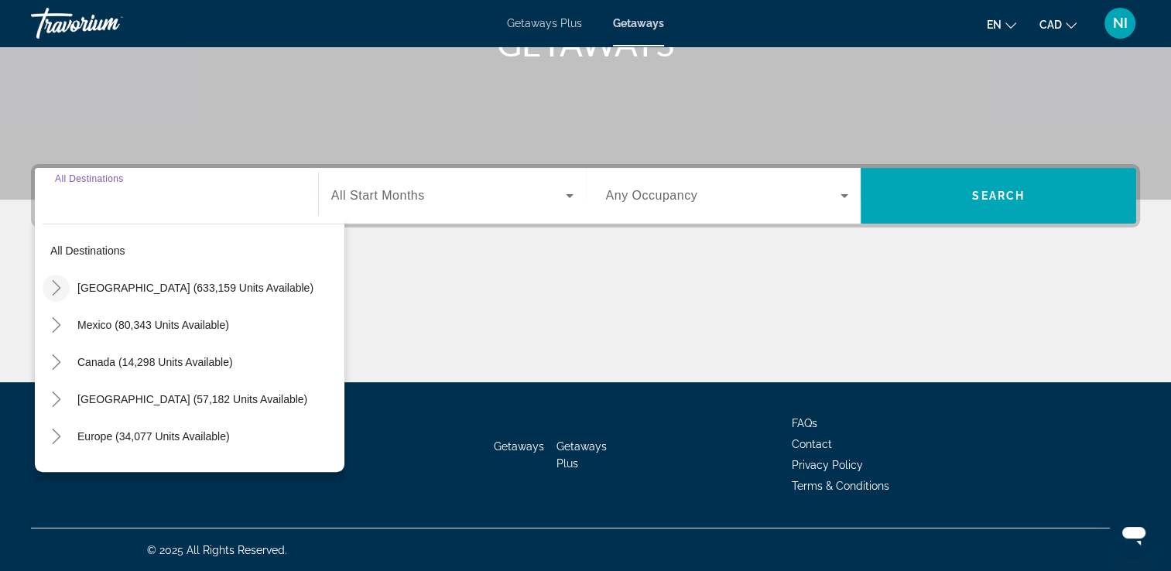
click at [59, 288] on icon "Toggle United States (633,159 units available)" at bounding box center [56, 287] width 15 height 15
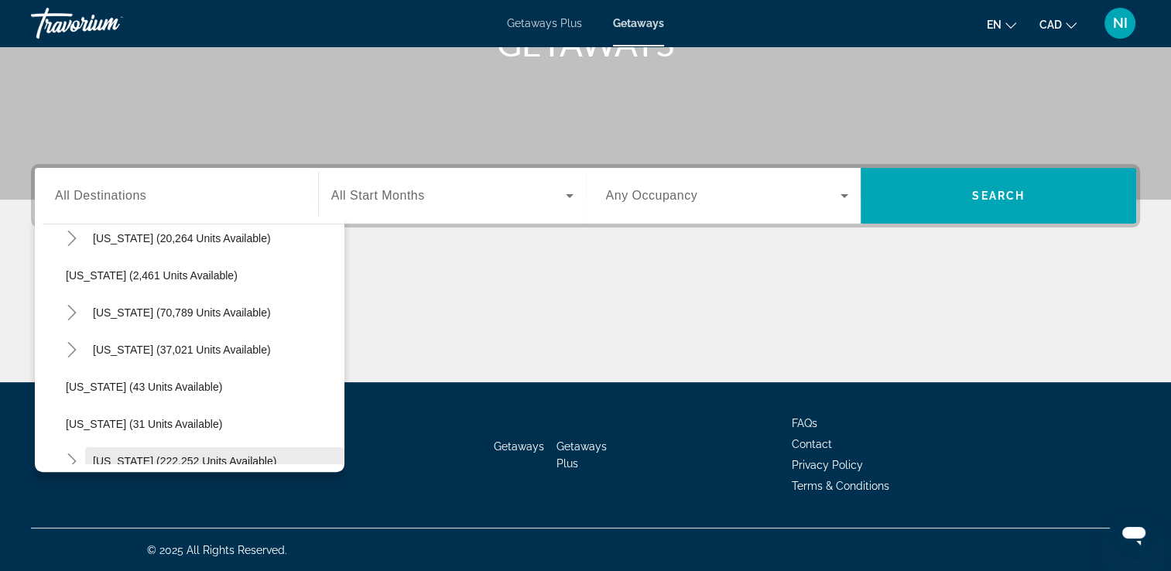
scroll to position [200, 0]
click at [70, 349] on icon "Toggle Florida (222,252 units available)" at bounding box center [71, 347] width 15 height 15
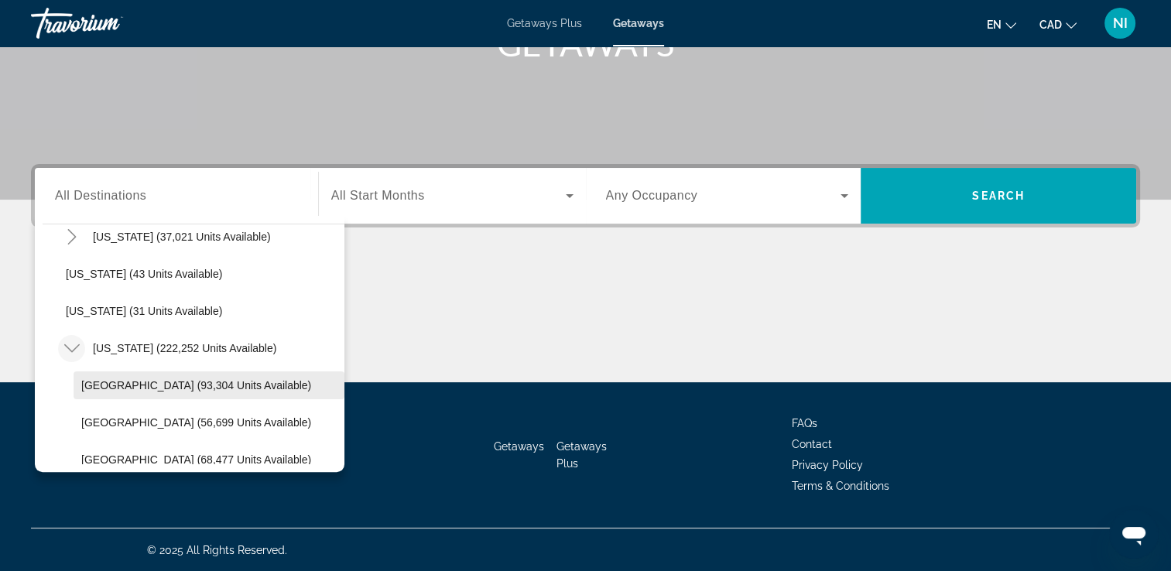
click at [118, 385] on span "Orlando & Disney Area (93,304 units available)" at bounding box center [196, 385] width 230 height 12
type input "**********"
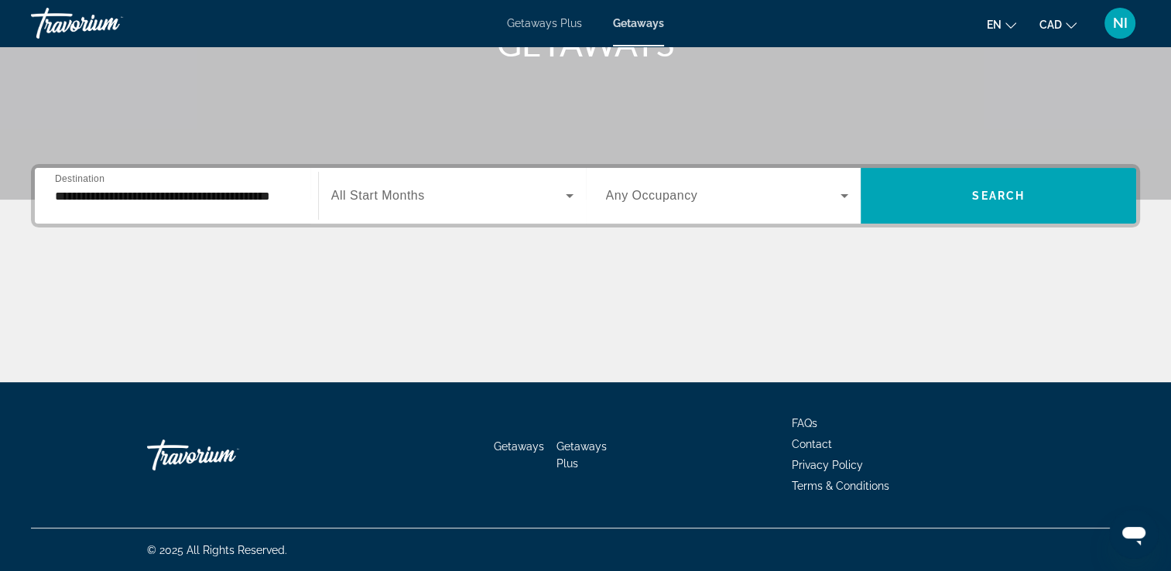
click at [425, 191] on span "All Start Months" at bounding box center [378, 195] width 94 height 13
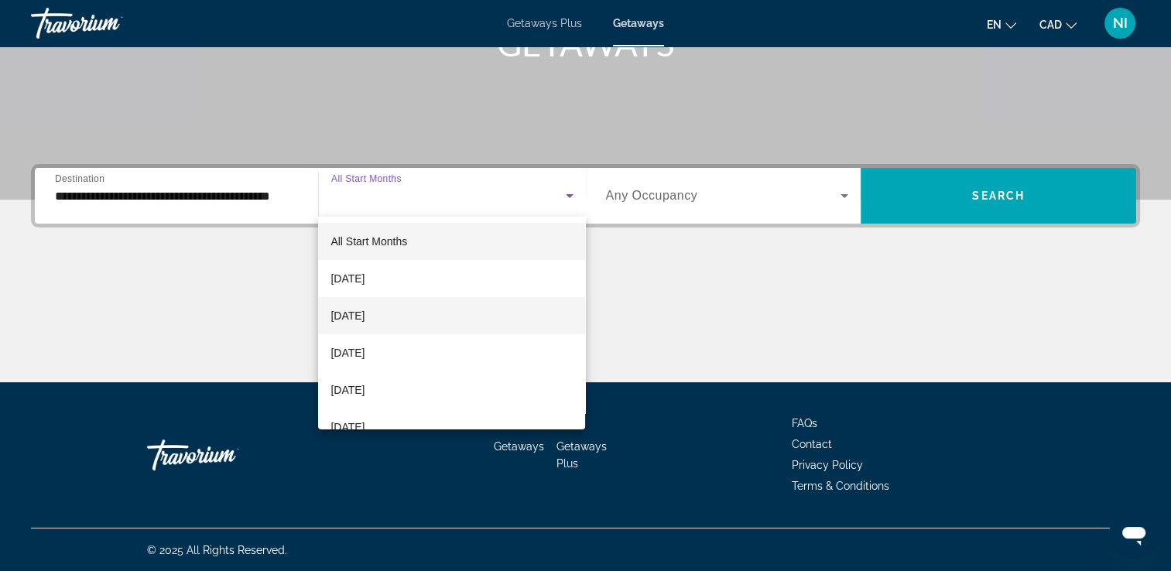
click at [364, 314] on span "October 2025" at bounding box center [347, 315] width 34 height 19
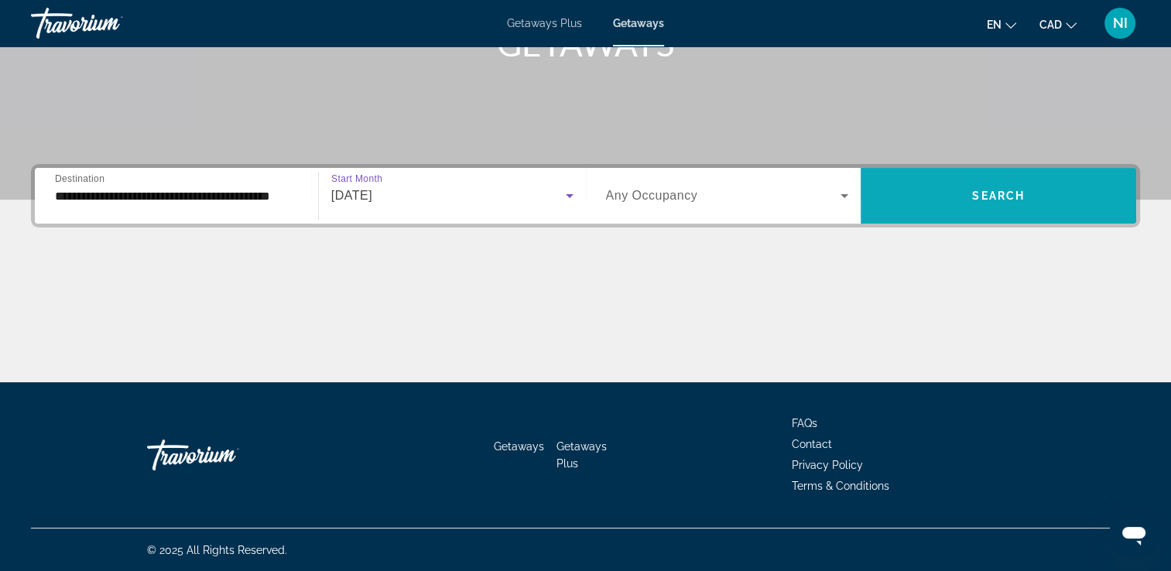
click at [1002, 204] on span "Search widget" at bounding box center [997, 195] width 275 height 37
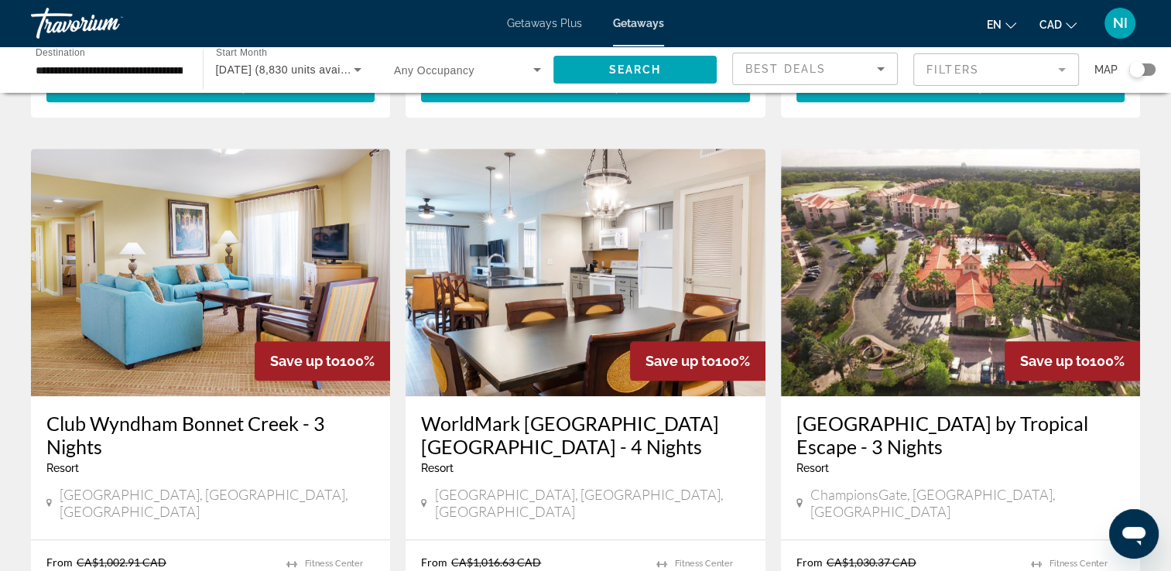
scroll to position [1857, 0]
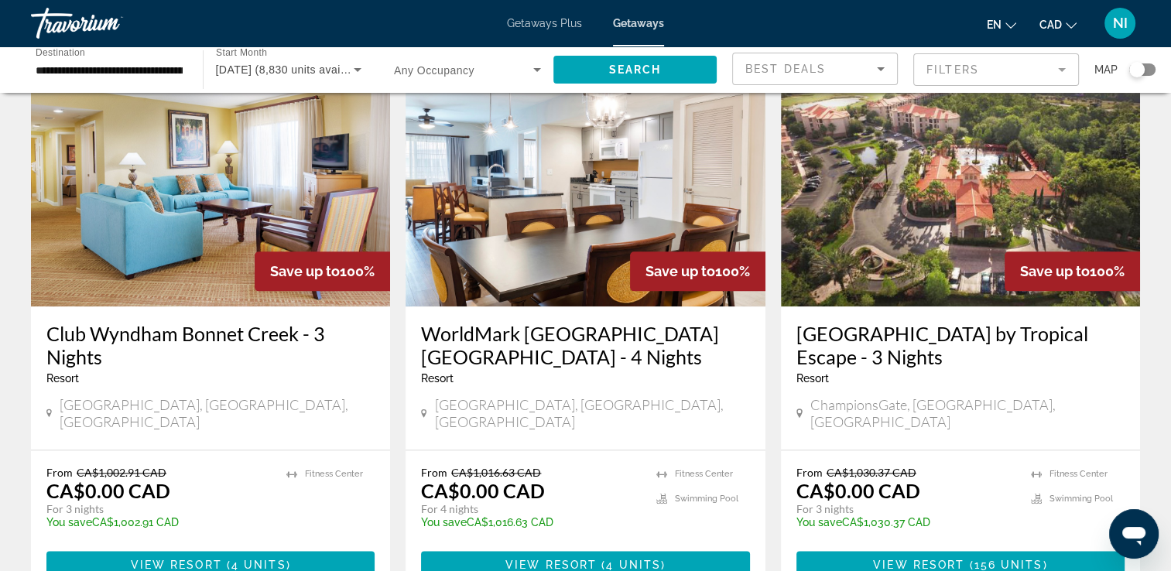
click at [1061, 67] on mat-form-field "Filters" at bounding box center [996, 69] width 166 height 33
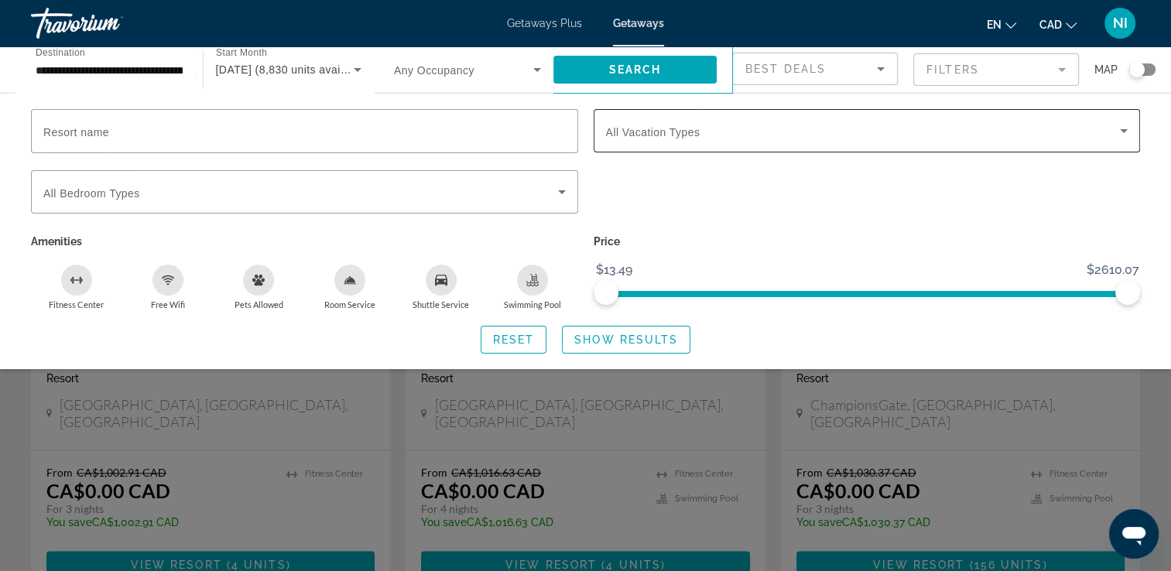
click at [770, 144] on div "Search widget" at bounding box center [867, 130] width 522 height 43
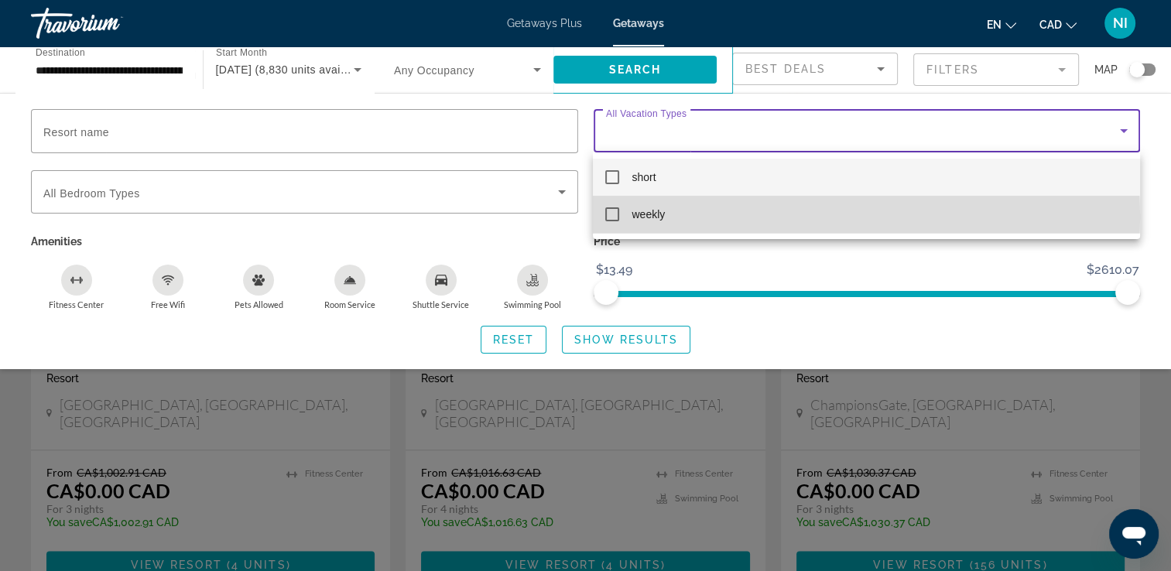
click at [609, 217] on mat-pseudo-checkbox at bounding box center [612, 214] width 14 height 14
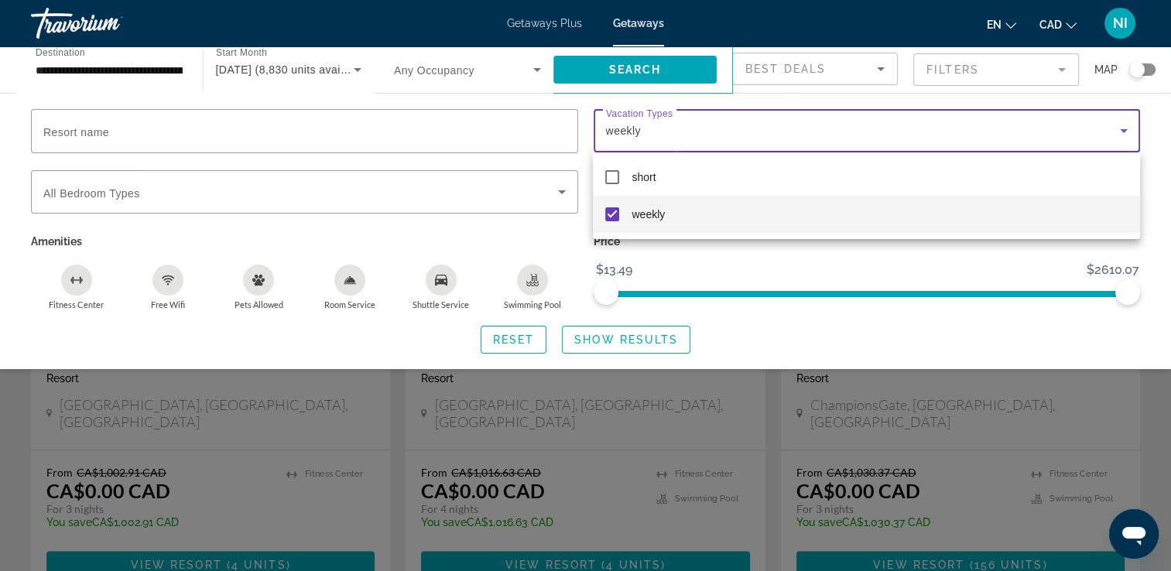
click at [616, 339] on div at bounding box center [585, 285] width 1171 height 571
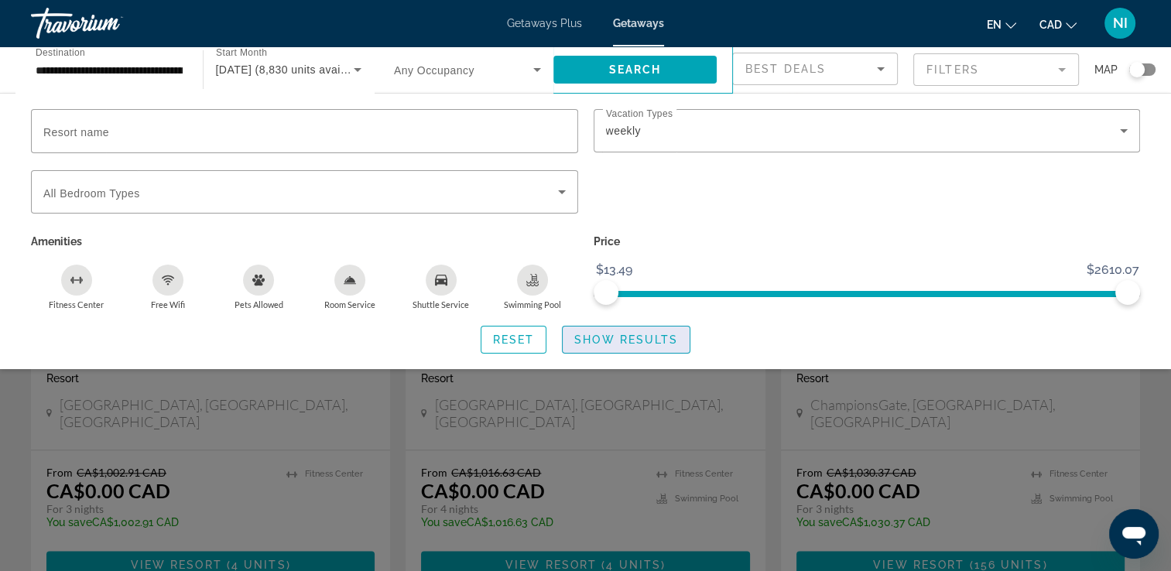
click at [614, 339] on span "Show Results" at bounding box center [626, 340] width 104 height 12
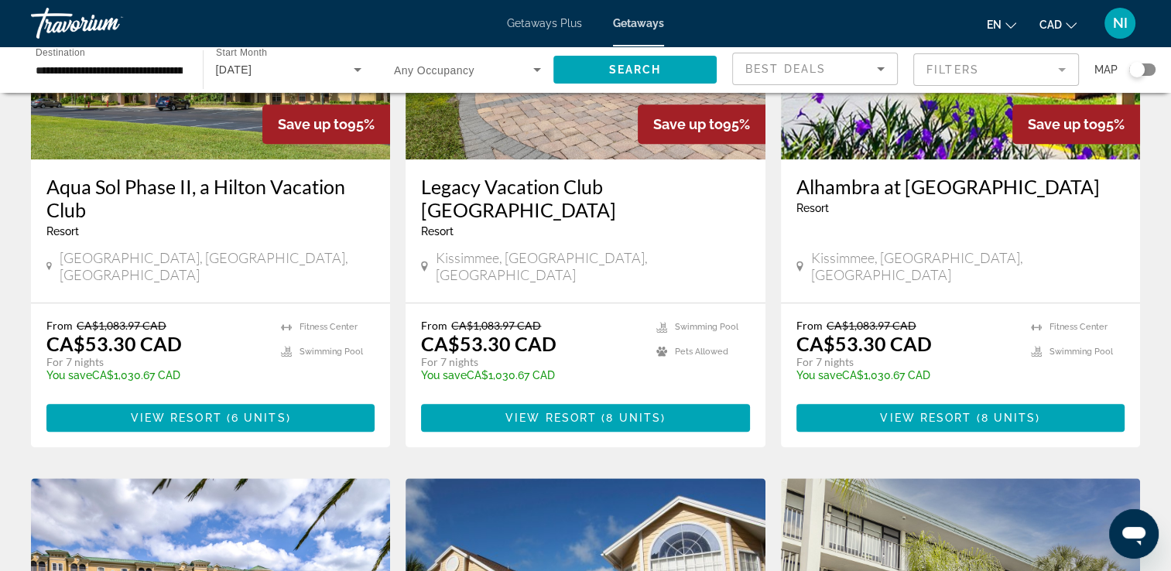
scroll to position [1393, 0]
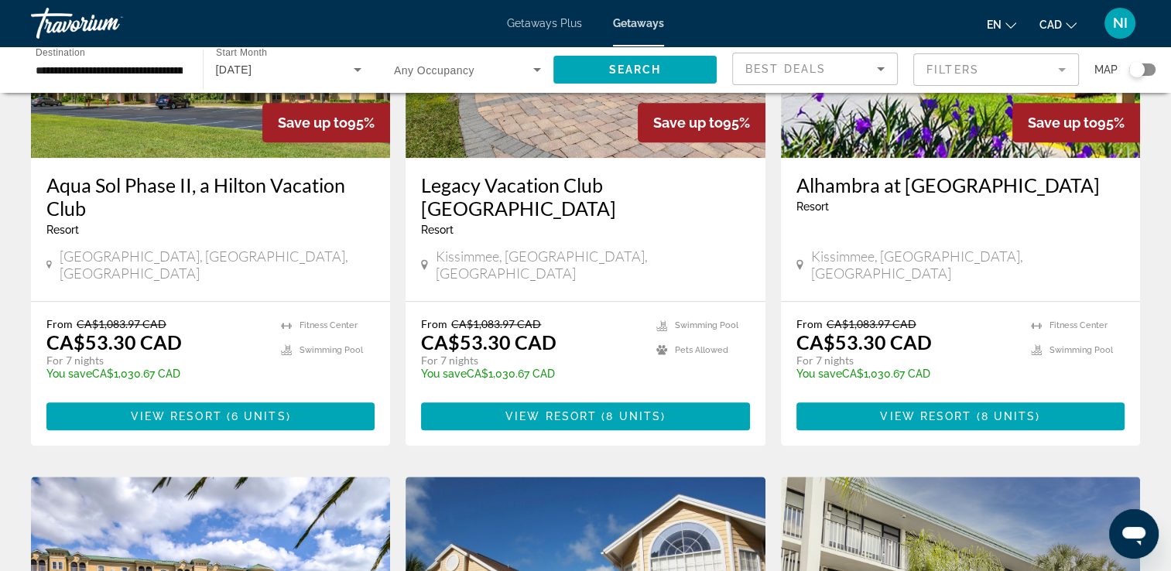
click at [622, 21] on span "Getaways" at bounding box center [638, 23] width 51 height 12
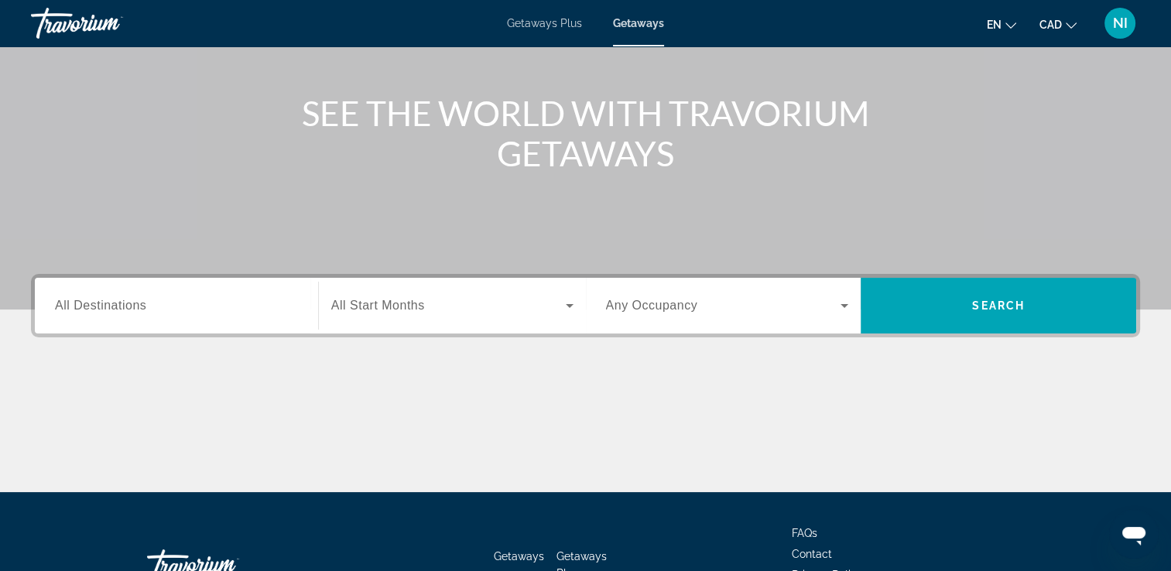
click at [104, 315] on div "Search widget" at bounding box center [176, 306] width 243 height 44
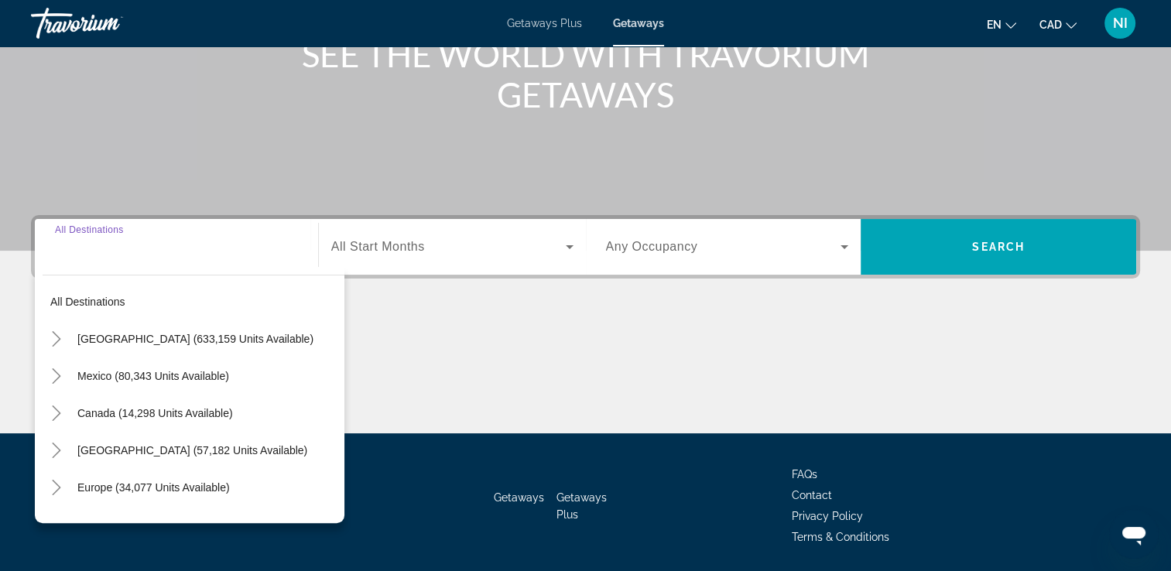
scroll to position [265, 0]
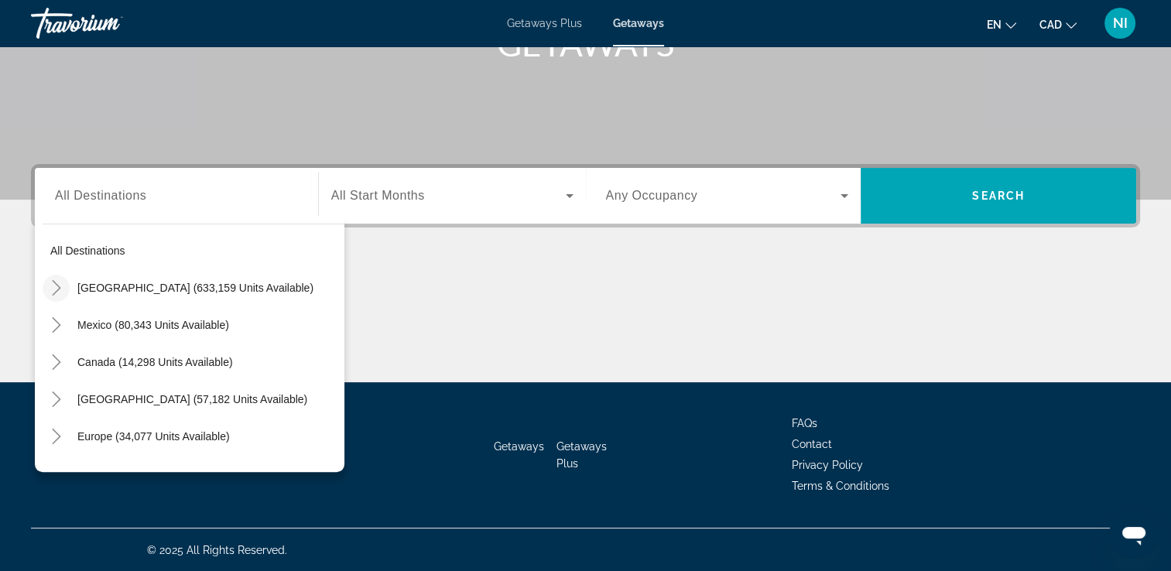
click at [49, 285] on icon "Toggle United States (633,159 units available)" at bounding box center [56, 287] width 15 height 15
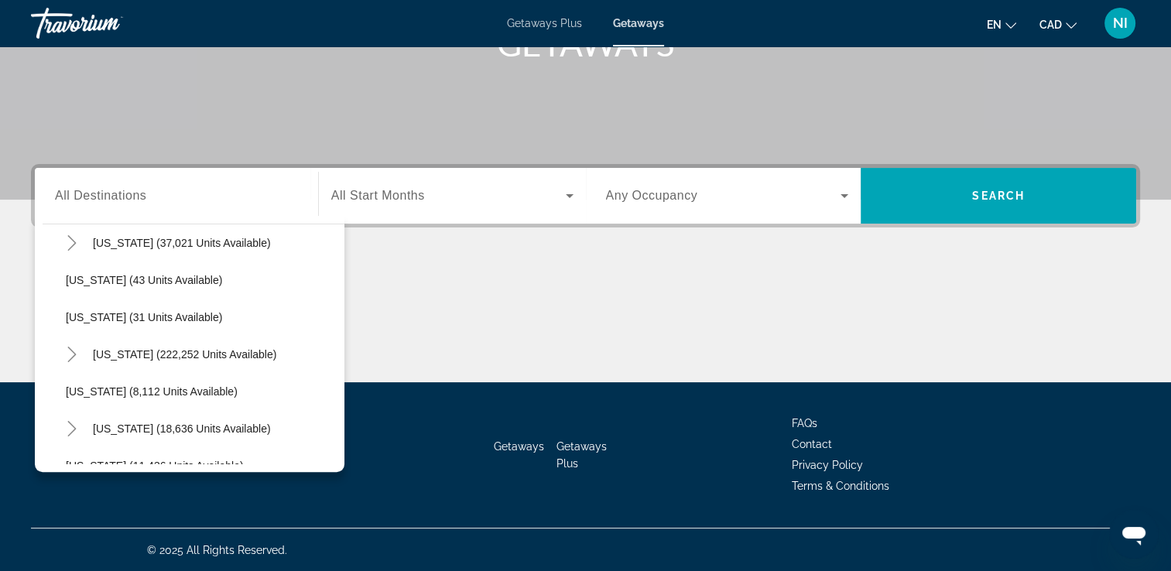
scroll to position [200, 0]
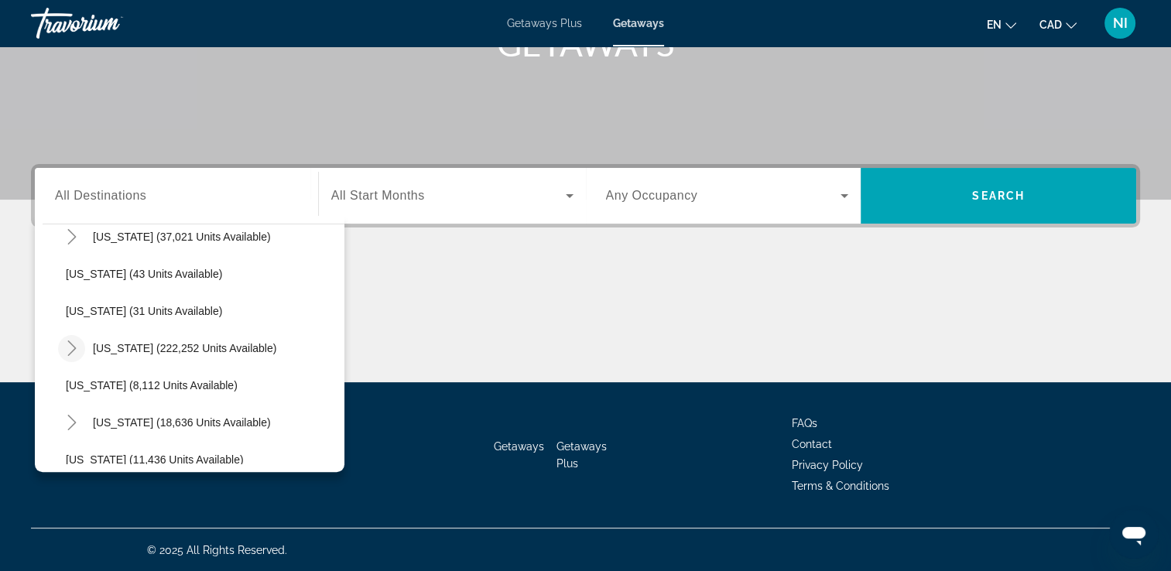
click at [77, 346] on icon "Toggle Florida (222,252 units available)" at bounding box center [71, 347] width 15 height 15
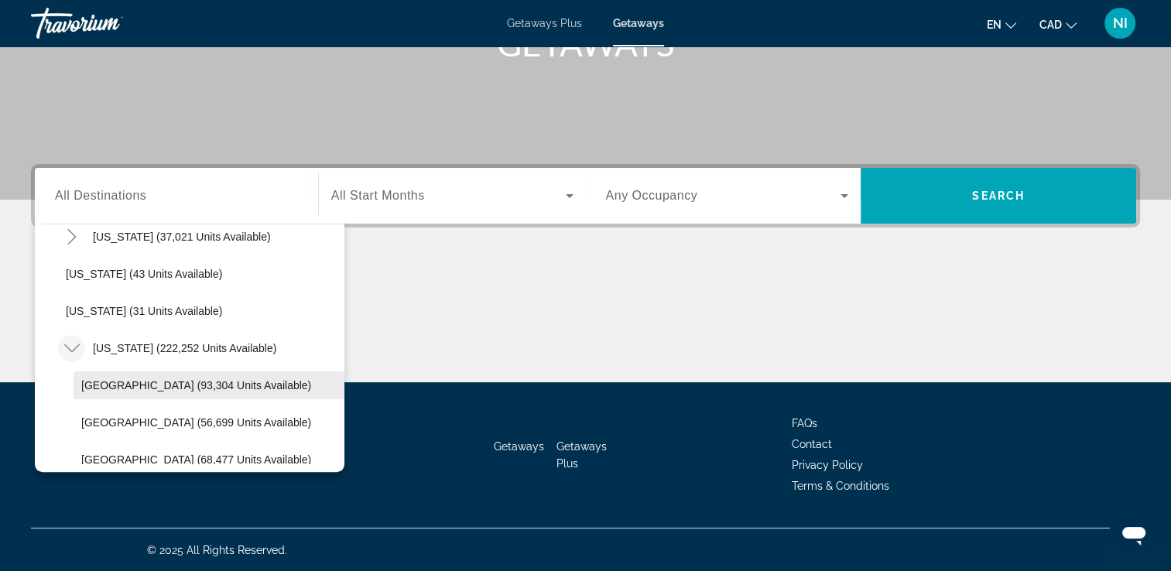
click at [115, 376] on span "Search widget" at bounding box center [209, 385] width 271 height 37
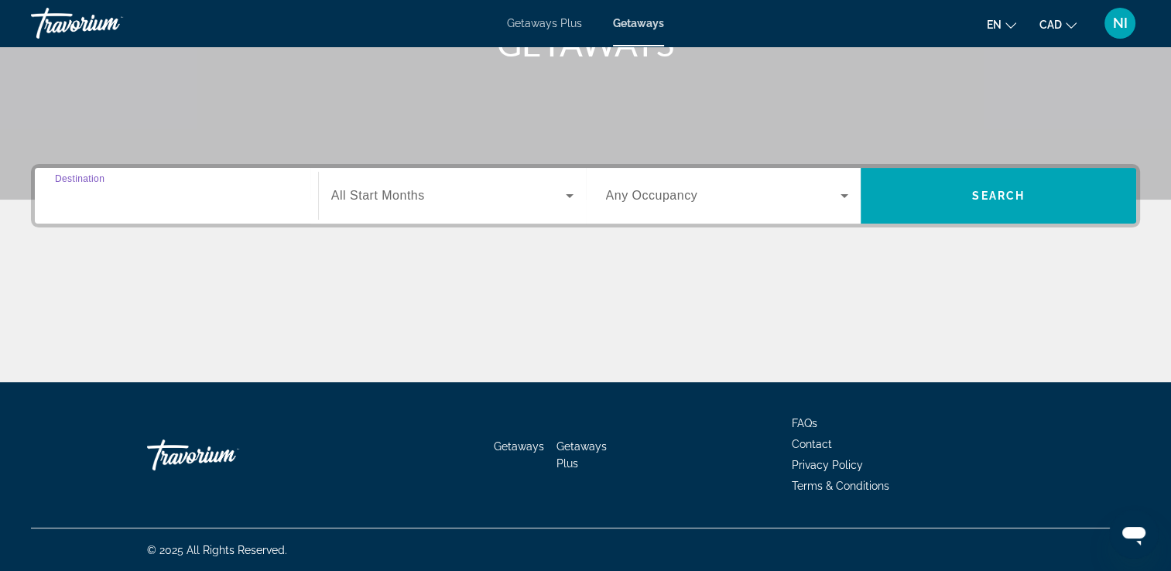
type input "**********"
click at [470, 200] on span "Search widget" at bounding box center [448, 195] width 234 height 19
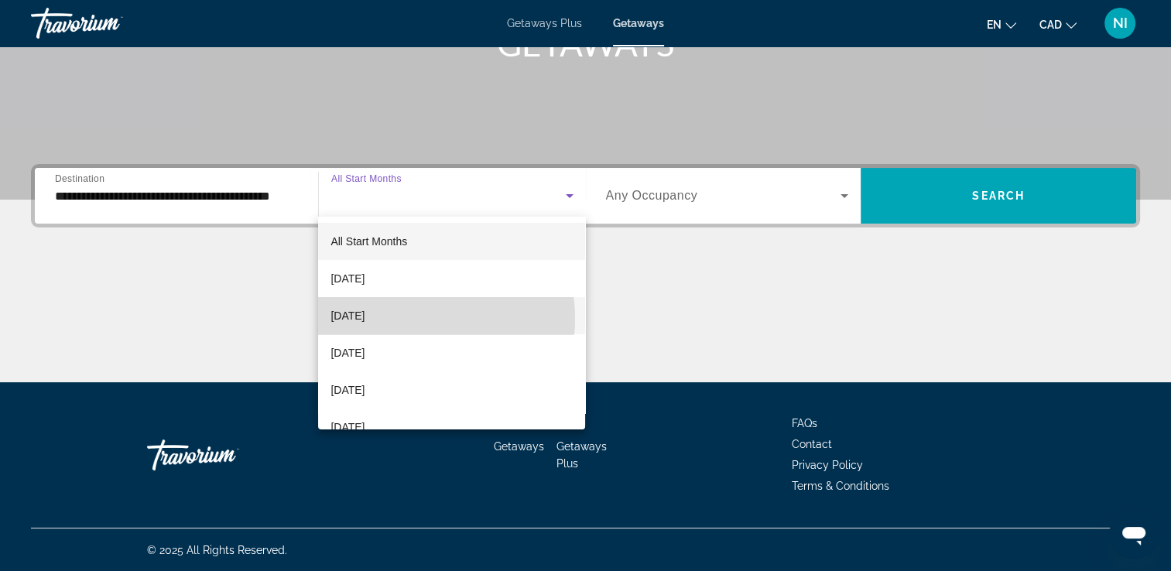
click at [409, 319] on mat-option "October 2025" at bounding box center [451, 315] width 267 height 37
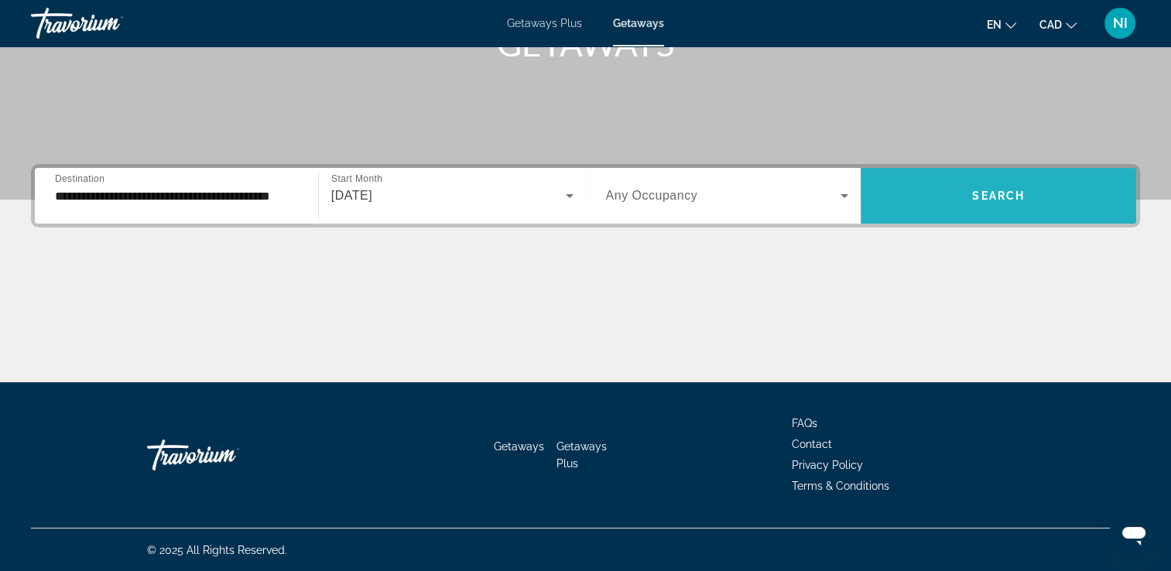
click at [946, 203] on span "Search widget" at bounding box center [997, 195] width 275 height 37
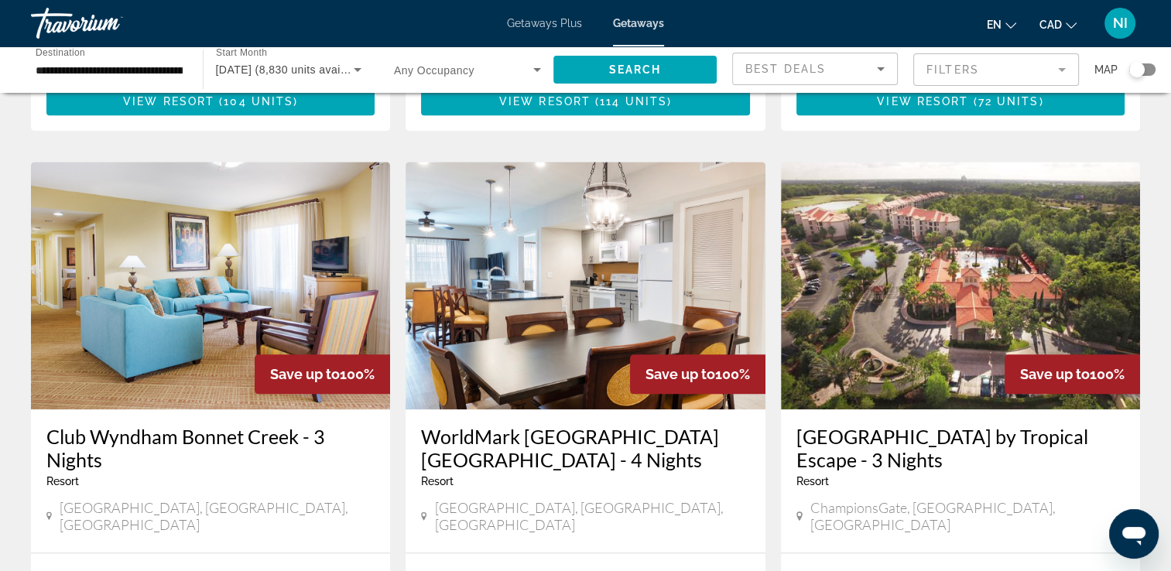
scroll to position [1857, 0]
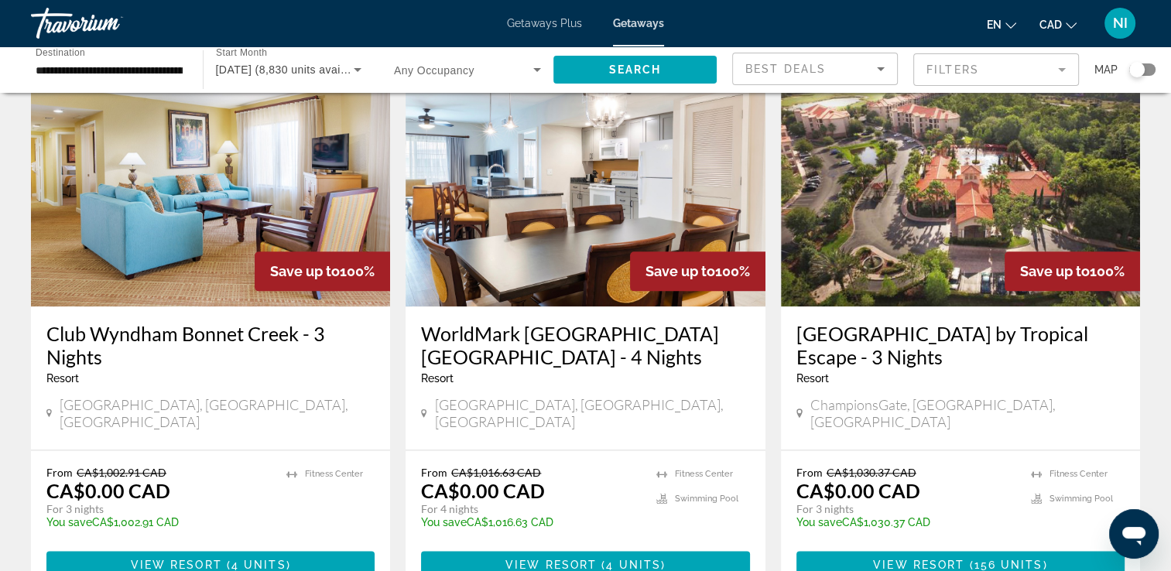
click at [1046, 57] on mat-form-field "Filters" at bounding box center [996, 69] width 166 height 33
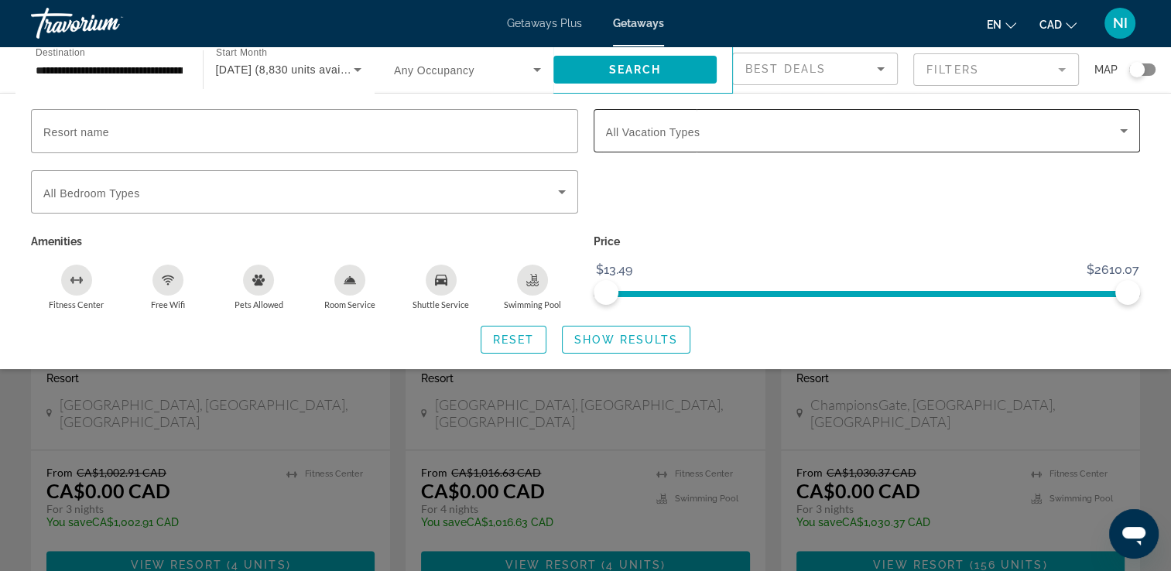
click at [690, 132] on span "All Vacation Types" at bounding box center [653, 132] width 94 height 12
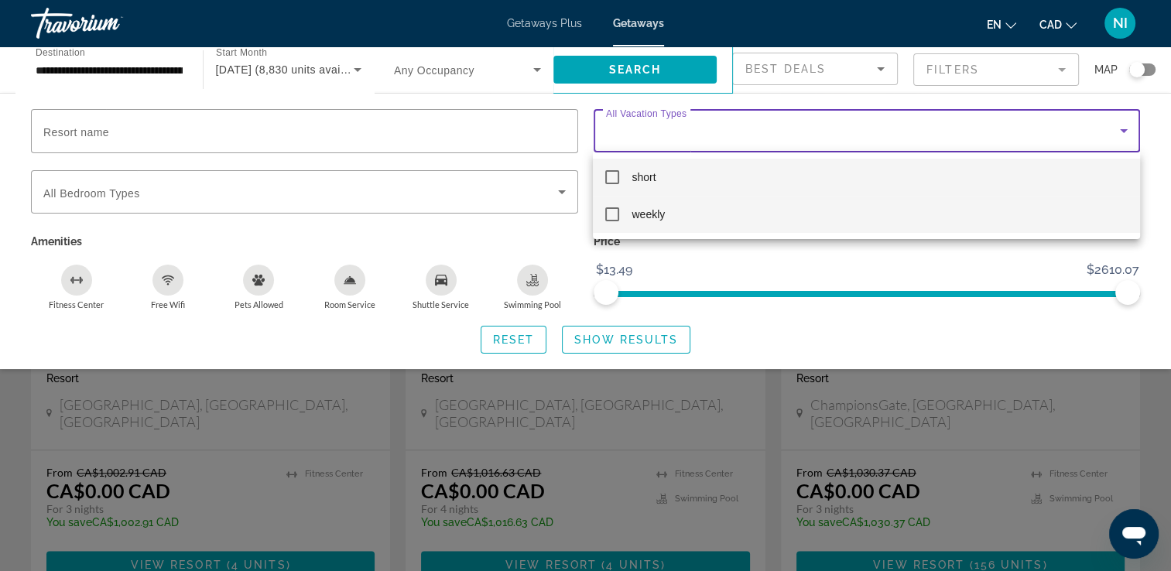
click at [611, 212] on mat-pseudo-checkbox at bounding box center [612, 214] width 14 height 14
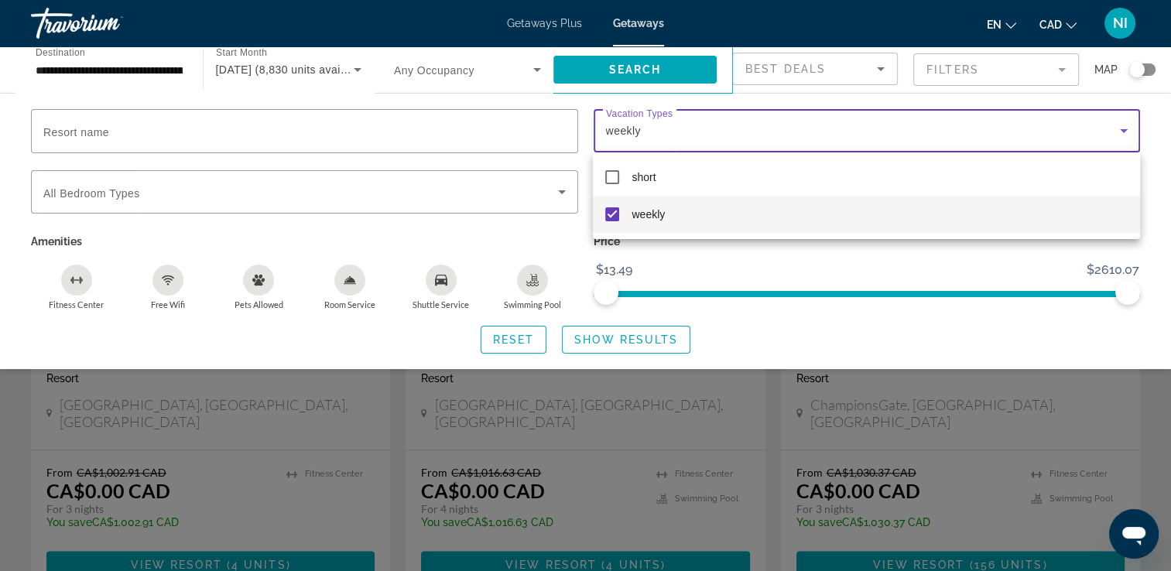
click at [626, 340] on div at bounding box center [585, 285] width 1171 height 571
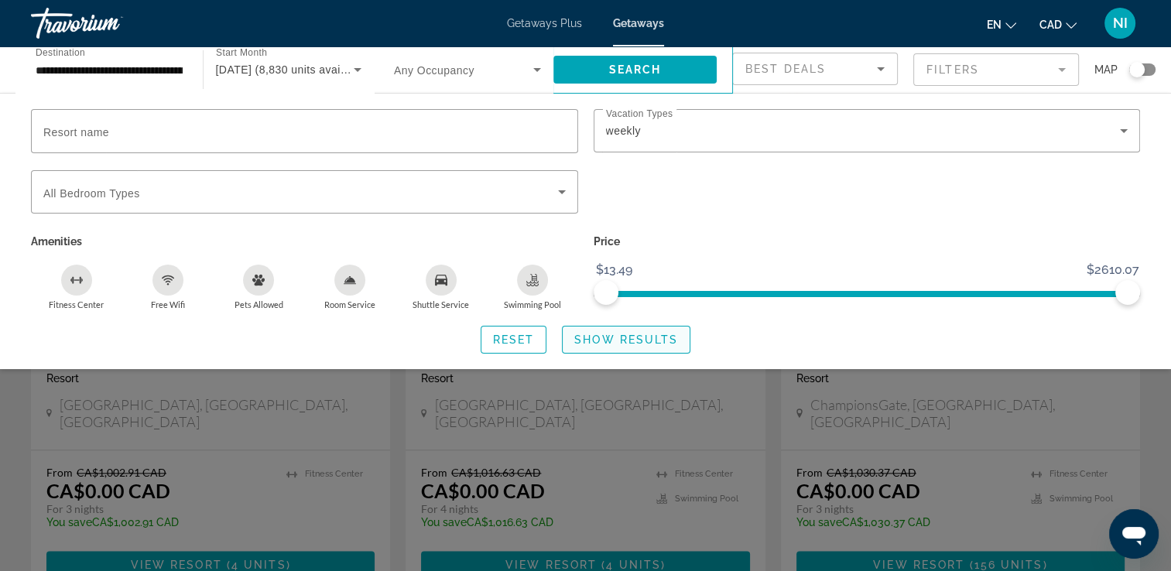
click at [623, 341] on span "Show Results" at bounding box center [626, 340] width 104 height 12
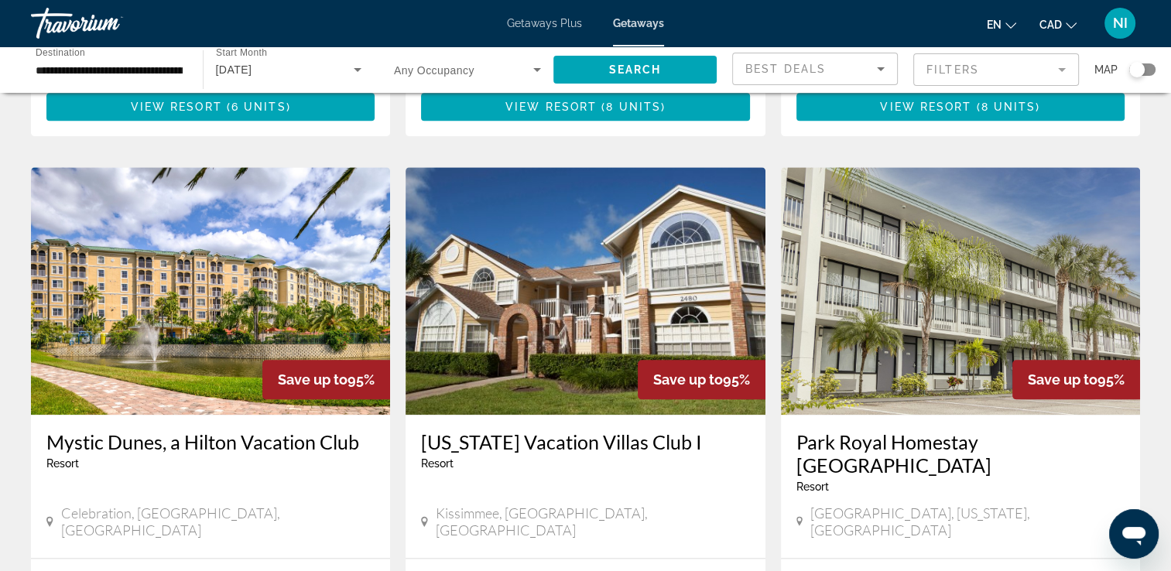
scroll to position [1780, 0]
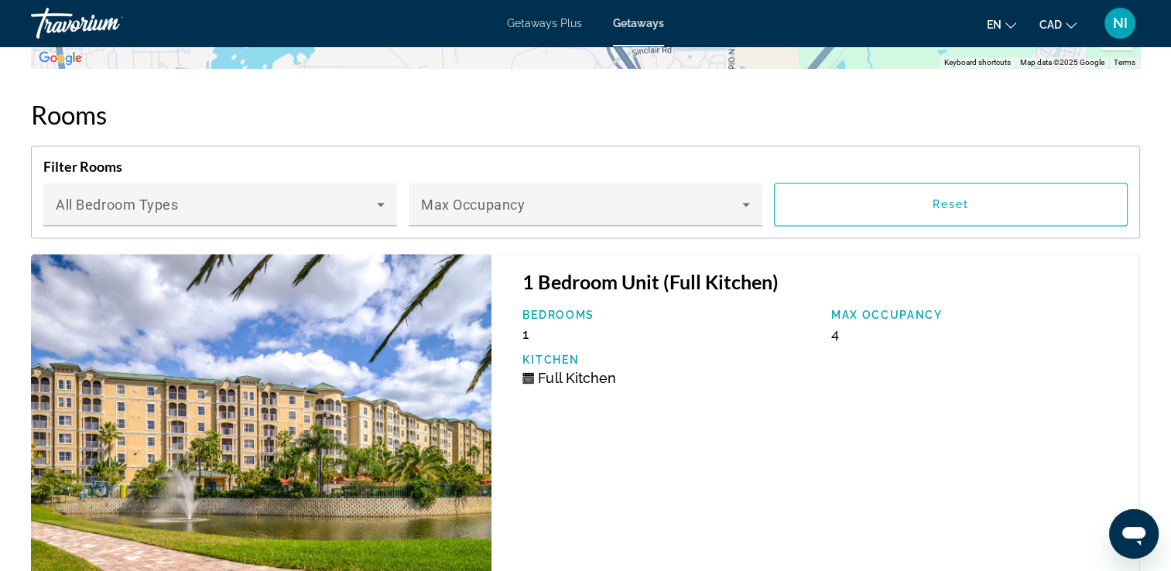
scroll to position [2244, 0]
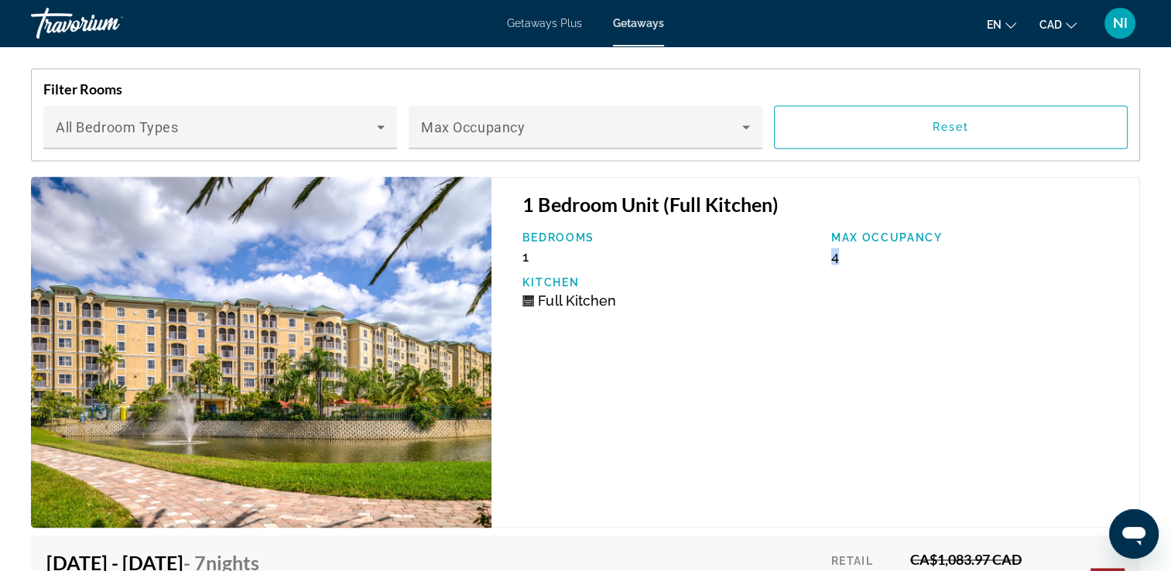
drag, startPoint x: 830, startPoint y: 258, endPoint x: 849, endPoint y: 256, distance: 18.7
click at [849, 256] on div "Max Occupancy 4" at bounding box center [977, 247] width 308 height 33
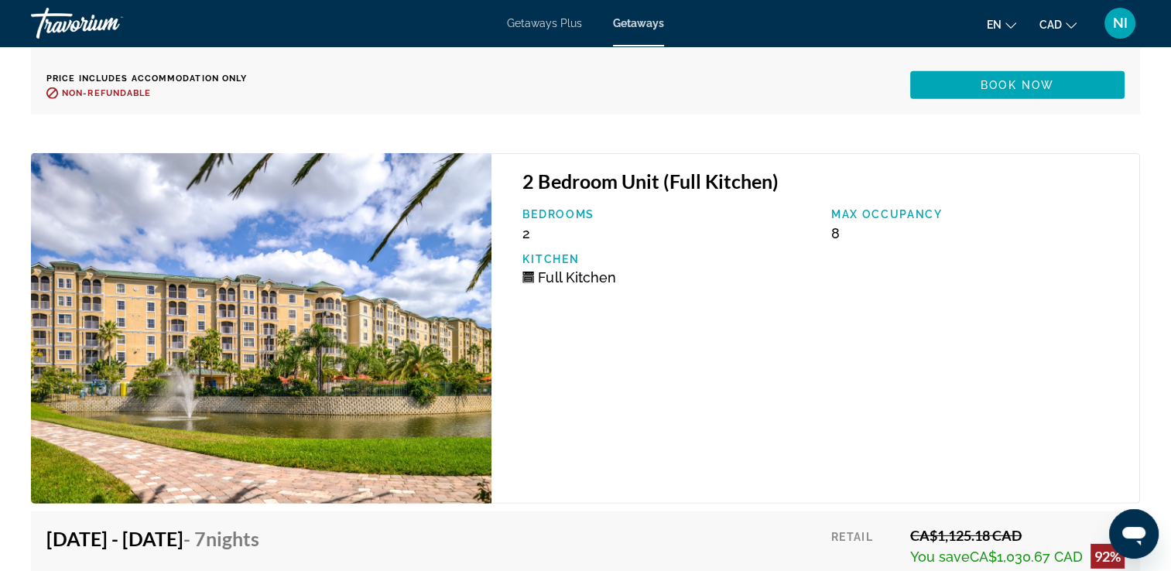
scroll to position [4643, 0]
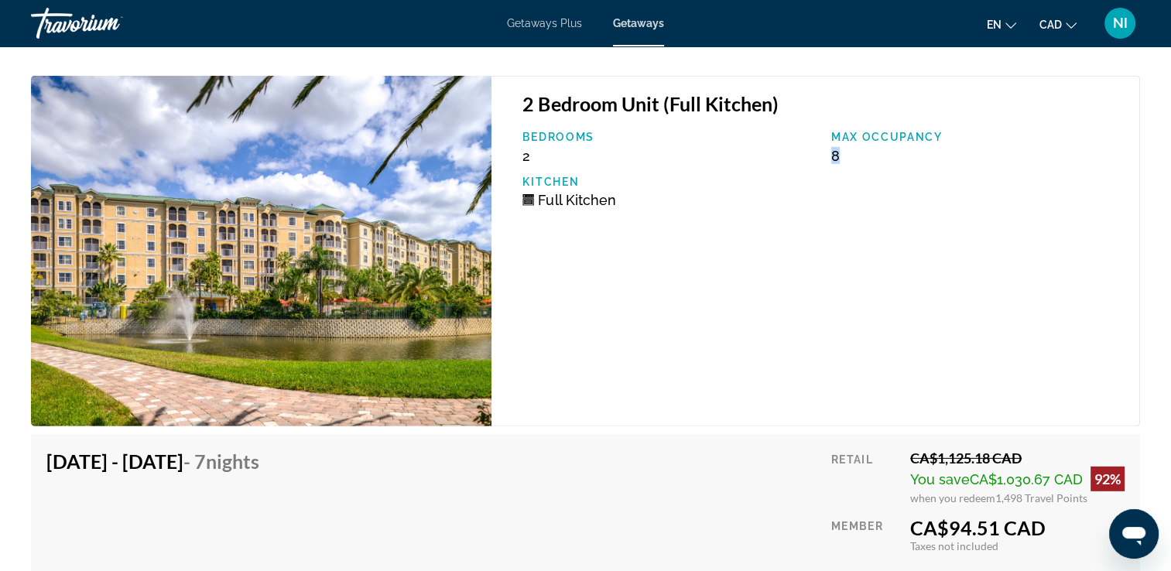
drag, startPoint x: 830, startPoint y: 151, endPoint x: 848, endPoint y: 150, distance: 18.6
click at [848, 150] on div "Max Occupancy 8" at bounding box center [977, 147] width 308 height 33
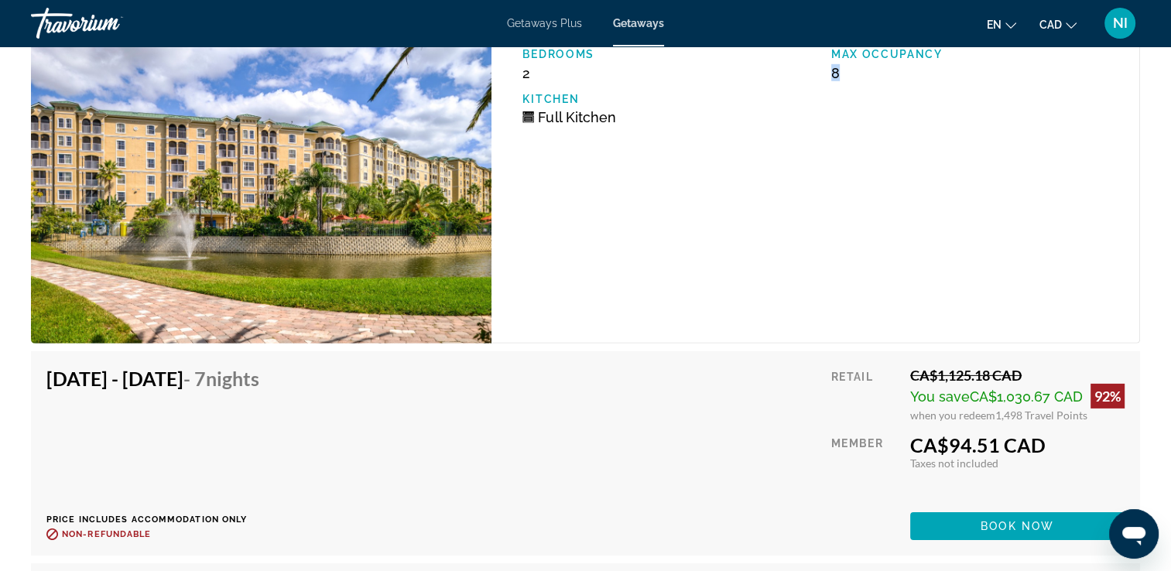
scroll to position [4798, 0]
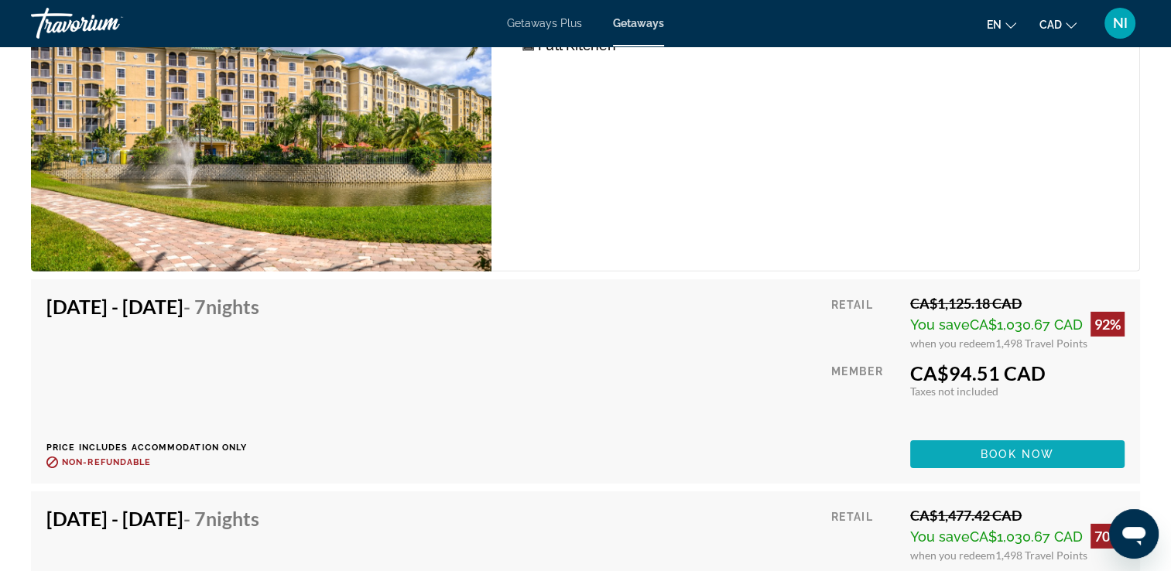
click at [1017, 450] on span "Book now" at bounding box center [1017, 454] width 74 height 12
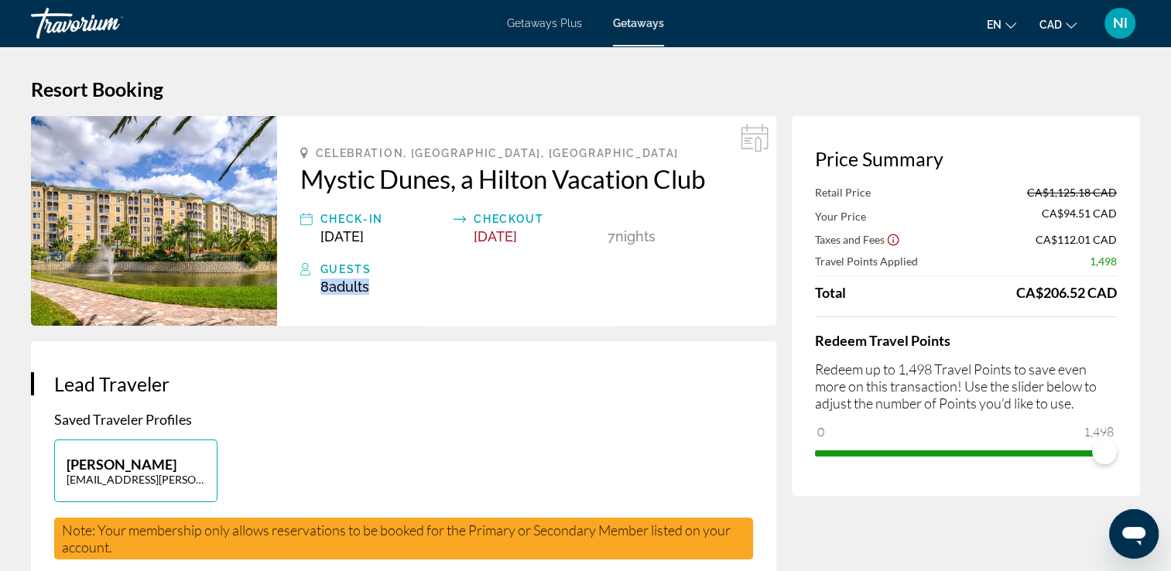
drag, startPoint x: 322, startPoint y: 287, endPoint x: 384, endPoint y: 286, distance: 61.9
click at [384, 286] on div "8 Adult Adults , Child Children" at bounding box center [536, 287] width 433 height 16
drag, startPoint x: 608, startPoint y: 237, endPoint x: 669, endPoint y: 237, distance: 60.4
click at [669, 237] on div "7 Night Nights" at bounding box center [679, 227] width 145 height 35
drag, startPoint x: 1014, startPoint y: 293, endPoint x: 1127, endPoint y: 295, distance: 112.2
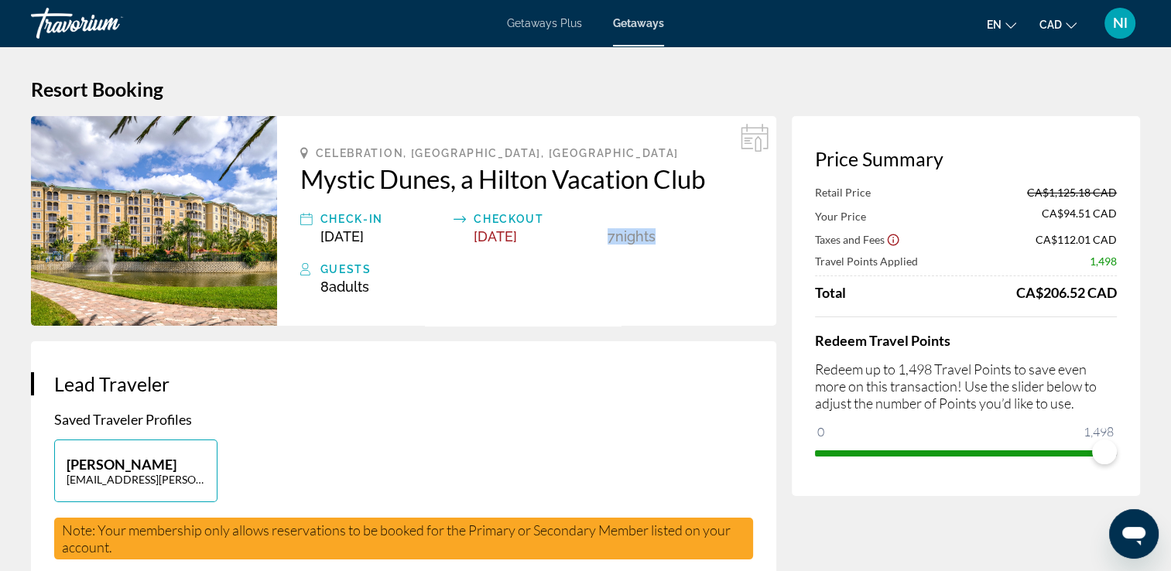
click at [1127, 295] on div "Price Summary Retail Price CA$1,125.18 CAD Your Price CA$94.51 CAD Taxes and Fe…" at bounding box center [966, 306] width 348 height 380
